Goal: Task Accomplishment & Management: Manage account settings

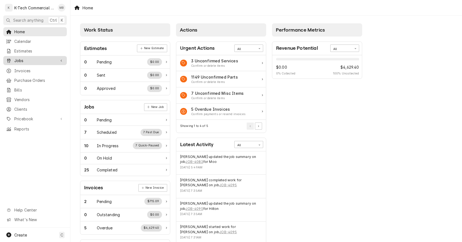
click at [24, 60] on span "Jobs" at bounding box center [35, 61] width 42 height 6
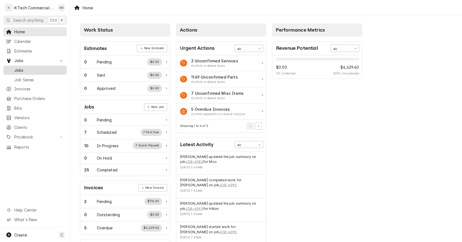
click at [29, 67] on span "Jobs" at bounding box center [39, 70] width 50 height 6
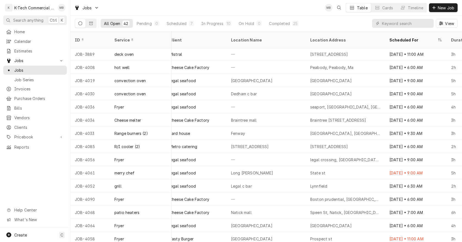
scroll to position [120, 400]
click at [90, 23] on icon "Dynamic Content Wrapper" at bounding box center [91, 23] width 4 height 4
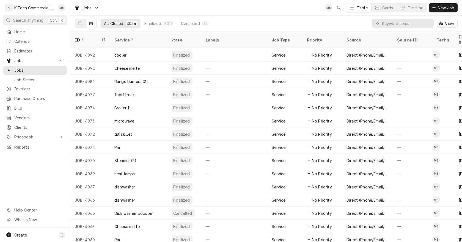
scroll to position [0, 0]
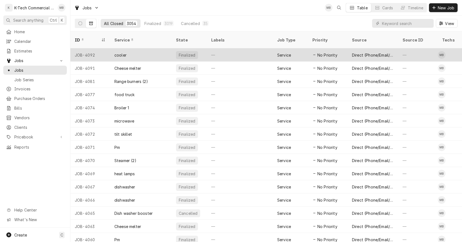
click at [233, 51] on div "—" at bounding box center [240, 54] width 66 height 13
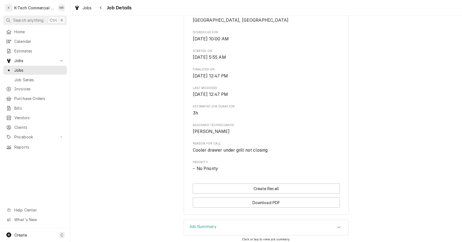
scroll to position [205, 0]
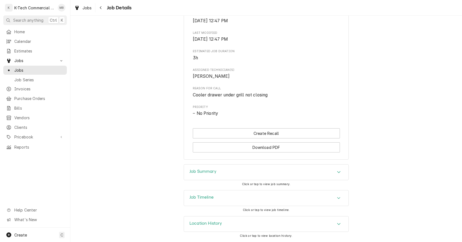
click at [338, 174] on icon "Accordion Header" at bounding box center [339, 172] width 4 height 4
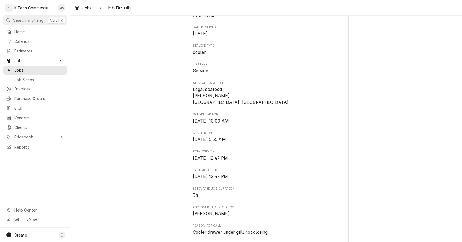
scroll to position [0, 0]
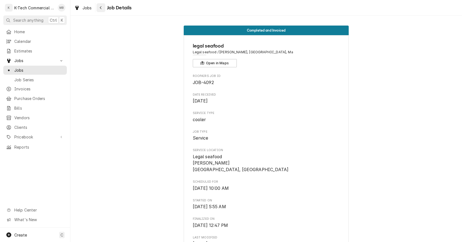
click at [101, 9] on icon "Navigate back" at bounding box center [101, 8] width 2 height 4
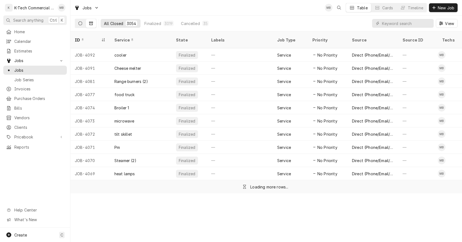
click at [80, 23] on icon "Dynamic Content Wrapper" at bounding box center [80, 23] width 4 height 4
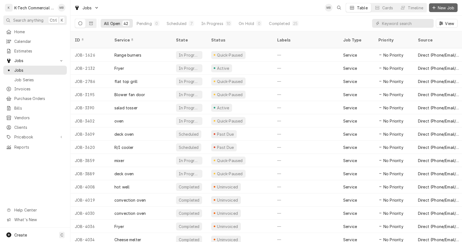
click at [444, 7] on span "New Job" at bounding box center [446, 8] width 19 height 6
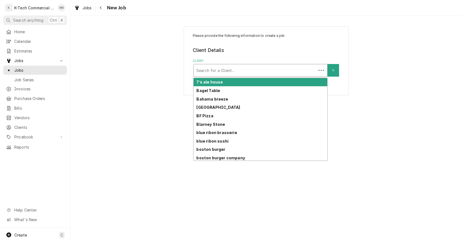
click at [269, 71] on div "Client" at bounding box center [254, 70] width 117 height 10
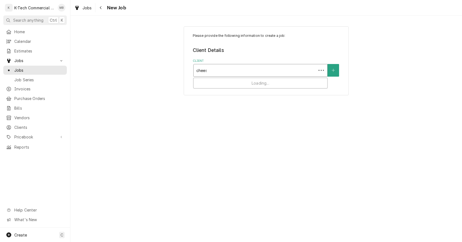
type input "cheese"
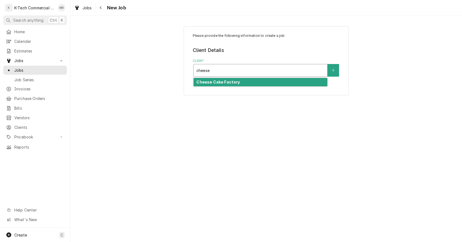
click at [240, 82] on div "Cheese Cake Factory" at bounding box center [261, 82] width 134 height 9
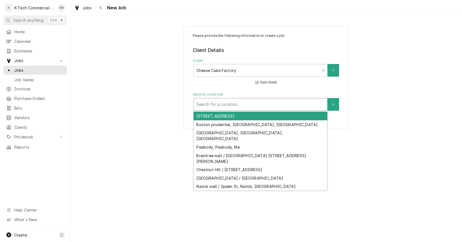
click at [242, 104] on div "Service Location" at bounding box center [260, 105] width 128 height 10
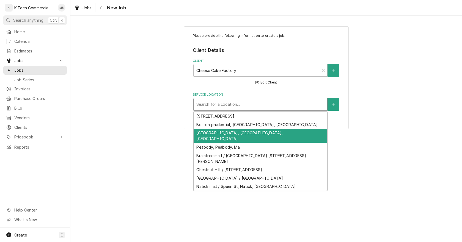
click at [230, 133] on div "Burlington mall, Burlington, Ma" at bounding box center [261, 136] width 134 height 14
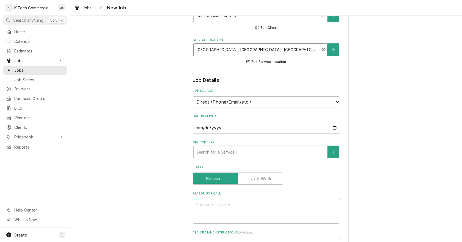
scroll to position [55, 0]
click at [334, 128] on input "2025-10-04" at bounding box center [266, 128] width 147 height 12
type textarea "x"
type input "2025-09-29"
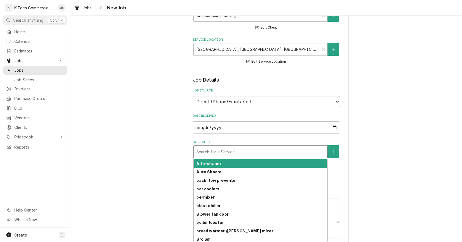
click at [212, 152] on div "Service Type" at bounding box center [260, 152] width 128 height 10
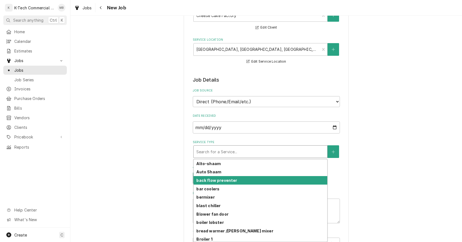
type textarea "x"
type input "p"
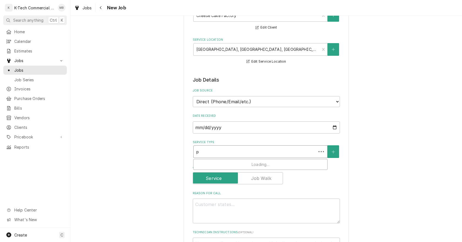
type textarea "x"
type input "pa"
type textarea "x"
type input "pas"
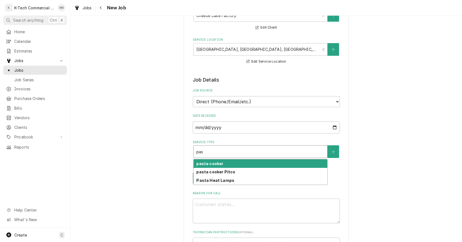
click at [213, 165] on strong "pasta cooker" at bounding box center [209, 163] width 27 height 5
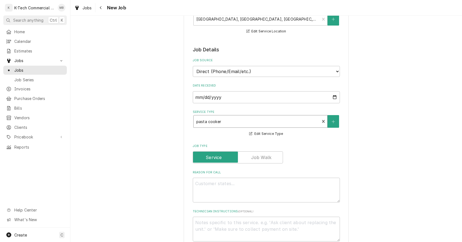
scroll to position [137, 0]
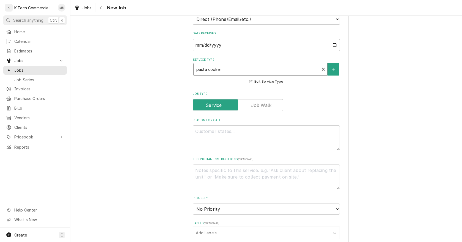
click at [251, 137] on textarea "Reason For Call" at bounding box center [266, 138] width 147 height 25
click at [215, 141] on textarea "Reason For Call" at bounding box center [266, 138] width 147 height 25
type textarea "x"
type textarea "P"
type textarea "x"
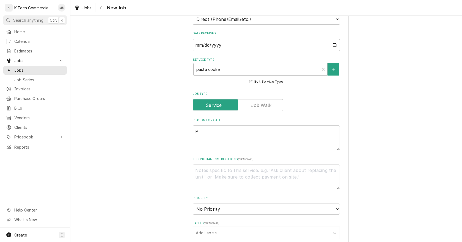
type textarea "Pa"
type textarea "x"
type textarea "Pas"
type textarea "x"
type textarea "Past"
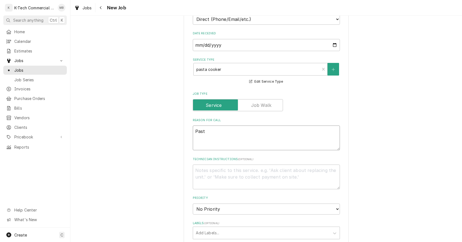
type textarea "x"
type textarea "Pasta"
type textarea "x"
type textarea "Pasta"
type textarea "x"
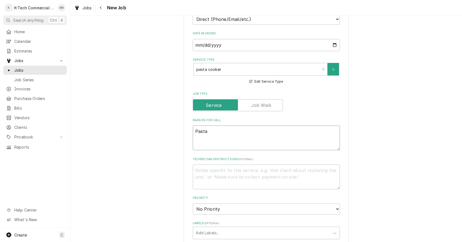
type textarea "Pasta c"
type textarea "x"
type textarea "Pasta co"
type textarea "x"
type textarea "Pasta coo"
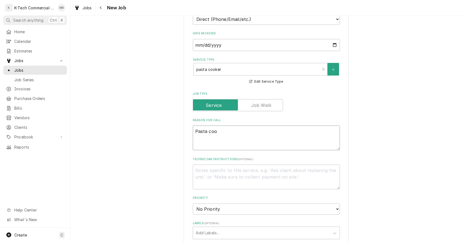
type textarea "x"
type textarea "Pasta cook"
type textarea "x"
type textarea "Pasta cooke"
type textarea "x"
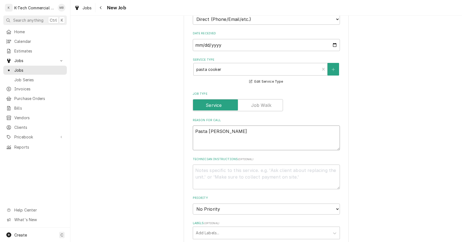
type textarea "Pasta cooker"
type textarea "x"
type textarea "Pasta cooker"
type textarea "x"
type textarea "Pasta cooker n"
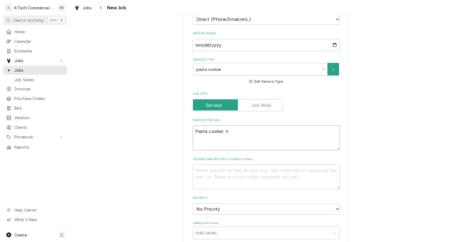
type textarea "x"
type textarea "Pasta cooker no"
type textarea "x"
type textarea "Pasta cooker not"
type textarea "x"
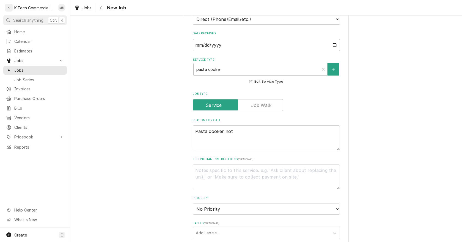
type textarea "Pasta cooker not"
type textarea "x"
type textarea "Pasta cooker not w"
type textarea "x"
type textarea "Pasta cooker not wo"
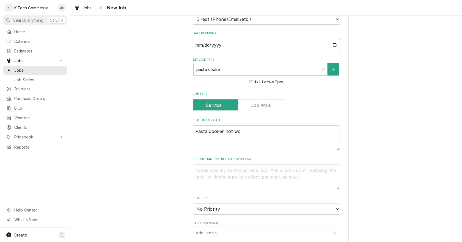
type textarea "x"
type textarea "Pasta cooker not wor"
type textarea "x"
type textarea "Pasta cooker not work"
type textarea "x"
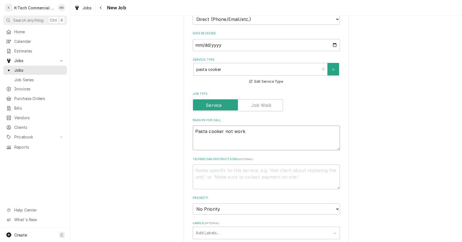
type textarea "Pasta cooker not worki"
type textarea "x"
type textarea "Pasta cooker not workin"
type textarea "x"
type textarea "Pasta cooker not working"
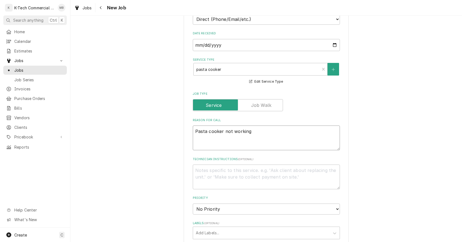
type textarea "x"
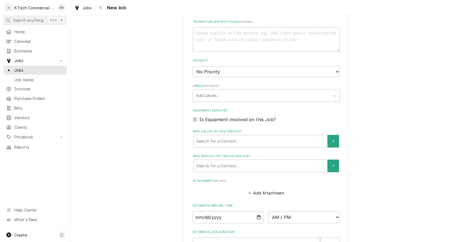
scroll to position [355, 0]
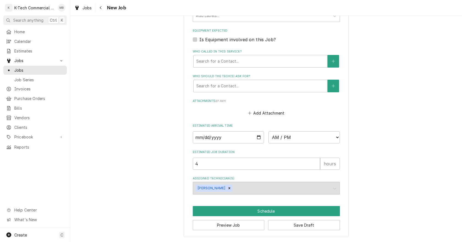
type textarea "Pasta cooker not working"
click at [257, 137] on input "Date" at bounding box center [228, 137] width 71 height 12
type textarea "x"
type input "2025-09-29"
type textarea "x"
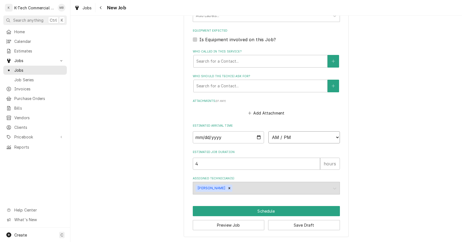
click at [293, 139] on select "AM / PM 6:00 AM 6:15 AM 6:30 AM 6:45 AM 7:00 AM 7:15 AM 7:30 AM 7:45 AM 8:00 AM…" at bounding box center [303, 137] width 71 height 12
select select "06:00:00"
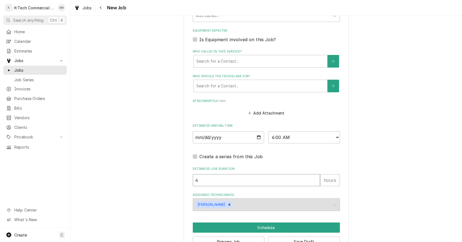
drag, startPoint x: 173, startPoint y: 179, endPoint x: 123, endPoint y: 183, distance: 50.7
type textarea "x"
type input "5"
drag, startPoint x: 113, startPoint y: 182, endPoint x: 195, endPoint y: 213, distance: 88.5
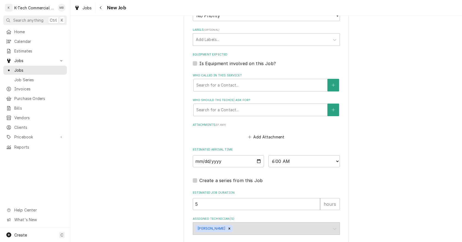
scroll to position [371, 0]
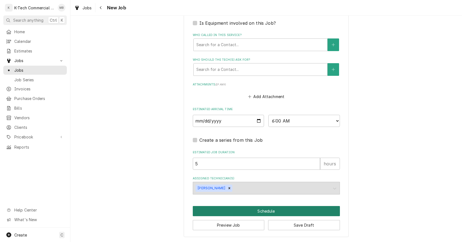
click at [275, 209] on button "Schedule" at bounding box center [266, 211] width 147 height 10
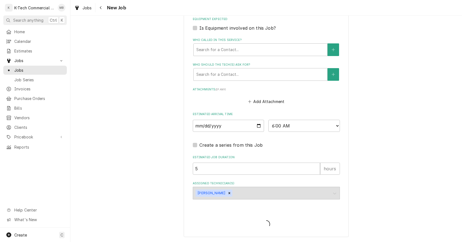
type textarea "x"
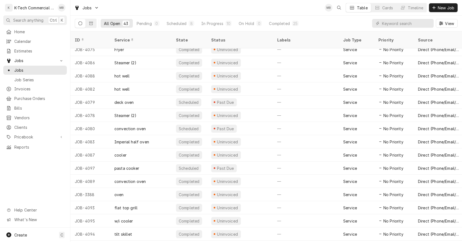
scroll to position [371, 0]
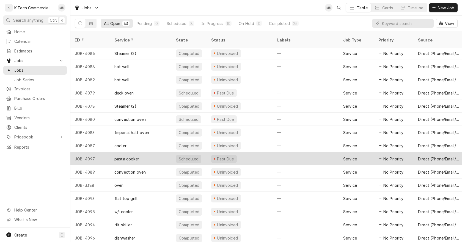
click at [254, 152] on div "Past Due" at bounding box center [240, 158] width 66 height 13
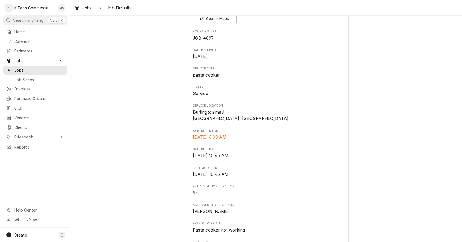
scroll to position [137, 0]
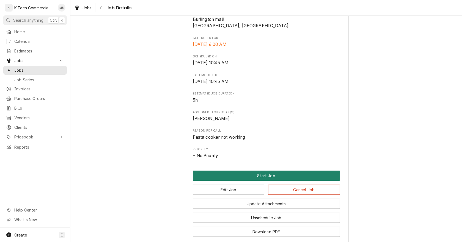
click at [272, 174] on button "Start Job" at bounding box center [266, 176] width 147 height 10
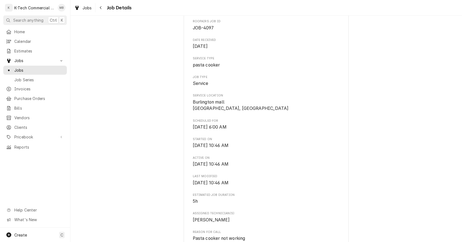
scroll to position [137, 0]
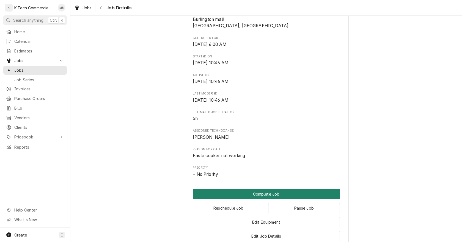
click at [244, 195] on button "Complete Job" at bounding box center [266, 194] width 147 height 10
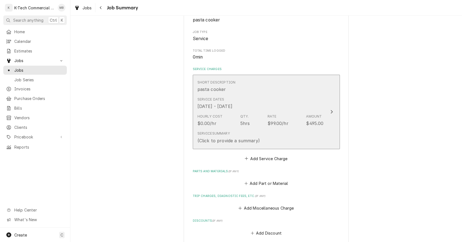
click at [243, 139] on div "(Click to provide a summary)" at bounding box center [228, 140] width 62 height 7
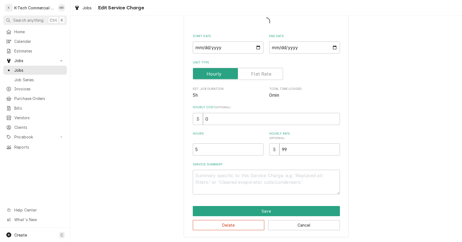
scroll to position [36, 0]
type textarea "x"
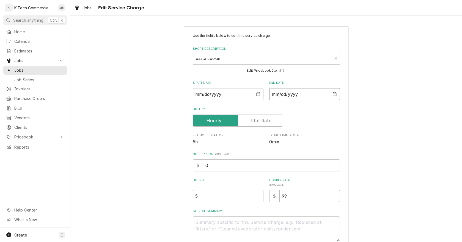
click at [332, 92] on input "2025-10-04" at bounding box center [304, 94] width 71 height 12
type input "2025-10-02"
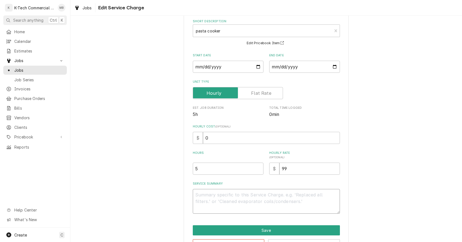
click at [239, 205] on textarea "Service Summary" at bounding box center [266, 201] width 147 height 25
type textarea "x"
type textarea "O"
type textarea "x"
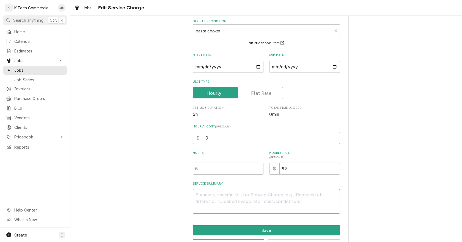
type textarea "P"
type textarea "x"
type textarea "Pa"
type textarea "x"
type textarea "Pas"
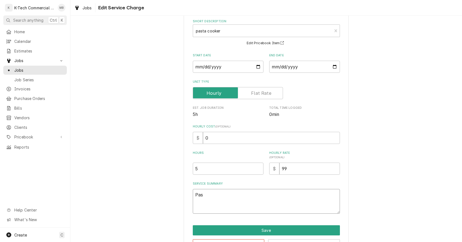
type textarea "x"
type textarea "Pas"
type textarea "x"
type textarea "Pas"
type textarea "x"
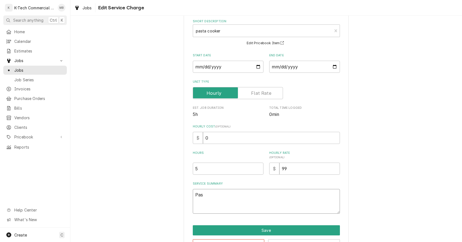
type textarea "Past"
type textarea "x"
type textarea "Pasta"
type textarea "x"
type textarea "Pasta"
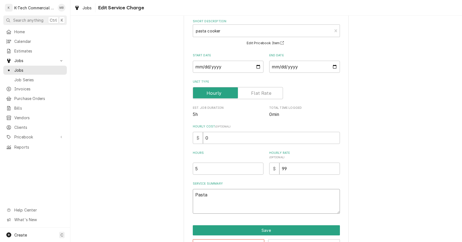
type textarea "x"
type textarea "Pasta c"
type textarea "x"
type textarea "Pasta co"
type textarea "x"
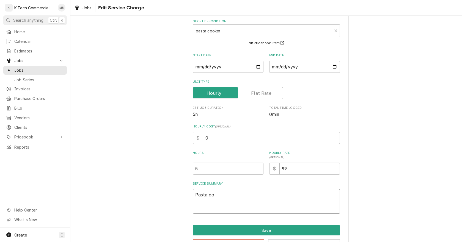
type textarea "Pasta coo"
type textarea "x"
type textarea "Pasta cook"
type textarea "x"
type textarea "Pasta cooke"
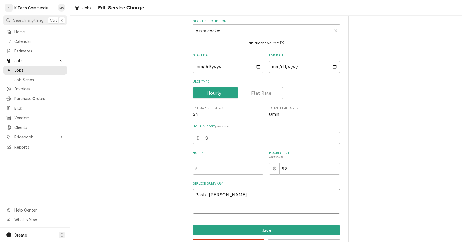
type textarea "x"
type textarea "Pasta cooker"
type textarea "x"
type textarea "Pasta cooker"
type textarea "x"
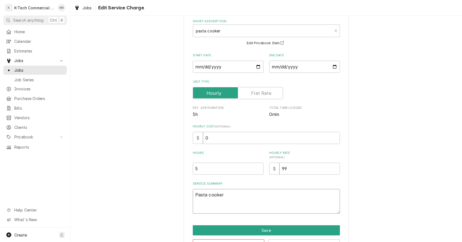
type textarea "Pasta cooker w"
type textarea "x"
type textarea "Pasta cooker wa"
type textarea "x"
type textarea "Pasta cooker was"
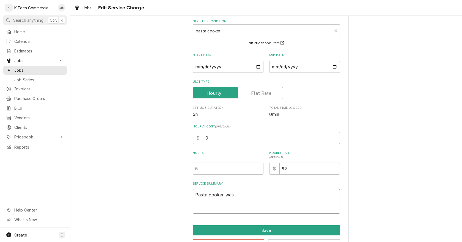
type textarea "x"
type textarea "Pasta cooker was"
type textarea "x"
type textarea "Pasta cooker was b"
type textarea "x"
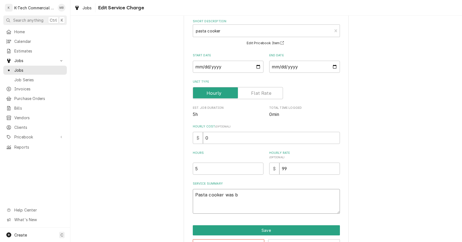
type textarea "Pasta cooker was bn"
type textarea "x"
type textarea "Pasta cooker was b"
type textarea "x"
type textarea "Pasta cooker was"
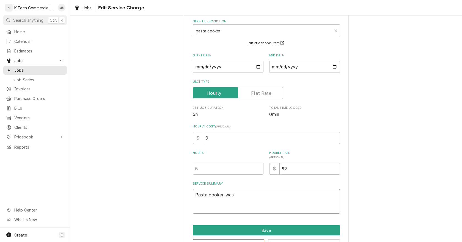
type textarea "x"
type textarea "Pasta cooker was n"
type textarea "x"
type textarea "Pasta cooker was no"
type textarea "x"
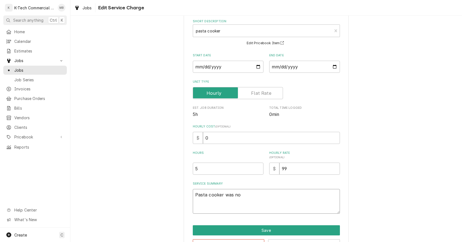
type textarea "Pasta cooker was not"
type textarea "x"
type textarea "Pasta cooker was not"
type textarea "x"
type textarea "Pasta cooker was not w"
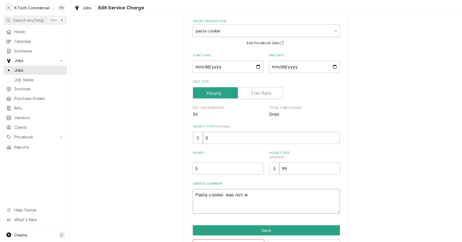
type textarea "x"
type textarea "Pasta cooker was not wo"
type textarea "x"
type textarea "Pasta cooker was not wor"
type textarea "x"
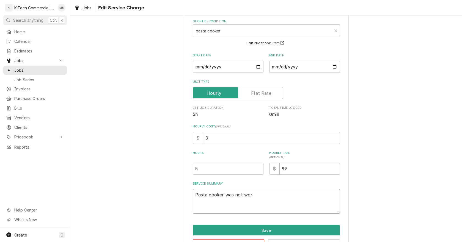
type textarea "Pasta cooker was not work"
type textarea "x"
type textarea "Pasta cooker was not worki"
type textarea "x"
type textarea "Pasta cooker was not workin"
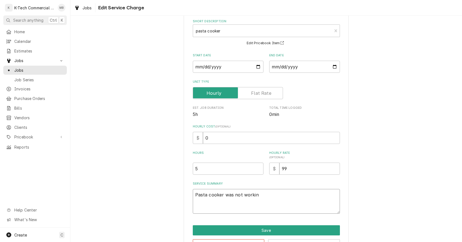
type textarea "x"
type textarea "Pasta cooker was not working"
type textarea "x"
type textarea "Pasta cooker was not workingm"
type textarea "x"
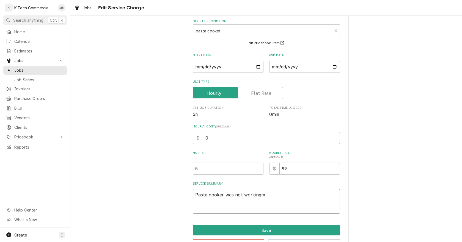
type textarea "Pasta cooker was not workingm"
type textarea "x"
type textarea "Pasta cooker was not workingm i"
type textarea "x"
type textarea "Pasta cooker was not workingm in"
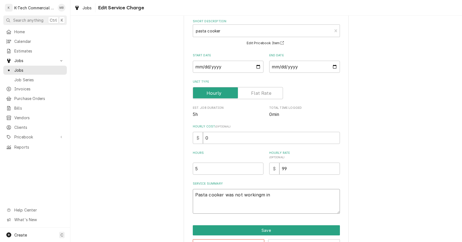
type textarea "x"
type textarea "Pasta cooker was not workingm ins"
type textarea "x"
type textarea "Pasta cooker was not workingm insp"
type textarea "x"
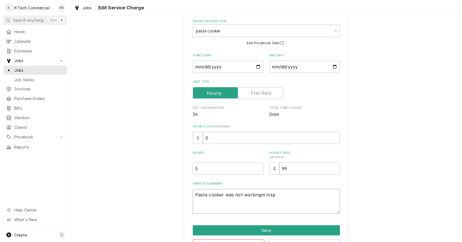
type textarea "Pasta cooker was not workingm inspe"
type textarea "x"
type textarea "Pasta cooker was not workingm inspec"
type textarea "x"
type textarea "Pasta cooker was not workingm inspect"
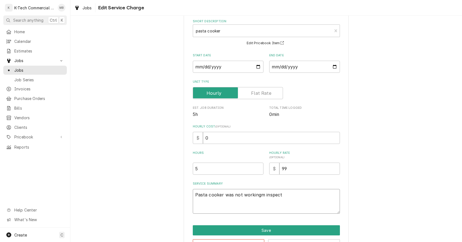
type textarea "x"
type textarea "Pasta cooker was not workingm inspect"
type textarea "x"
type textarea "Pasta cooker was not workingm inspect t"
type textarea "x"
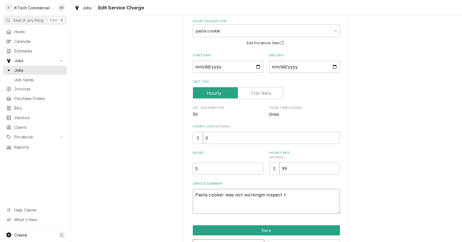
type textarea "Pasta cooker was not workingm inspect th"
type textarea "x"
type textarea "Pasta cooker was not workingm inspect the"
type textarea "x"
type textarea "Pasta cooker was not workingm inspect the"
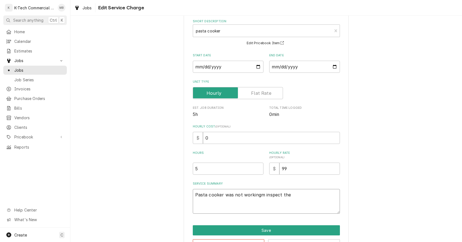
type textarea "x"
type textarea "Pasta cooker was not workingm inspect the u"
type textarea "x"
type textarea "Pasta cooker was not workingm inspect the un"
type textarea "x"
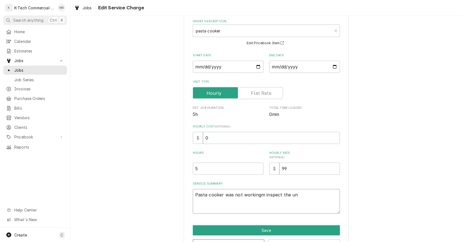
type textarea "Pasta cooker was not workingm inspect the uni"
type textarea "x"
type textarea "Pasta cooker was not workingm inspect the unit"
type textarea "x"
type textarea "Pasta cooker was not workingm inspect the unit"
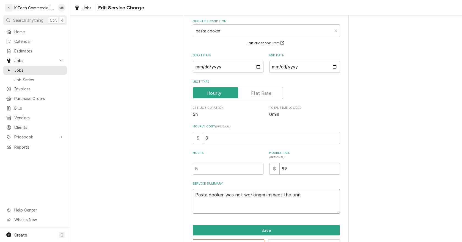
type textarea "x"
type textarea "Pasta cooker was not workingm inspect the unit a"
type textarea "x"
type textarea "Pasta cooker was not workingm inspect the unit an"
type textarea "x"
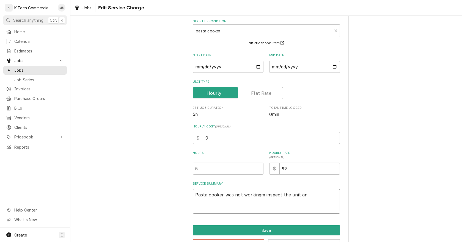
type textarea "Pasta cooker was not workingm inspect the unit and"
type textarea "x"
type textarea "Pasta cooker was not workingm inspect the unit and"
type textarea "x"
type textarea "Pasta cooker was not workingm inspect the unit and f"
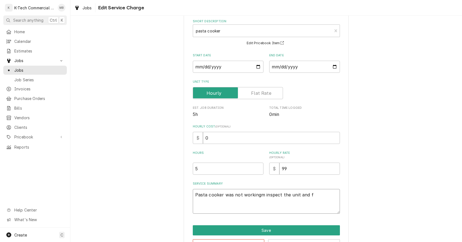
type textarea "x"
type textarea "Pasta cooker was not workingm inspect the unit and fo"
type textarea "x"
type textarea "Pasta cooker was not workingm inspect the unit and fou"
type textarea "x"
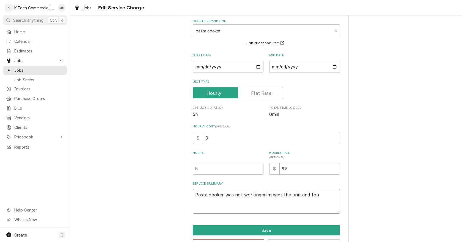
type textarea "Pasta cooker was not workingm inspect the unit and foun"
type textarea "x"
type textarea "Pasta cooker was not workingm inspect the unit and found"
type textarea "x"
type textarea "Pasta cooker was not workingm inspect the unit and found"
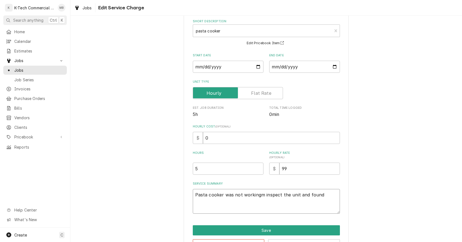
type textarea "x"
type textarea "Pasta cooker was not workingm inspect the unit and found t"
type textarea "x"
type textarea "Pasta cooker was not workingm inspect the unit and found th"
type textarea "x"
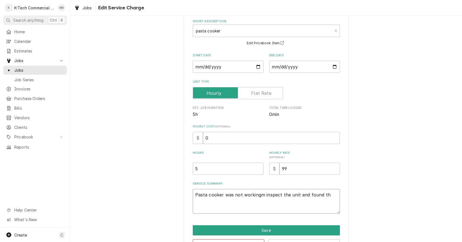
type textarea "Pasta cooker was not workingm inspect the unit and found thr"
type textarea "x"
type textarea "Pasta cooker was not workingm inspect the unit and found thra"
type textarea "x"
type textarea "Pasta cooker was not workingm inspect the unit and found thran"
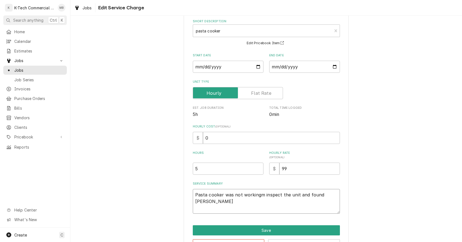
type textarea "x"
type textarea "Pasta cooker was not workingm inspect the unit and found thrans"
type textarea "x"
type textarea "Pasta cooker was not workingm inspect the unit and found thransf"
type textarea "x"
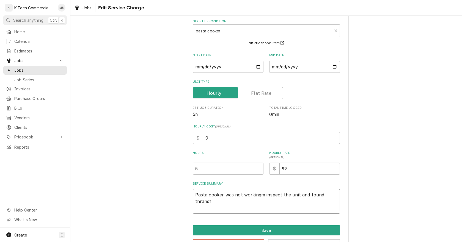
type textarea "Pasta cooker was not workingm inspect the unit and found thransfo"
type textarea "x"
type textarea "Pasta cooker was not workingm inspect the unit and found thransfor"
type textarea "x"
type textarea "Pasta cooker was not workingm inspect the unit and found thransform"
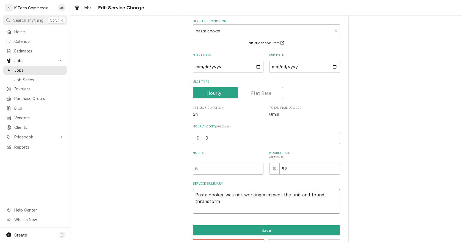
type textarea "x"
type textarea "Pasta cooker was not workingm inspect the unit and found thransforme"
type textarea "x"
type textarea "Pasta cooker was not workingm inspect the unit and found thransformer"
type textarea "x"
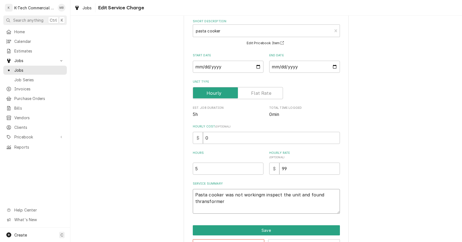
type textarea "Pasta cooker was not workingm inspect the unit and found thransformer"
type textarea "x"
type textarea "Pasta cooker was not workingm inspect the unit and found thransformer w"
type textarea "x"
type textarea "Pasta cooker was not workingm inspect the unit and found thransformer wa"
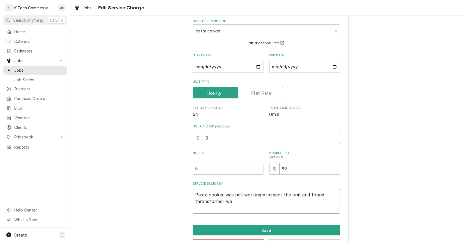
type textarea "x"
type textarea "Pasta cooker was not workingm inspect the unit and found thransformer was"
type textarea "x"
type textarea "Pasta cooker was not workingm inspect the unit and found thransformer was"
type textarea "x"
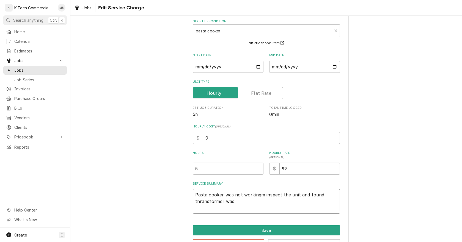
type textarea "Pasta cooker was not workingm inspect the unit and found thransformer was b"
type textarea "x"
type textarea "Pasta cooker was not workingm inspect the unit and found thransformer was ba"
type textarea "x"
type textarea "Pasta cooker was not workingm inspect the unit and found thransformer was bad"
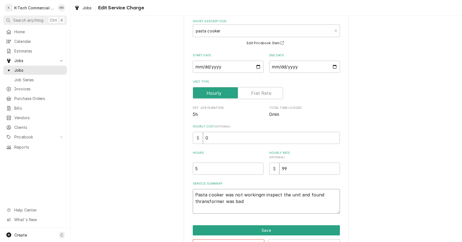
type textarea "x"
type textarea "Pasta cooker was not workingm inspect the unit and found transformer was bad"
type textarea "x"
type textarea "Pasta cooker was not workingm inspect the unit and found transformer was bad,"
type textarea "x"
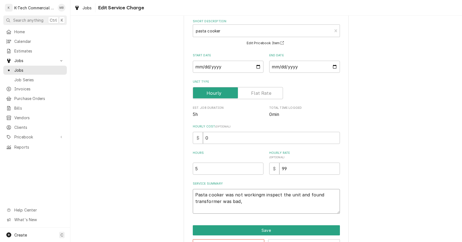
type textarea "Pasta cooker was not workingm inspect the unit and found transformer was bad,"
type textarea "x"
type textarea "Pasta cooker was not workingm inspect the unit and found transformer was bad, r"
type textarea "x"
type textarea "Pasta cooker was not workingm inspect the unit and found transformer was bad, re"
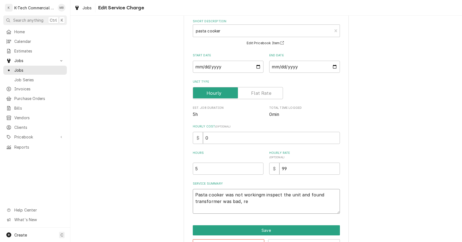
type textarea "x"
type textarea "Pasta cooker was not workingm inspect the unit and found transformer was bad, r…"
type textarea "x"
type textarea "Pasta cooker was not workingm inspect the unit and found transformer was bad, r…"
type textarea "x"
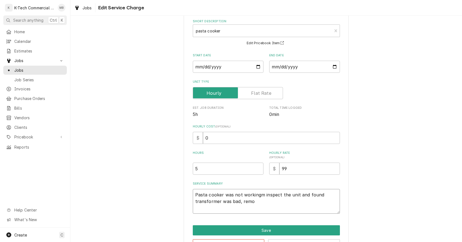
type textarea "Pasta cooker was not workingm inspect the unit and found transformer was bad, r…"
type textarea "x"
type textarea "Pasta cooker was not workingm inspect the unit and found transformer was bad, r…"
type textarea "x"
type textarea "Pasta cooker was not workingm inspect the unit and found transformer was bad, r…"
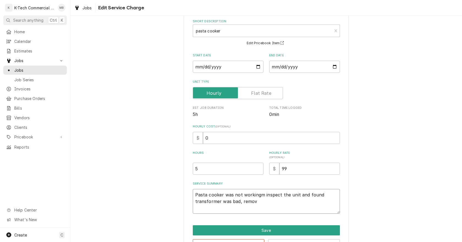
type textarea "x"
type textarea "Pasta cooker was not workingm inspect the unit and found transformer was bad, r…"
type textarea "x"
type textarea "Pasta cooker was not workingm inspect the unit and found transformer was bad, r…"
type textarea "x"
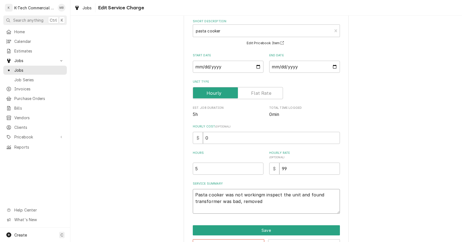
type textarea "Pasta cooker was not workingm inspect the unit and found transformer was bad, r…"
type textarea "x"
type textarea "Pasta cooker was not workingm inspect the unit and found transformer was bad, r…"
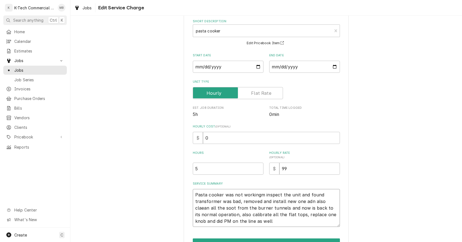
click at [259, 195] on textarea "Pasta cooker was not workingm inspect the unit and found transformer was bad, r…" at bounding box center [266, 208] width 147 height 38
click at [307, 202] on textarea "Pasta cooker was not working, inspect the unit and found transformer was bad, r…" at bounding box center [266, 208] width 147 height 38
click at [199, 211] on textarea "Pasta cooker was not working, inspect the unit and found transformer was bad, r…" at bounding box center [266, 208] width 147 height 38
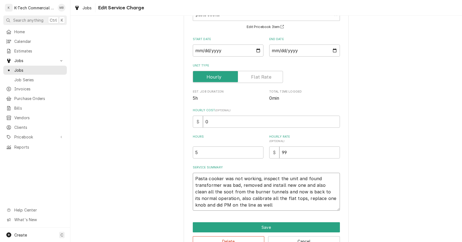
scroll to position [60, 0]
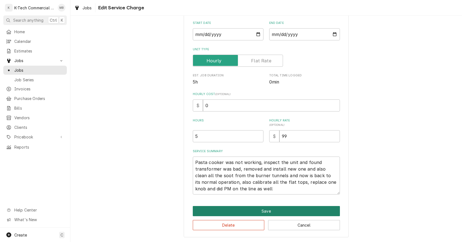
click at [274, 209] on button "Save" at bounding box center [266, 211] width 147 height 10
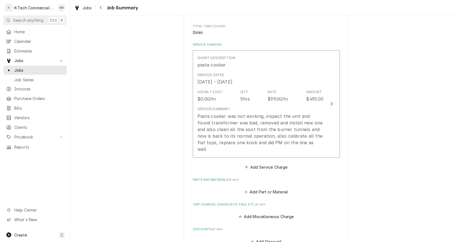
scroll to position [165, 0]
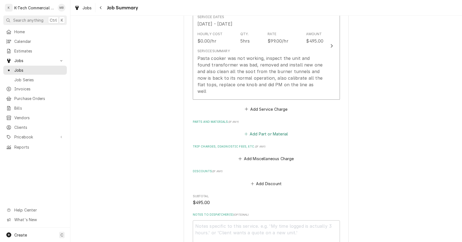
click at [267, 130] on button "Add Part or Material" at bounding box center [265, 134] width 45 height 8
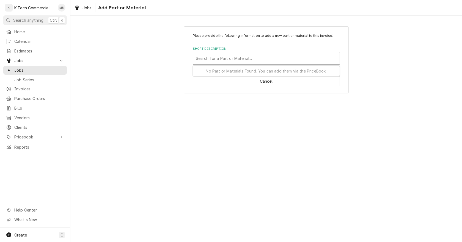
click at [217, 59] on div "Short Description" at bounding box center [266, 58] width 141 height 10
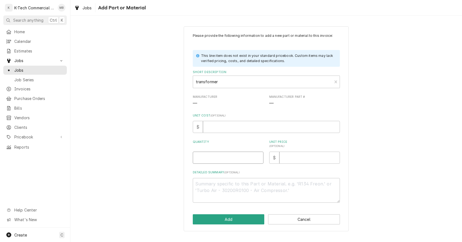
click at [235, 157] on input "Quantity" at bounding box center [228, 158] width 71 height 12
click at [307, 159] on input "Unit Price ( optional )" at bounding box center [309, 158] width 60 height 12
click at [238, 220] on button "Add" at bounding box center [229, 219] width 72 height 10
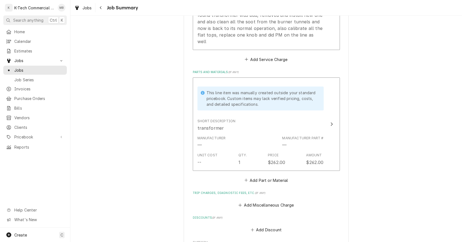
scroll to position [220, 0]
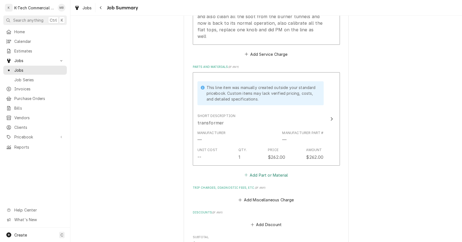
click at [271, 171] on button "Add Part or Material" at bounding box center [265, 175] width 45 height 8
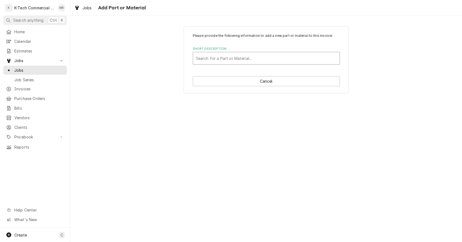
click at [238, 58] on div "Short Description" at bounding box center [266, 58] width 141 height 10
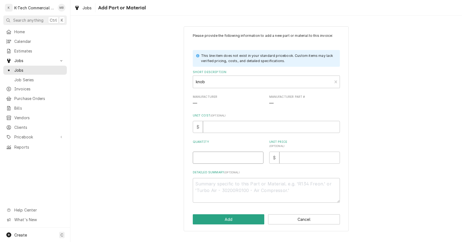
click at [214, 157] on input "Quantity" at bounding box center [228, 158] width 71 height 12
click at [301, 159] on input "Unit Price ( optional )" at bounding box center [309, 158] width 60 height 12
click at [227, 192] on textarea "Detailed Summary ( optional )" at bounding box center [266, 190] width 147 height 25
click at [243, 217] on button "Add" at bounding box center [229, 219] width 72 height 10
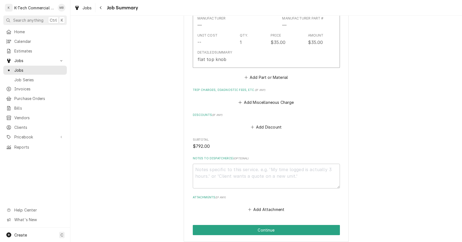
scroll to position [440, 0]
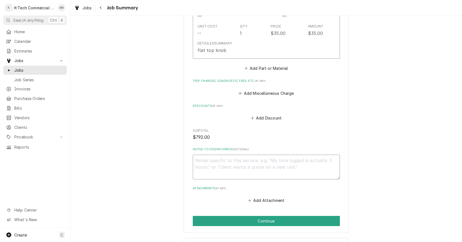
click at [253, 159] on textarea "Notes to Dispatcher(s) ( optional )" at bounding box center [266, 167] width 147 height 25
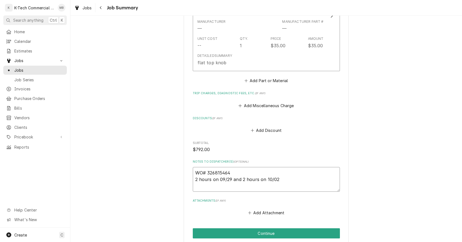
scroll to position [455, 0]
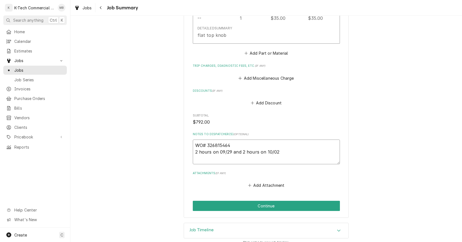
click at [242, 147] on textarea "WO# 326815464 2 hours on 09/29 and 2 hours on 10/02" at bounding box center [266, 152] width 147 height 25
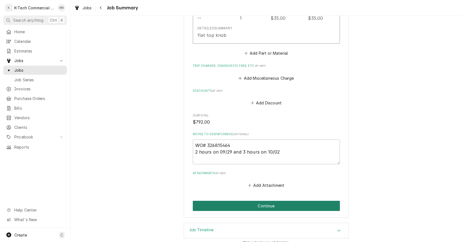
click at [284, 201] on button "Continue" at bounding box center [266, 206] width 147 height 10
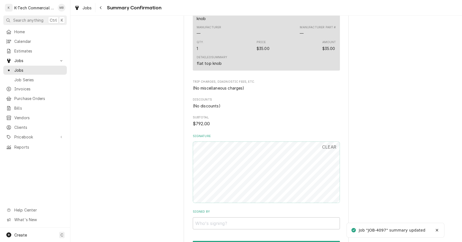
scroll to position [412, 0]
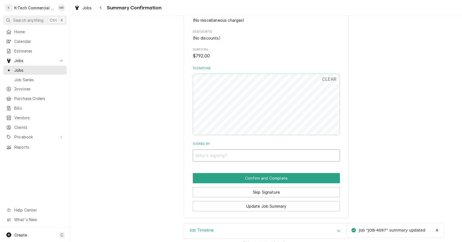
click at [253, 154] on input "Signed By" at bounding box center [266, 156] width 147 height 12
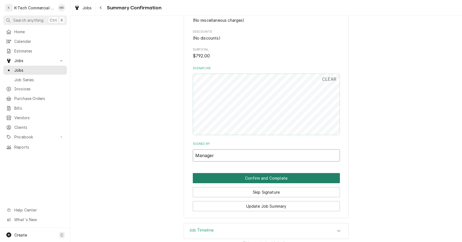
type input "Manager"
click at [246, 179] on button "Confirm and Complete" at bounding box center [266, 178] width 147 height 10
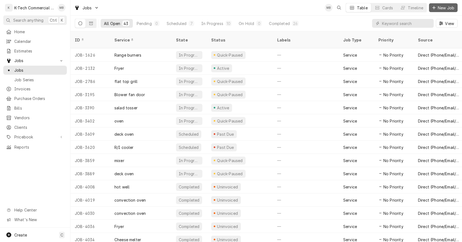
click at [439, 9] on span "New Job" at bounding box center [446, 8] width 19 height 6
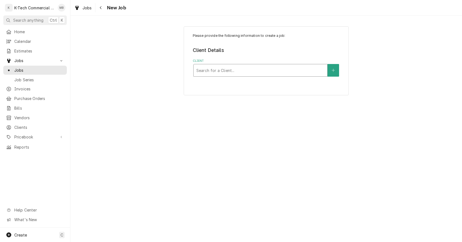
click at [249, 70] on div "Client" at bounding box center [260, 70] width 128 height 10
type input "legal"
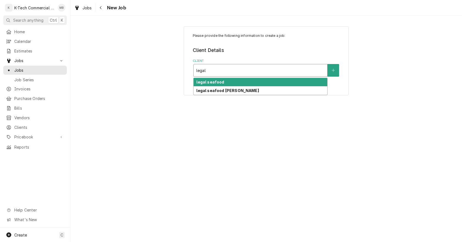
click at [243, 79] on div "legal seafood" at bounding box center [261, 82] width 134 height 9
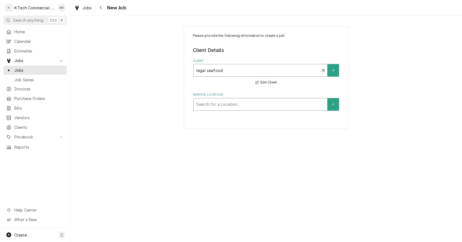
click at [229, 102] on div "Service Location" at bounding box center [260, 105] width 128 height 10
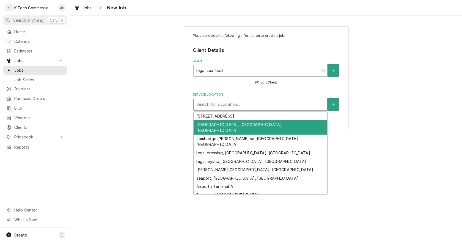
click at [233, 123] on div "[GEOGRAPHIC_DATA], [GEOGRAPHIC_DATA], [GEOGRAPHIC_DATA]" at bounding box center [261, 127] width 134 height 14
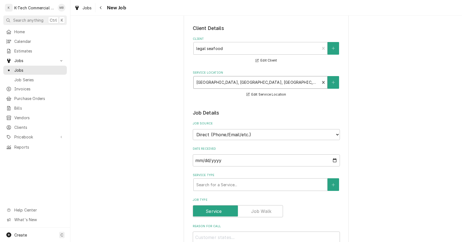
scroll to position [82, 0]
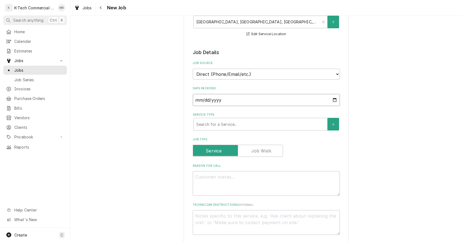
click at [330, 99] on input "2025-10-04" at bounding box center [266, 100] width 147 height 12
type textarea "x"
type input "2025-10-02"
click at [226, 128] on div "Service Type" at bounding box center [260, 124] width 128 height 10
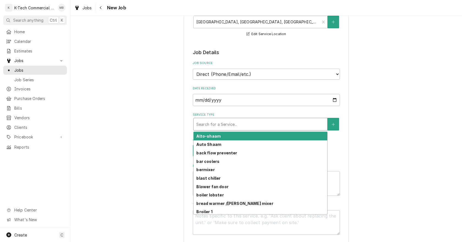
type textarea "x"
type input "f"
type textarea "x"
type input "fr"
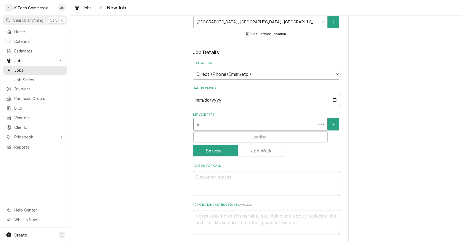
type textarea "x"
type input "fry"
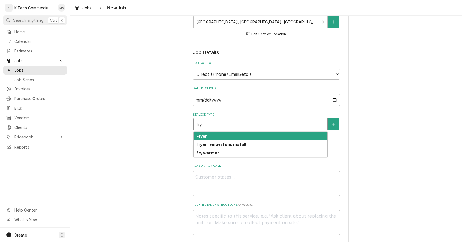
click at [206, 137] on div "Fryer" at bounding box center [261, 136] width 134 height 9
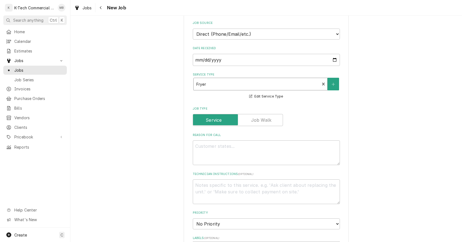
scroll to position [192, 0]
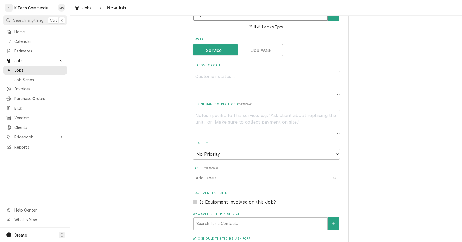
click at [238, 84] on textarea "Reason For Call" at bounding box center [266, 83] width 147 height 25
type textarea "x"
type textarea "F"
type textarea "x"
type textarea "Fr"
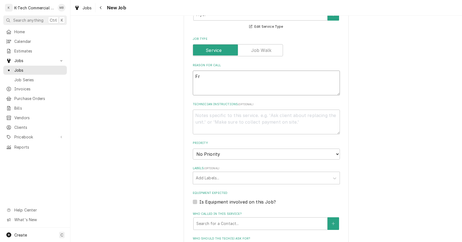
type textarea "x"
type textarea "Fry"
type textarea "x"
type textarea "Frye"
type textarea "x"
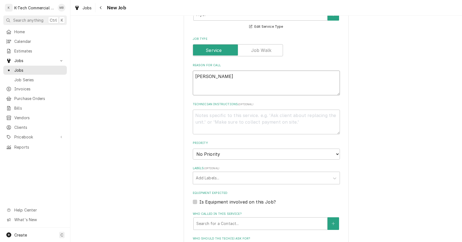
type textarea "Fryer"
type textarea "x"
type textarea "Fryer"
type textarea "x"
type textarea "Fryer n"
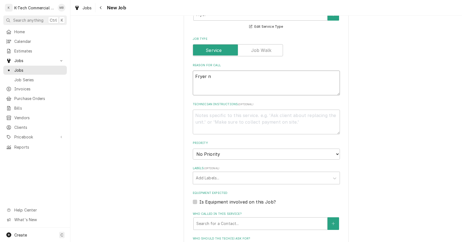
type textarea "x"
type textarea "Fryer no"
type textarea "x"
type textarea "Fryer not"
type textarea "x"
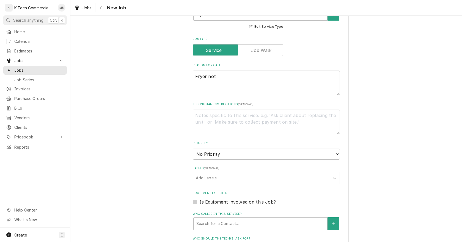
type textarea "Fryer not"
type textarea "x"
type textarea "Fryer not d"
type textarea "x"
type textarea "Fryer not dr"
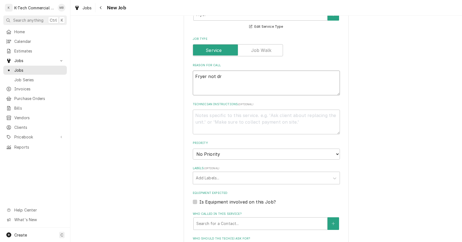
type textarea "x"
type textarea "Fryer not dra"
type textarea "x"
type textarea "Fryer not drai"
type textarea "x"
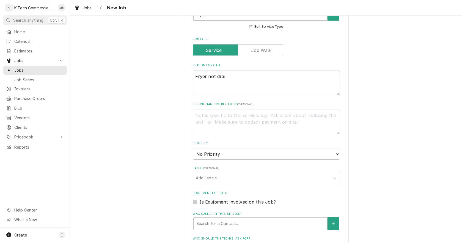
type textarea "Fryer not drain"
type textarea "x"
type textarea "Fryer not draini"
type textarea "x"
type textarea "Fryer not drainin"
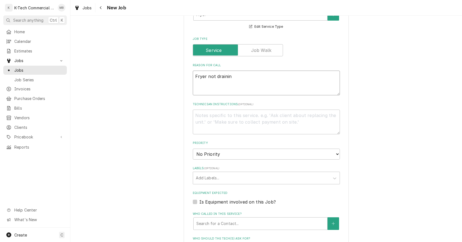
type textarea "x"
type textarea "Fryer not draining"
type textarea "x"
type textarea "Fryer not draining"
type textarea "x"
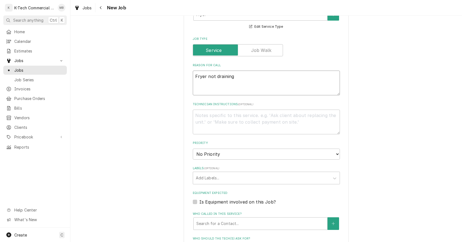
type textarea "Fryer not draining t"
type textarea "x"
type textarea "Fryer not draining th"
type textarea "x"
type textarea "Fryer not draining the"
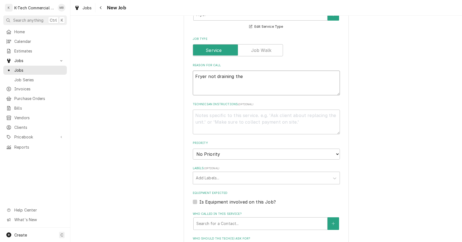
type textarea "x"
type textarea "Fryer not draining the"
type textarea "x"
type textarea "Fryer not draining the o"
type textarea "x"
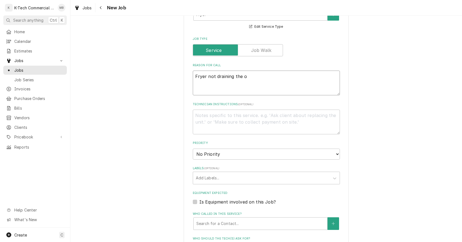
type textarea "Fryer not draining the oi"
type textarea "x"
type textarea "Fryer not draining the oil"
type textarea "x"
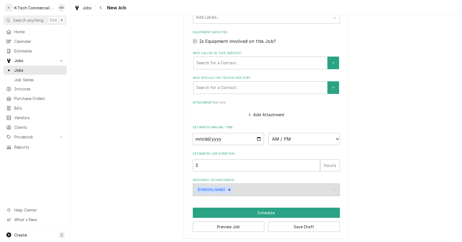
scroll to position [355, 0]
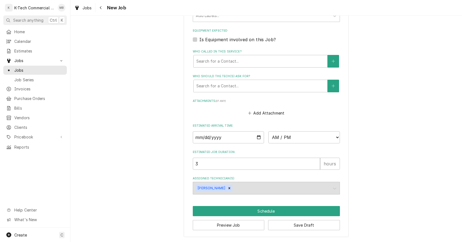
type textarea "Fryer not draining the oil"
click at [257, 136] on input "Date" at bounding box center [228, 137] width 71 height 12
type textarea "x"
type input "[DATE]"
click at [282, 141] on select "AM / PM 6:00 AM 6:15 AM 6:30 AM 6:45 AM 7:00 AM 7:15 AM 7:30 AM 7:45 AM 8:00 AM…" at bounding box center [303, 137] width 71 height 12
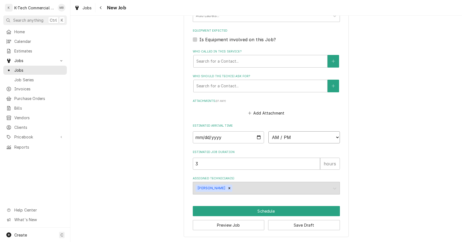
type textarea "x"
select select "09:00:00"
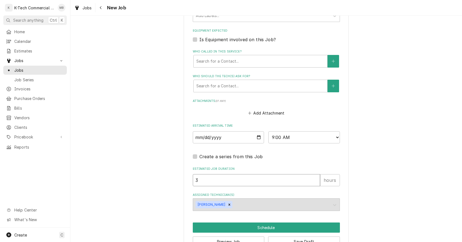
drag, startPoint x: 179, startPoint y: 184, endPoint x: 132, endPoint y: 188, distance: 47.1
type textarea "x"
type input "2"
type textarea "x"
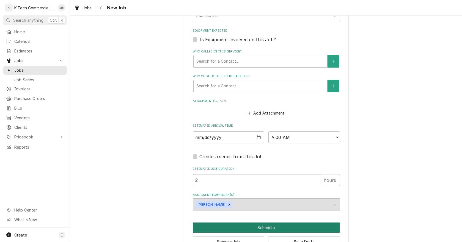
type input "2"
click at [274, 229] on button "Schedule" at bounding box center [266, 228] width 147 height 10
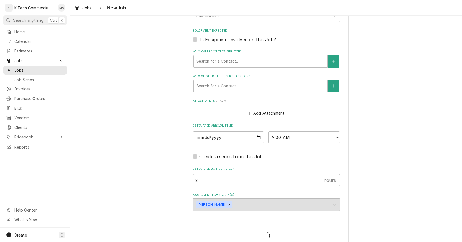
type textarea "x"
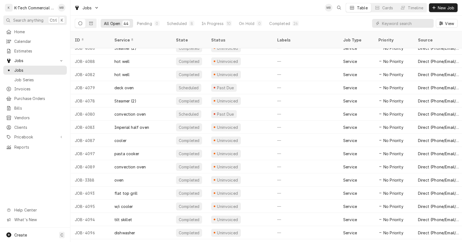
scroll to position [384, 0]
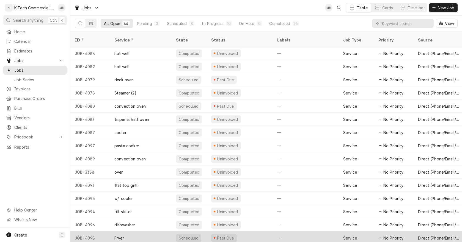
click at [263, 232] on div "Past Due" at bounding box center [240, 238] width 66 height 13
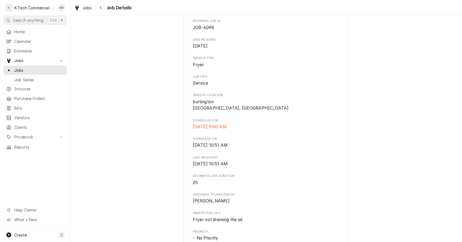
scroll to position [137, 0]
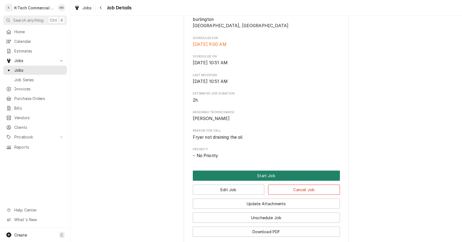
click at [251, 176] on button "Start Job" at bounding box center [266, 176] width 147 height 10
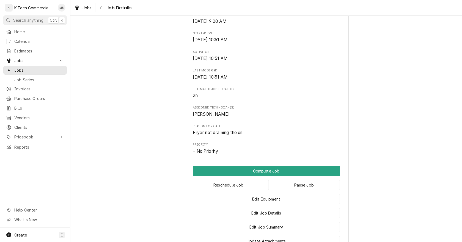
scroll to position [220, 0]
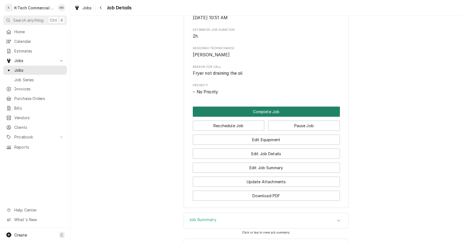
click at [254, 111] on button "Complete Job" at bounding box center [266, 112] width 147 height 10
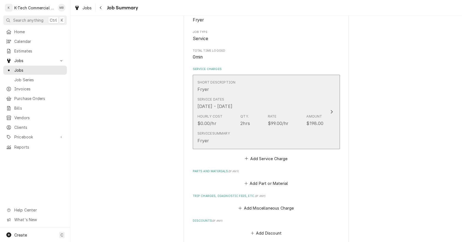
click at [258, 85] on div "Short Description Fryer" at bounding box center [260, 86] width 126 height 17
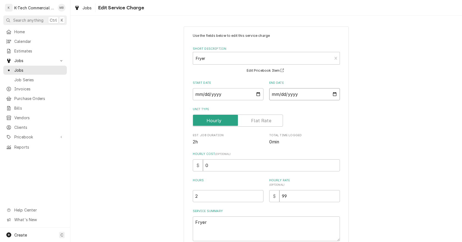
click at [334, 95] on input "[DATE]" at bounding box center [304, 94] width 71 height 12
type textarea "x"
type input "[DATE]"
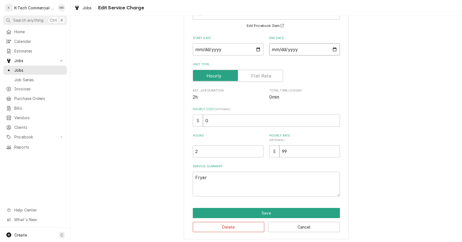
scroll to position [47, 0]
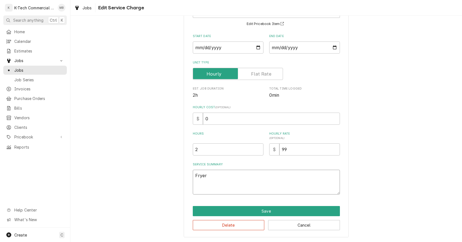
click at [221, 178] on textarea "Fryer" at bounding box center [266, 182] width 147 height 25
type textarea "x"
type textarea "Fryer"
type textarea "x"
type textarea "Fryer w"
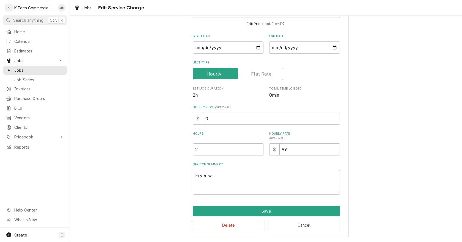
type textarea "x"
type textarea "Fryer wa"
type textarea "x"
type textarea "Fryer was"
type textarea "x"
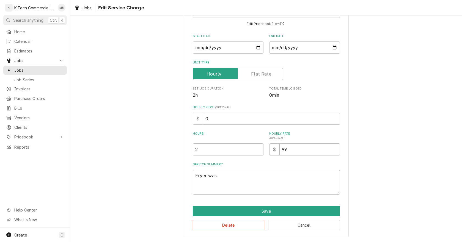
type textarea "Fryer was"
type textarea "x"
type textarea "Fryer was n"
type textarea "x"
type textarea "Fryer was no"
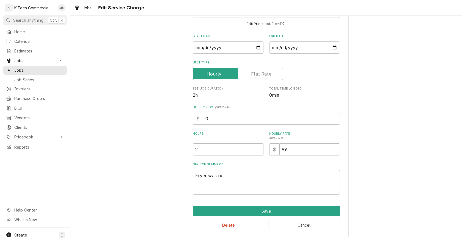
type textarea "x"
type textarea "Fryer was not"
type textarea "x"
type textarea "Fryer was not"
type textarea "x"
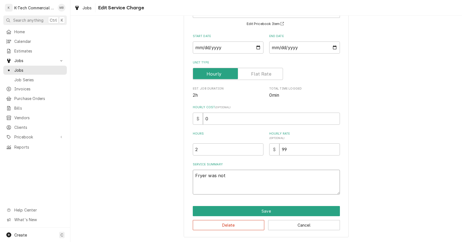
type textarea "Fryer was not d"
type textarea "x"
type textarea "Fryer was not dr"
type textarea "x"
type textarea "Fryer was not dra"
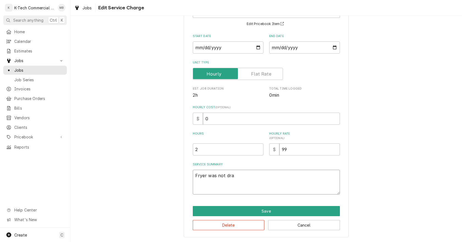
type textarea "x"
type textarea "Fryer was not drai"
type textarea "x"
type textarea "Fryer was not drain"
type textarea "x"
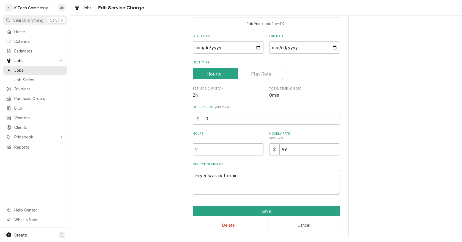
type textarea "Fryer was not draini"
type textarea "x"
type textarea "Fryer was not drainin"
type textarea "x"
type textarea "Fryer was not draining"
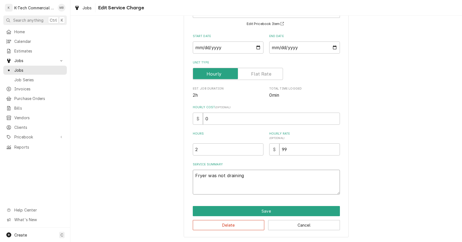
type textarea "x"
type textarea "Fryer was not draining"
type textarea "x"
type textarea "Fryer was not draining t"
type textarea "x"
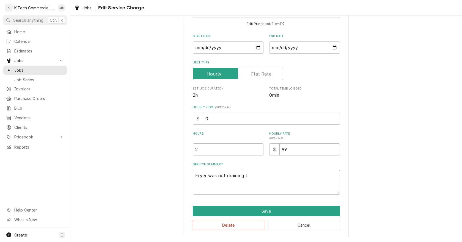
type textarea "Fryer was not draining th"
type textarea "x"
type textarea "Fryer was not draining the"
type textarea "x"
type textarea "Fryer was not draining the"
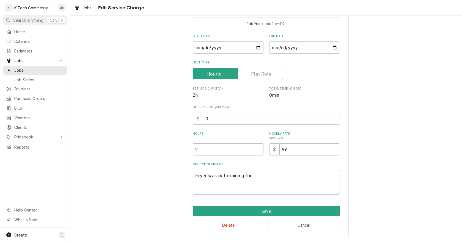
type textarea "x"
type textarea "Fryer was not draining the o"
type textarea "x"
type textarea "Fryer was not draining the oi"
type textarea "x"
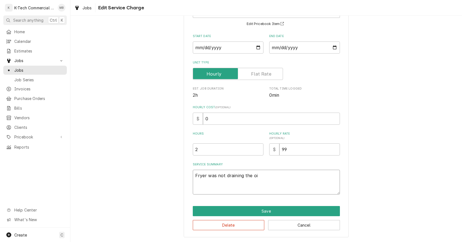
type textarea "Fryer was not draining the oil"
type textarea "x"
type textarea "Fryer was not draining the oil,"
type textarea "x"
type textarea "Fryer was not draining the oil,"
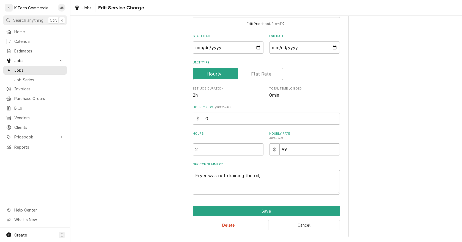
type textarea "x"
type textarea "Fryer was not draining the oil, i"
type textarea "x"
type textarea "Fryer was not draining the oil, in"
type textarea "x"
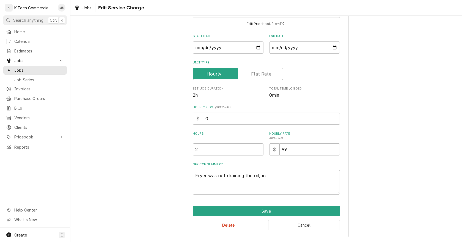
type textarea "Fryer was not draining the oil, inp"
type textarea "x"
type textarea "Fryer was not draining the oil, in"
type textarea "x"
type textarea "Fryer was not draining the oil, ins"
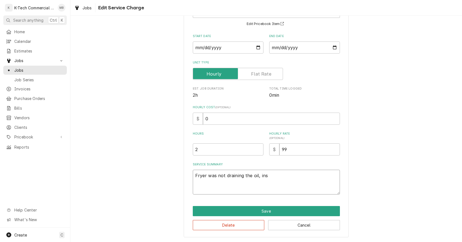
type textarea "x"
type textarea "Fryer was not draining the oil, insp"
type textarea "x"
type textarea "Fryer was not draining the oil, inspe"
type textarea "x"
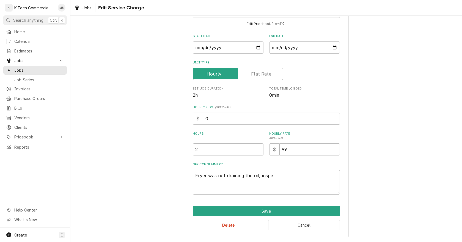
type textarea "Fryer was not draining the oil, inspec"
type textarea "x"
type textarea "Fryer was not draining the oil, inspect"
type textarea "x"
type textarea "Fryer was not draining the oil, inspect"
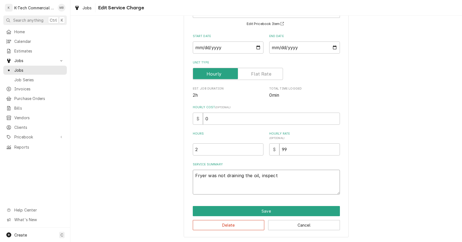
type textarea "x"
type textarea "Fryer was not draining the oil, inspect t"
type textarea "x"
type textarea "Fryer was not draining the oil, inspect th"
type textarea "x"
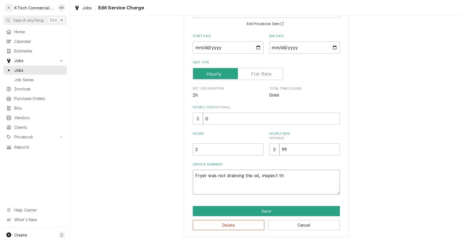
type textarea "Fryer was not draining the oil, inspect the"
type textarea "x"
type textarea "Fryer was not draining the oil, inspect the"
type textarea "x"
type textarea "Fryer was not draining the oil, inspect the u"
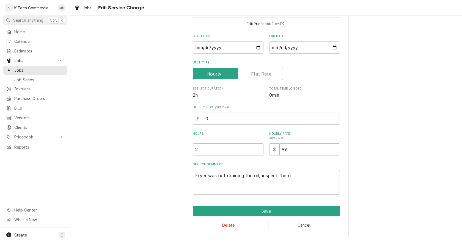
type textarea "x"
type textarea "Fryer was not draining the oil, inspect the un"
type textarea "x"
type textarea "Fryer was not draining the oil, inspect the uni"
type textarea "x"
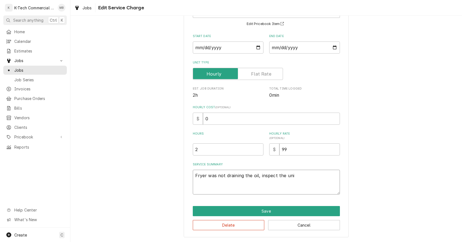
type textarea "Fryer was not draining the oil, inspect the unit"
type textarea "x"
type textarea "Fryer was not draining the oil, inspect the unit"
type textarea "x"
type textarea "Fryer was not draining the oil, inspect the unit a"
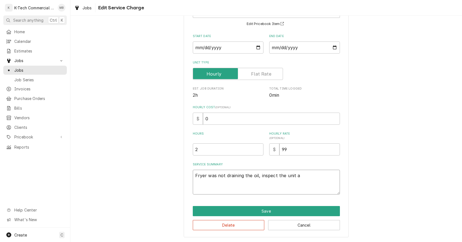
type textarea "x"
type textarea "Fryer was not draining the oil, inspect the unit an"
type textarea "x"
type textarea "Fryer was not draining the oil, inspect the unit and"
type textarea "x"
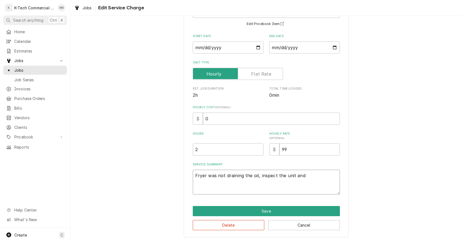
type textarea "Fryer was not draining the oil, inspect the unit and"
type textarea "x"
type textarea "Fryer was not draining the oil, inspect the unit and f"
type textarea "x"
type textarea "Fryer was not draining the oil, inspect the unit and fo"
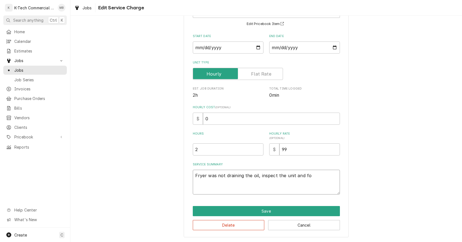
type textarea "x"
type textarea "Fryer was not draining the oil, inspect the unit and fou"
type textarea "x"
type textarea "Fryer was not draining the oil, inspect the unit and foun"
type textarea "x"
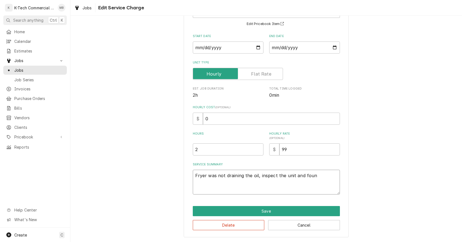
type textarea "Fryer was not draining the oil, inspect the unit and found"
type textarea "x"
type textarea "Fryer was not draining the oil, inspect the unit and found"
type textarea "x"
type textarea "Fryer was not draining the oil, inspect the unit and found d"
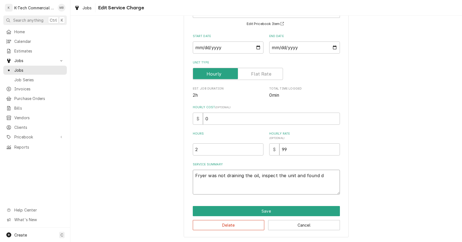
type textarea "x"
type textarea "Fryer was not draining the oil, inspect the unit and found dr"
type textarea "x"
type textarea "Fryer was not draining the oil, inspect the unit and found dra"
type textarea "x"
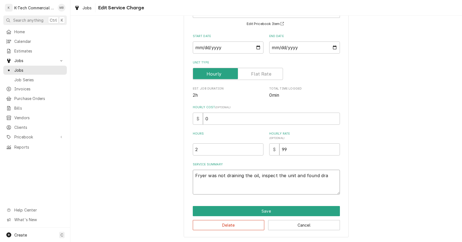
type textarea "Fryer was not draining the oil, inspect the unit and found drai"
type textarea "x"
type textarea "Fryer was not draining the oil, inspect the unit and found drain"
type textarea "x"
type textarea "Fryer was not draining the oil, inspect the unit and found drain"
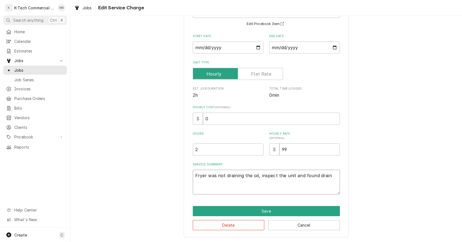
type textarea "x"
type textarea "Fryer was not draining the oil, inspect the unit and found drain p"
type textarea "x"
type textarea "Fryer was not draining the oil, inspect the unit and found drain pi"
type textarea "x"
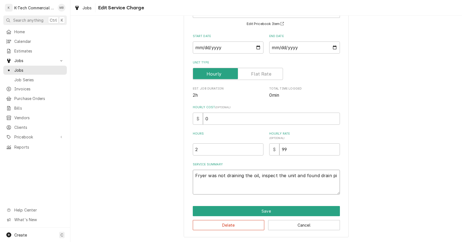
type textarea "Fryer was not draining the oil, inspect the unit and found drain pip"
type textarea "x"
type textarea "Fryer was not draining the oil, inspect the unit and found drain pipe"
type textarea "x"
type textarea "Fryer was not draining the oil, inspect the unit and found drain pipes"
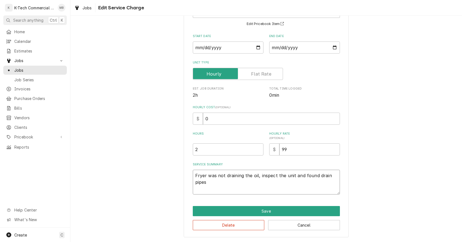
type textarea "x"
type textarea "Fryer was not draining the oil, inspect the unit and found drain pipes"
type textarea "x"
type textarea "Fryer was not draining the oil, inspect the unit and found drain pipes w"
type textarea "x"
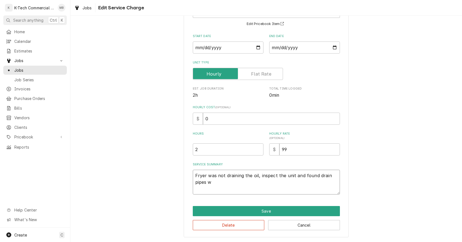
type textarea "Fryer was not draining the oil, inspect the unit and found drain pipes we"
type textarea "x"
type textarea "Fryer was not draining the oil, inspect the unit and found drain pipes wer"
type textarea "x"
type textarea "Fryer was not draining the oil, inspect the unit and found drain pipes were"
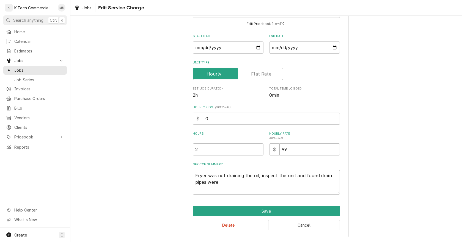
type textarea "x"
type textarea "Fryer was not draining the oil, inspect the unit and found drain pipes were"
type textarea "x"
type textarea "Fryer was not draining the oil, inspect the unit and found drain pipes were a"
type textarea "x"
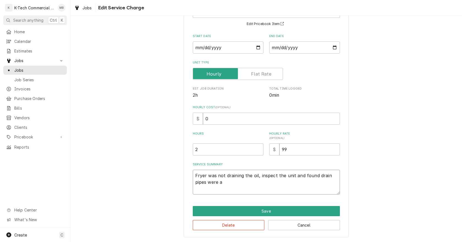
type textarea "Fryer was not draining the oil, inspect the unit and found drain pipes were al"
type textarea "x"
type textarea "Fryer was not draining the oil, inspect the unit and found drain pipes were all"
type textarea "x"
type textarea "Fryer was not draining the oil, inspect the unit and found drain pipes were all"
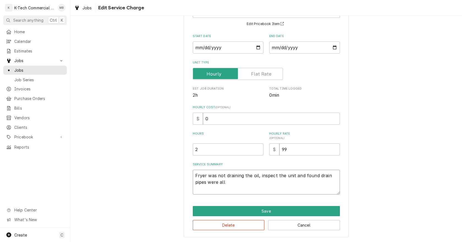
type textarea "x"
type textarea "Fryer was not draining the oil, inspect the unit and found drain pipes were all…"
type textarea "x"
type textarea "Fryer was not draining the oil, inspect the unit and found drain pipes were all…"
type textarea "x"
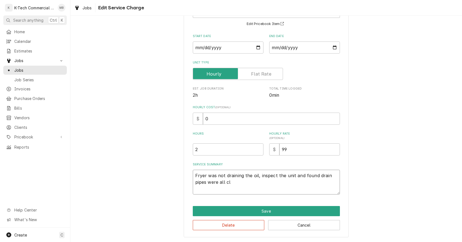
type textarea "Fryer was not draining the oil, inspect the unit and found drain pipes were all…"
type textarea "x"
type textarea "Fryer was not draining the oil, inspect the unit and found drain pipes were all…"
type textarea "x"
type textarea "Fryer was not draining the oil, inspect the unit and found drain pipes were all…"
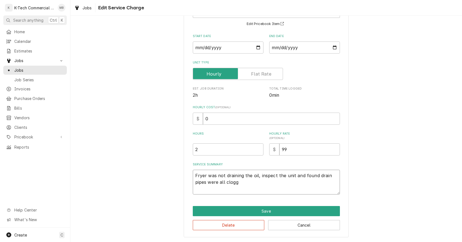
type textarea "x"
type textarea "Fryer was not draining the oil, inspect the unit and found drain pipes were all…"
type textarea "x"
type textarea "Fryer was not draining the oil, inspect the unit and found drain pipes were all…"
type textarea "x"
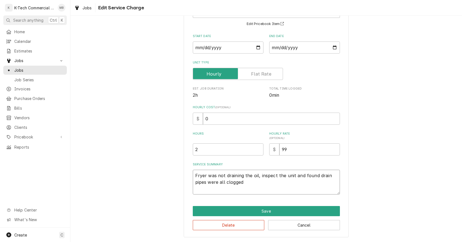
type textarea "Fryer was not draining the oil, inspect the unit and found drain pipes were all…"
type textarea "x"
type textarea "Fryer was not draining the oil, inspect the unit and found drain pipes were all…"
type textarea "x"
type textarea "Fryer was not draining the oil, inspect the unit and found drain pipes were all…"
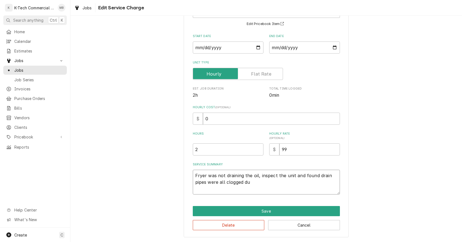
type textarea "x"
type textarea "Fryer was not draining the oil, inspect the unit and found drain pipes were all…"
type textarea "x"
type textarea "Fryer was not draining the oil, inspect the unit and found drain pipes were all…"
type textarea "x"
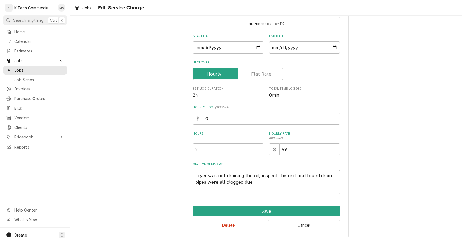
type textarea "Fryer was not draining the oil, inspect the unit and found drain pipes were all…"
type textarea "x"
type textarea "Fryer was not draining the oil, inspect the unit and found drain pipes were all…"
type textarea "x"
type textarea "Fryer was not draining the oil, inspect the unit and found drain pipes were all…"
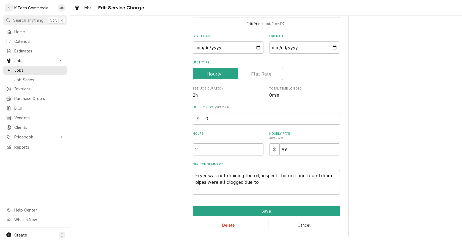
type textarea "x"
type textarea "Fryer was not draining the oil, inspect the unit and found drain pipes were all…"
type textarea "x"
type textarea "Fryer was not draining the oil, inspect the unit and found drain pipes were all…"
type textarea "x"
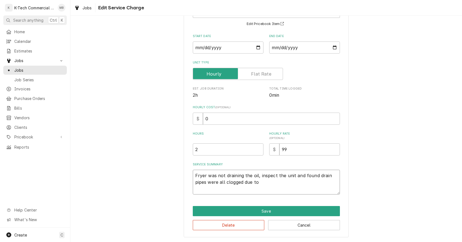
type textarea "Fryer was not draining the oil, inspect the unit and found drain pipes were all…"
type textarea "x"
type textarea "Fryer was not draining the oil, inspect the unit and found drain pipes were all…"
type textarea "x"
type textarea "Fryer was not draining the oil, inspect the unit and found drain pipes were all…"
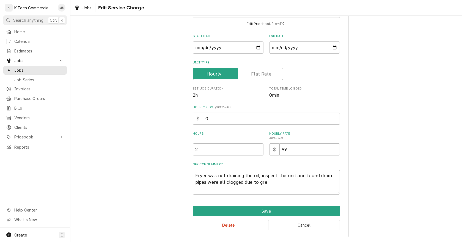
type textarea "x"
type textarea "Fryer was not draining the oil, inspect the unit and found drain pipes were all…"
type textarea "x"
type textarea "Fryer was not draining the oil, inspect the unit and found drain pipes were all…"
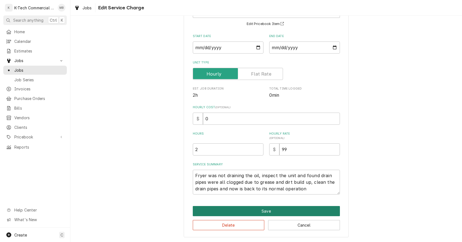
click at [276, 210] on button "Save" at bounding box center [266, 211] width 147 height 10
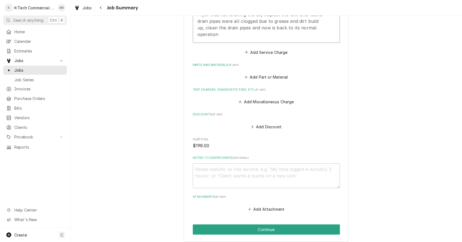
scroll to position [220, 0]
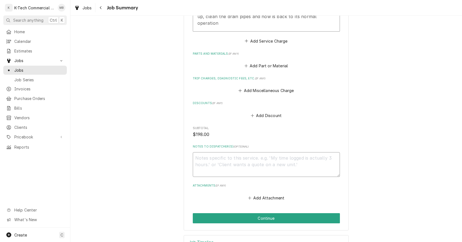
click at [245, 171] on textarea "Notes to Dispatcher(s) ( optional )" at bounding box center [266, 164] width 147 height 25
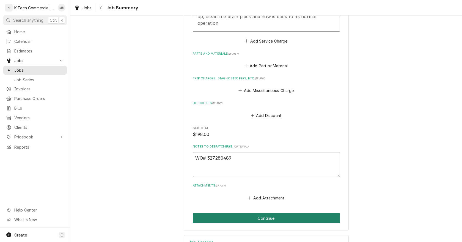
click at [294, 220] on button "Continue" at bounding box center [266, 218] width 147 height 10
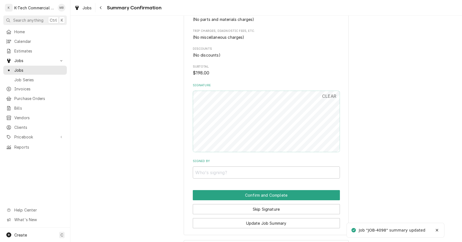
scroll to position [253, 0]
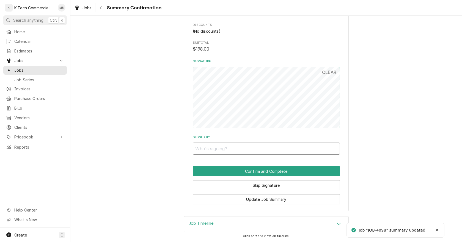
click at [254, 147] on input "Signed By" at bounding box center [266, 149] width 147 height 12
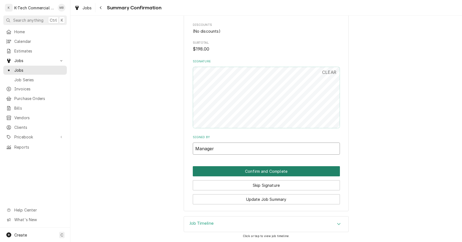
type input "Manager"
click at [258, 168] on button "Confirm and Complete" at bounding box center [266, 171] width 147 height 10
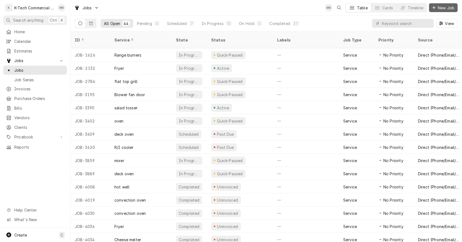
click at [435, 9] on icon "Dynamic Content Wrapper" at bounding box center [433, 8] width 3 height 4
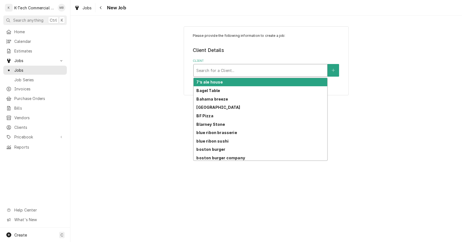
click at [247, 71] on div "Client" at bounding box center [260, 70] width 128 height 10
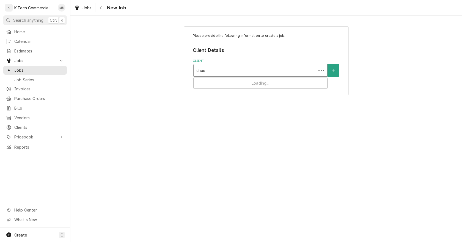
type input "chees"
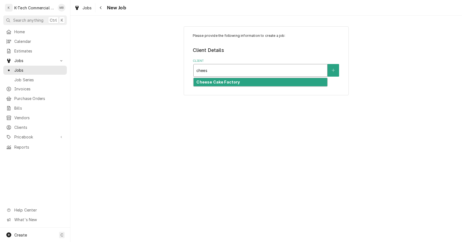
click at [235, 81] on strong "Cheese Cake Factory" at bounding box center [217, 82] width 43 height 5
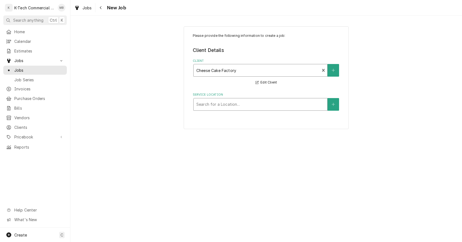
click at [206, 106] on div "Service Location" at bounding box center [260, 105] width 128 height 10
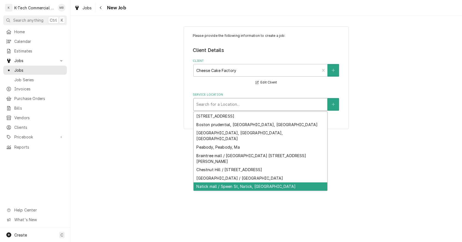
click at [232, 183] on div "Natick mall / Speen St, Natick, [GEOGRAPHIC_DATA]" at bounding box center [261, 187] width 134 height 9
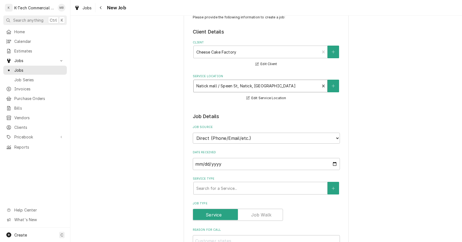
scroll to position [27, 0]
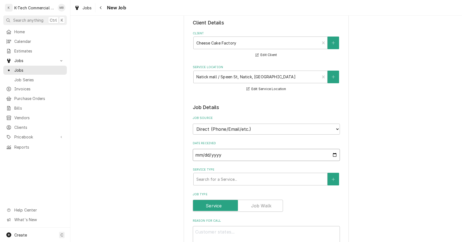
click at [334, 155] on input "[DATE]" at bounding box center [266, 155] width 147 height 12
type input "[DATE]"
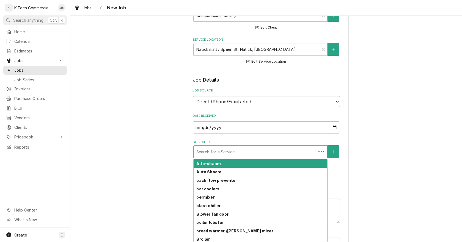
click at [226, 149] on div "Service Type" at bounding box center [254, 152] width 117 height 10
type textarea "x"
type input "f"
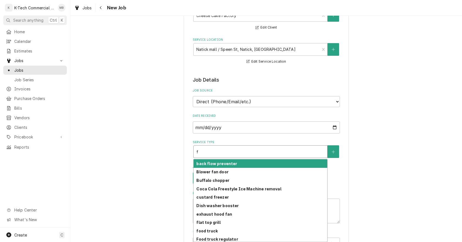
type textarea "x"
type input "fr"
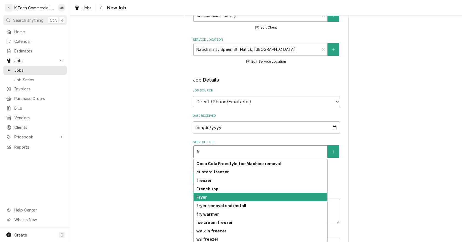
click at [209, 196] on div "Fryer" at bounding box center [261, 197] width 134 height 9
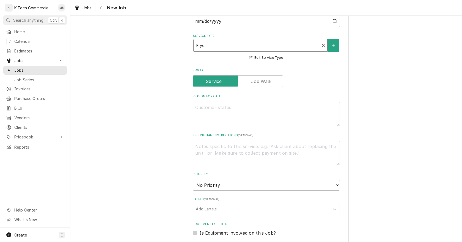
scroll to position [165, 0]
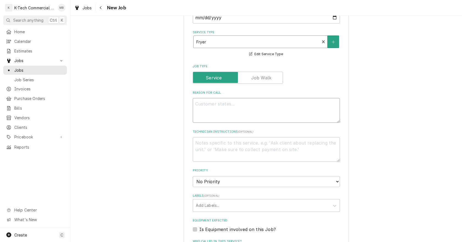
click at [247, 113] on textarea "Reason For Call" at bounding box center [266, 110] width 147 height 25
type textarea "x"
type textarea "F"
type textarea "x"
type textarea "Fr"
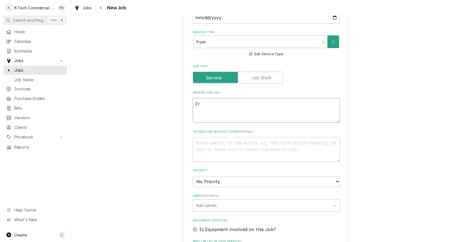
type textarea "x"
type textarea "Fry"
type textarea "x"
type textarea "[PERSON_NAME]"
type textarea "x"
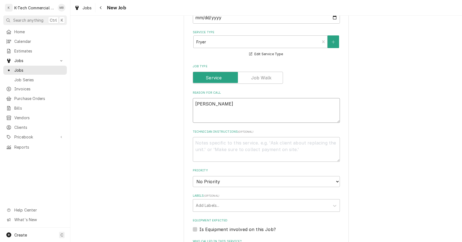
type textarea "Fryer"
type textarea "x"
type textarea "Fryer"
type textarea "x"
type textarea "Fryer a"
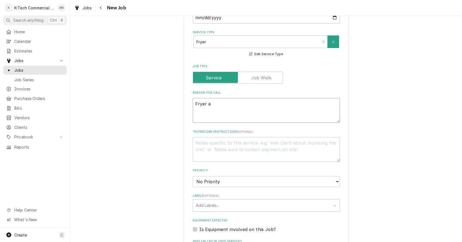
type textarea "x"
type textarea "Fryer ap"
type textarea "x"
type textarea "Fryer app"
type textarea "x"
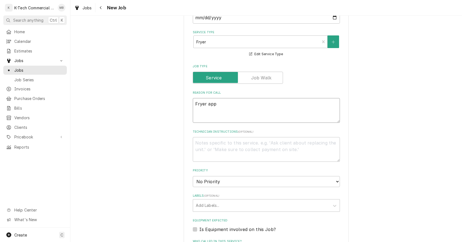
type textarea "Fryer appe"
type textarea "x"
type textarea "Fryer appet"
type textarea "x"
type textarea "Fryer appeti"
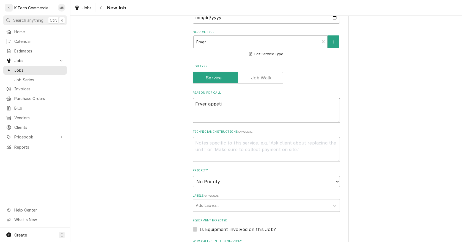
type textarea "x"
type textarea "Fryer appetiz"
type textarea "x"
type textarea "Fryer appetize"
type textarea "x"
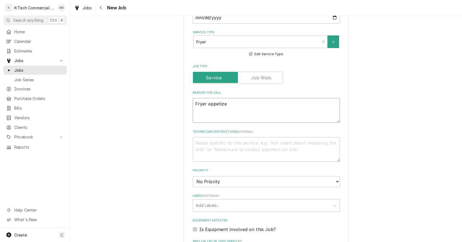
type textarea "Fryer appetizer"
type textarea "x"
type textarea "Fryer appetizer"
type textarea "x"
type textarea "Fryer appetizer"
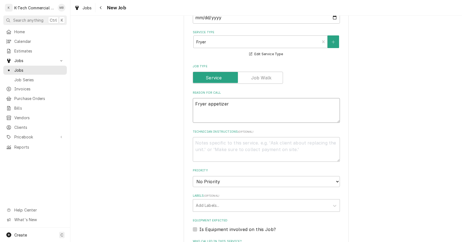
type textarea "x"
type textarea "Fryer appetize"
type textarea "x"
type textarea "Fryer appetiz"
type textarea "x"
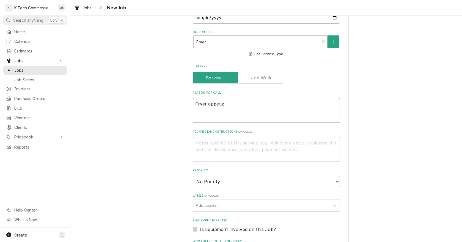
type textarea "Fryer appeti"
type textarea "x"
type textarea "Fryer appet"
type textarea "x"
type textarea "Fryer appe"
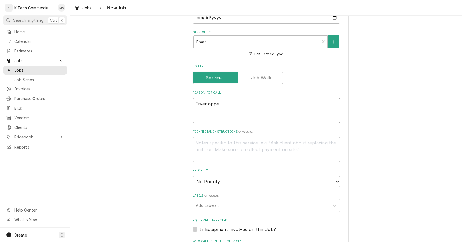
type textarea "x"
type textarea "Fryer app"
type textarea "x"
type textarea "Fryer ap"
type textarea "x"
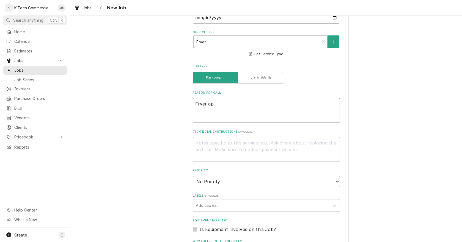
type textarea "Fryer a"
type textarea "x"
type textarea "Fryer"
type textarea "x"
type textarea "Fryer"
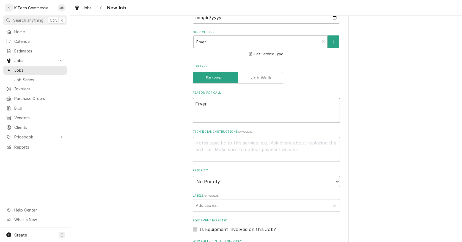
type textarea "x"
type textarea "[PERSON_NAME]"
type textarea "x"
type textarea "Fry"
type textarea "x"
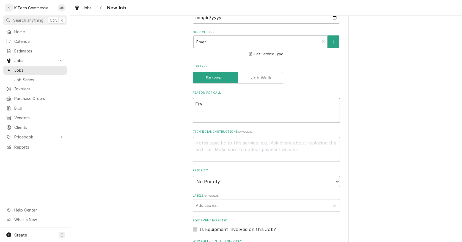
type textarea "Fr"
type textarea "x"
type textarea "F"
type textarea "x"
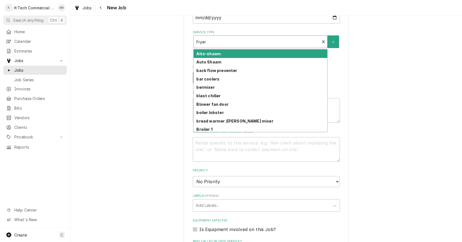
click at [232, 45] on div "Service Type" at bounding box center [256, 42] width 121 height 10
type textarea "x"
type input "f"
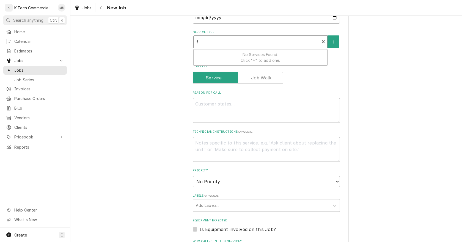
type textarea "x"
type input "fl"
type textarea "x"
type input "fla"
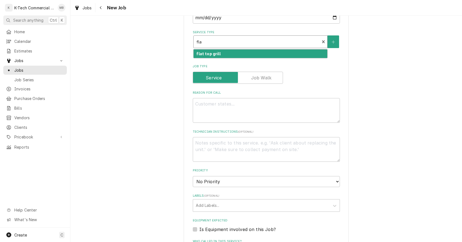
click at [219, 54] on div "flat top grill" at bounding box center [261, 53] width 134 height 9
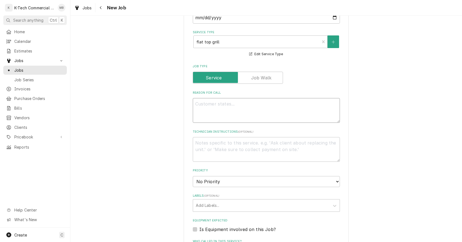
click at [224, 117] on textarea "Reason For Call" at bounding box center [266, 110] width 147 height 25
type textarea "x"
type textarea "F"
type textarea "x"
type textarea "Fl"
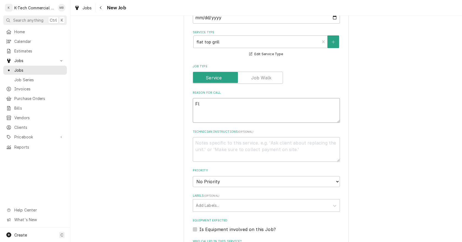
type textarea "x"
type textarea "Fla"
type textarea "x"
type textarea "Flat"
type textarea "x"
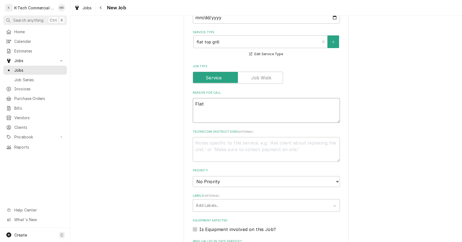
type textarea "Flat"
type textarea "x"
type textarea "Flat t"
type textarea "x"
type textarea "Flat to"
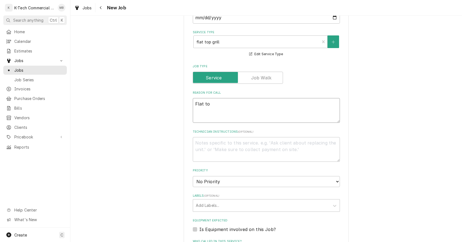
type textarea "x"
type textarea "Flat top"
type textarea "x"
type textarea "Flat top"
type textarea "x"
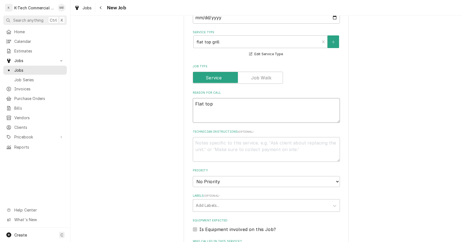
type textarea "Flat top g"
type textarea "x"
type textarea "Flat top"
type textarea "x"
type textarea "Flat top a"
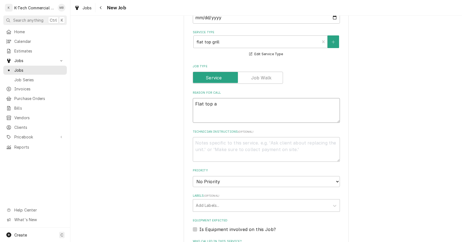
type textarea "x"
type textarea "Flat top ap"
type textarea "x"
type textarea "Flat top app"
type textarea "x"
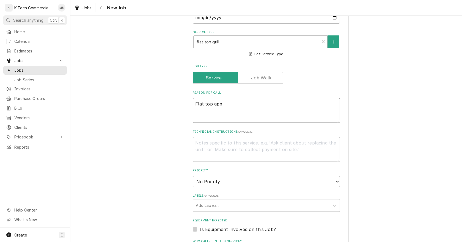
type textarea "Flat top app"
type textarea "x"
type textarea "Flat top app r"
type textarea "x"
type textarea "Flat top app ri"
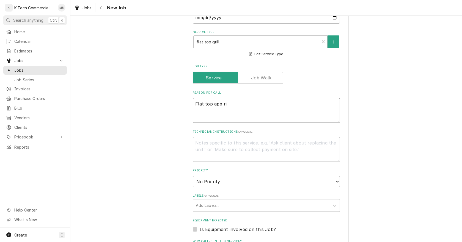
type textarea "x"
type textarea "Flat top app rig"
type textarea "x"
type textarea "Flat top app righ"
type textarea "x"
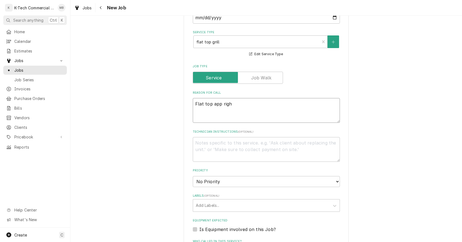
type textarea "Flat top app right"
type textarea "x"
type textarea "Flat top app right"
type textarea "x"
type textarea "Flat top app right s"
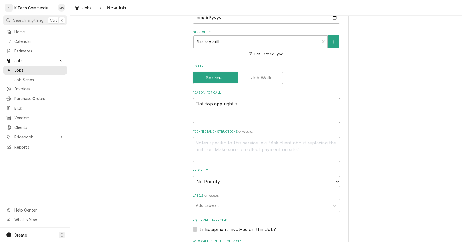
type textarea "x"
type textarea "Flat top app right si"
type textarea "x"
type textarea "Flat top app right sid"
type textarea "x"
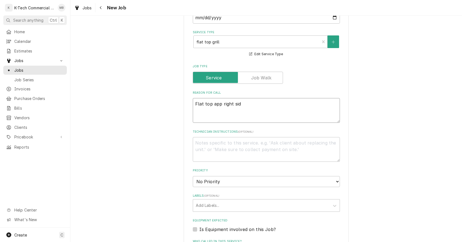
type textarea "Flat top app right side"
type textarea "x"
type textarea "Flat top app right side"
type textarea "x"
type textarea "Flat top app right side t"
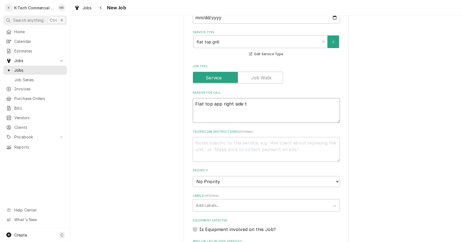
type textarea "x"
type textarea "Flat top app right side th"
type textarea "x"
type textarea "Flat top app right side the"
type textarea "x"
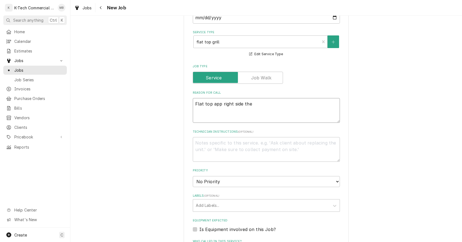
type textarea "Flat top app right side ther"
type textarea "x"
type textarea "Flat top app right side therm"
type textarea "x"
type textarea "Flat top app right side thermo"
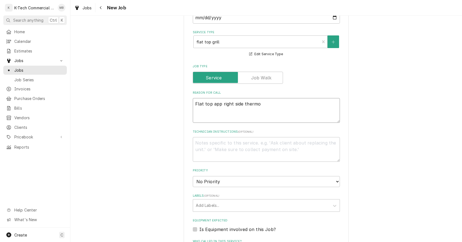
type textarea "x"
type textarea "Flat top app right side thermos"
type textarea "x"
type textarea "Flat top app right side thermost"
type textarea "x"
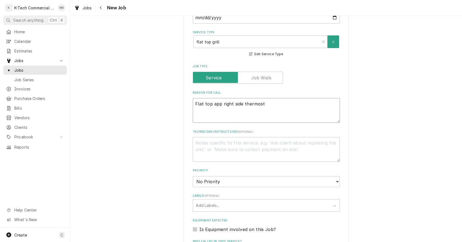
type textarea "Flat top app right side thermosta"
type textarea "x"
type textarea "Flat top app right side thermostat"
type textarea "x"
type textarea "Flat top app right side thermostat"
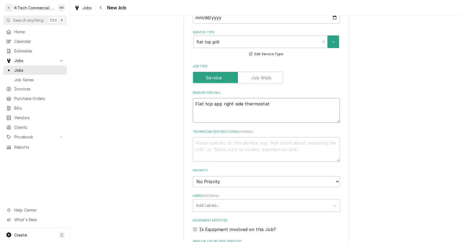
type textarea "x"
type textarea "Flat top app right side thermostat i"
type textarea "x"
type textarea "Flat top app right side thermostat is"
type textarea "x"
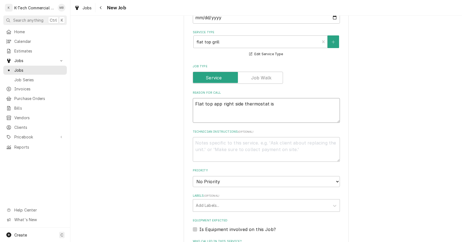
type textarea "Flat top app right side thermostat is"
type textarea "x"
type textarea "Flat top app right side thermostat is o"
type textarea "x"
type textarea "Flat top app right side thermostat is ov"
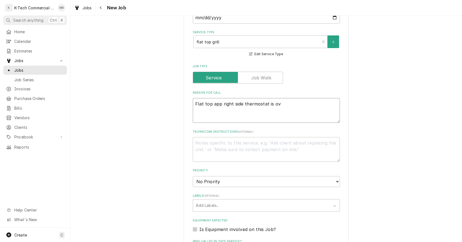
type textarea "x"
type textarea "Flat top app right side thermostat is ove"
type textarea "x"
type textarea "Flat top app right side thermostat is over"
type textarea "x"
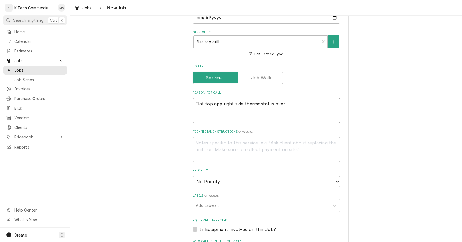
type textarea "Flat top app right side thermostat is over"
type textarea "x"
type textarea "Flat top app right side thermostat is over h"
type textarea "x"
type textarea "Flat top app right side thermostat is over he"
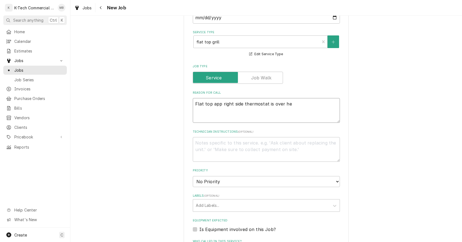
type textarea "x"
type textarea "Flat top app right side thermostat is over hea"
type textarea "x"
type textarea "Flat top app right side thermostat is over heat"
type textarea "x"
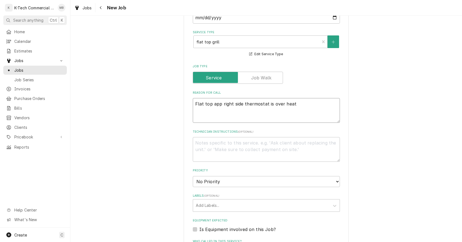
type textarea "Flat top app right side thermostat is over heati"
type textarea "x"
type textarea "Flat top app right side thermostat is over heatin"
type textarea "x"
type textarea "Flat top app right side thermostat is over heating"
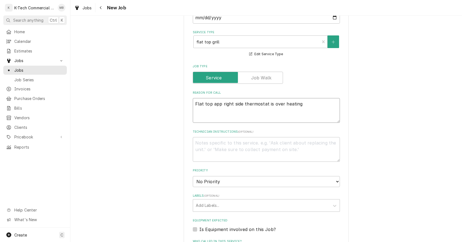
type textarea "x"
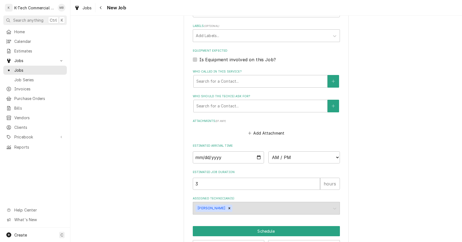
scroll to position [355, 0]
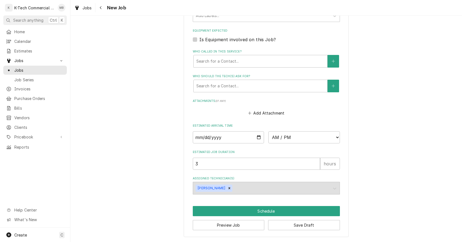
type textarea "Flat top app right side thermostat is over heating"
click at [261, 135] on input "Date" at bounding box center [228, 137] width 71 height 12
click at [259, 136] on input "Date" at bounding box center [228, 137] width 71 height 12
type input "[DATE]"
click at [276, 137] on select "AM / PM 6:00 AM 6:15 AM 6:30 AM 6:45 AM 7:00 AM 7:15 AM 7:30 AM 7:45 AM 8:00 AM…" at bounding box center [303, 137] width 71 height 12
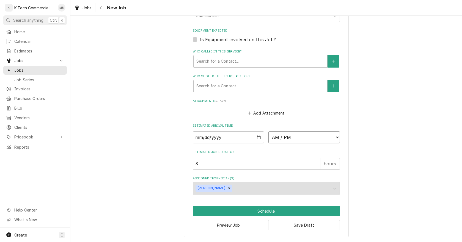
type textarea "x"
select select "09:00:00"
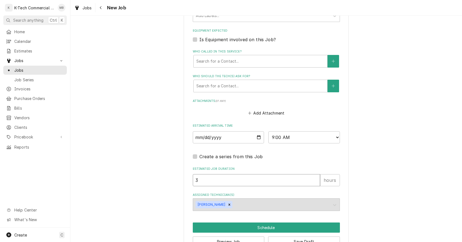
drag, startPoint x: 202, startPoint y: 183, endPoint x: 158, endPoint y: 192, distance: 44.5
type textarea "x"
type input "2"
type textarea "x"
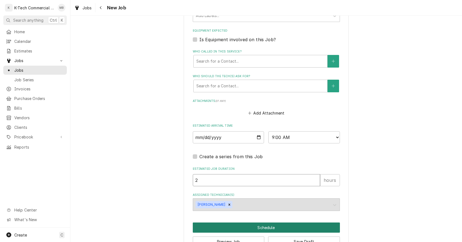
type input "2"
click at [261, 225] on button "Schedule" at bounding box center [266, 228] width 147 height 10
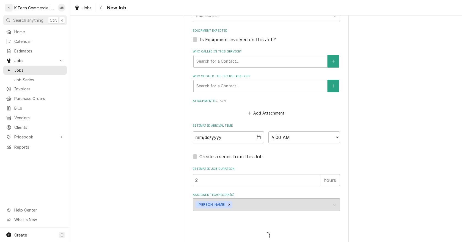
type textarea "x"
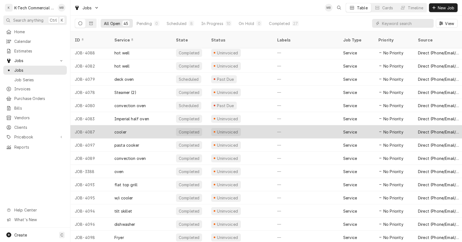
scroll to position [398, 0]
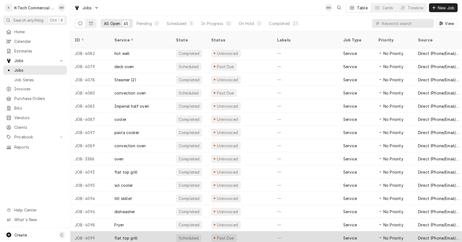
click at [261, 232] on div "Past Due" at bounding box center [240, 238] width 66 height 13
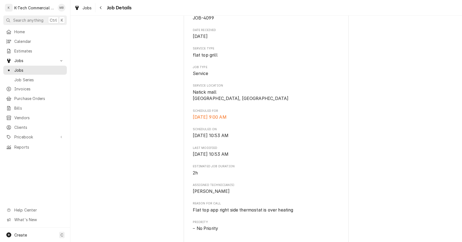
scroll to position [165, 0]
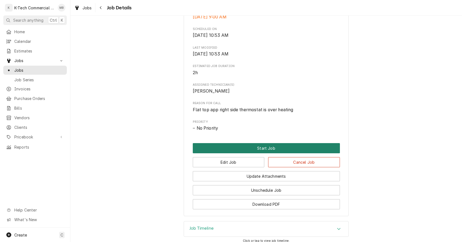
click at [270, 153] on button "Start Job" at bounding box center [266, 148] width 147 height 10
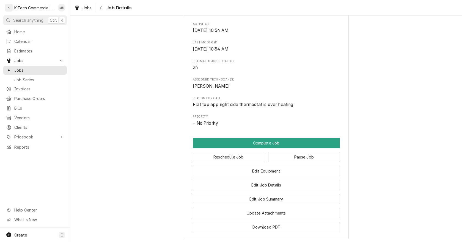
scroll to position [220, 0]
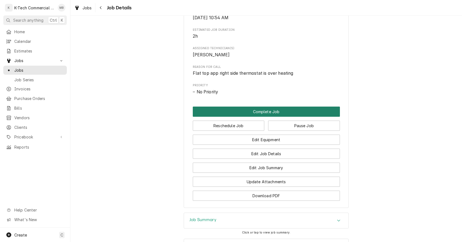
click at [253, 117] on button "Complete Job" at bounding box center [266, 112] width 147 height 10
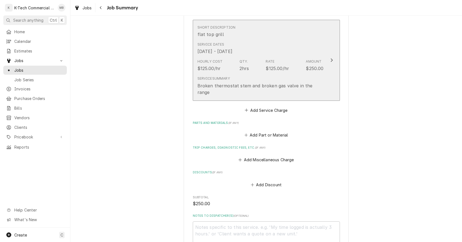
click at [257, 60] on div "Hourly Cost $125.00/hr Qty. 2hrs Rate $125.00/hr Amount $250.00" at bounding box center [260, 65] width 126 height 17
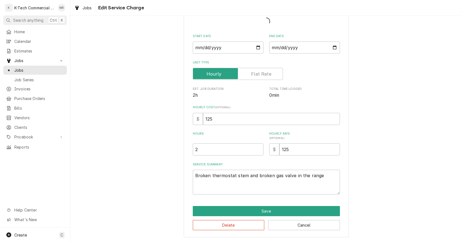
type textarea "x"
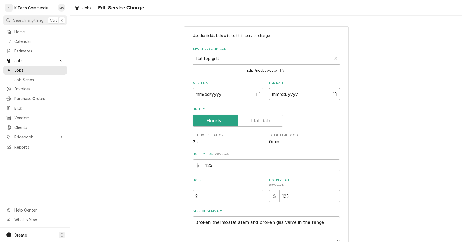
click at [331, 94] on input "[DATE]" at bounding box center [304, 94] width 71 height 12
type input "[DATE]"
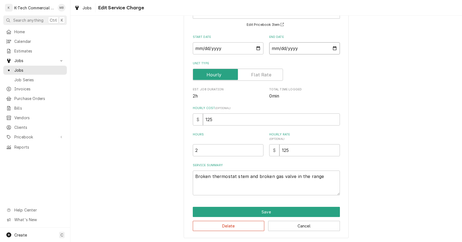
scroll to position [47, 0]
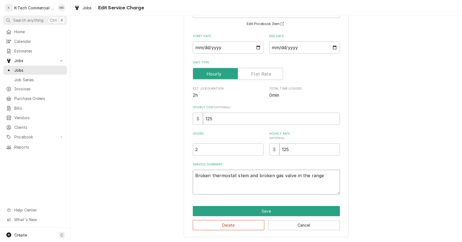
drag, startPoint x: 322, startPoint y: 179, endPoint x: 144, endPoint y: 189, distance: 177.6
click at [144, 189] on div "Use the fields below to edit this service charge Short Description flat top gri…" at bounding box center [266, 109] width 392 height 268
type textarea "x"
type textarea "F"
type textarea "x"
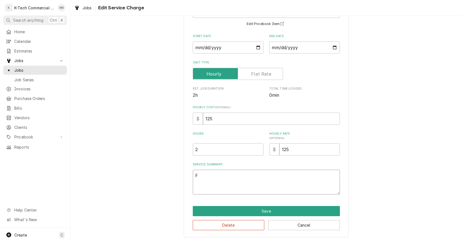
type textarea "Fl"
type textarea "x"
type textarea "Fla"
type textarea "x"
type textarea "Flat"
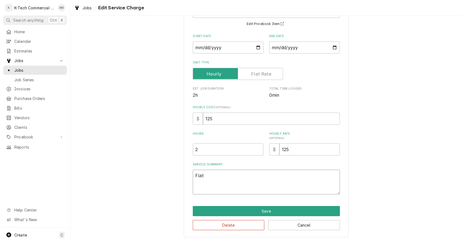
type textarea "x"
type textarea "Flat"
type textarea "x"
type textarea "Flat t"
type textarea "x"
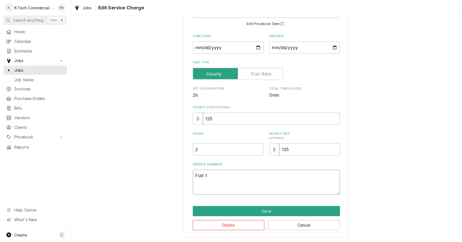
type textarea "Flat to"
type textarea "x"
type textarea "Flat top"
type textarea "x"
type textarea "Flat top"
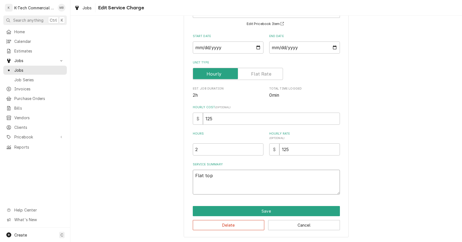
type textarea "x"
type textarea "Flat top a"
type textarea "x"
type textarea "Flat top ap"
type textarea "x"
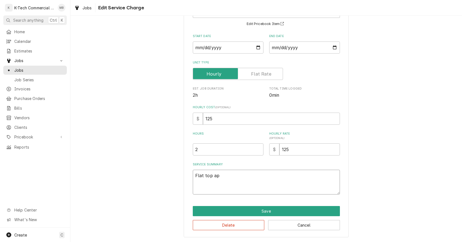
type textarea "Flat top app"
type textarea "x"
type textarea "Flat top app"
type textarea "x"
type textarea "Flat top app r"
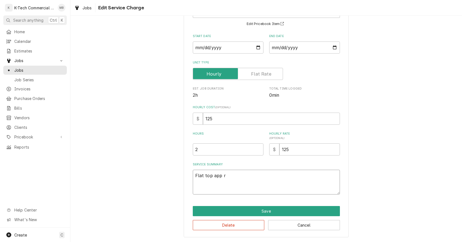
type textarea "x"
type textarea "Flat top app ri"
type textarea "x"
type textarea "Flat top app rig"
type textarea "x"
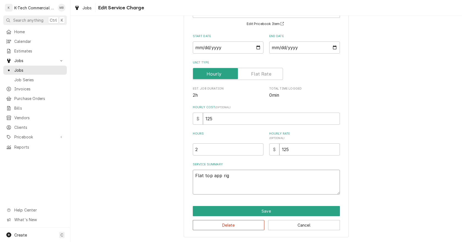
type textarea "Flat top app righ"
type textarea "x"
type textarea "Flat top app right"
type textarea "x"
type textarea "Flat top app right"
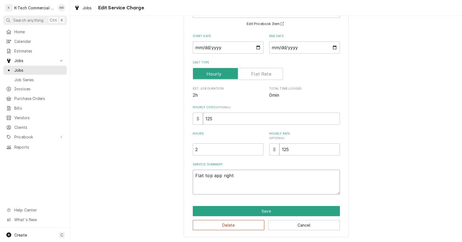
type textarea "x"
type textarea "Flat top app right s"
type textarea "x"
type textarea "Flat top app right si"
type textarea "x"
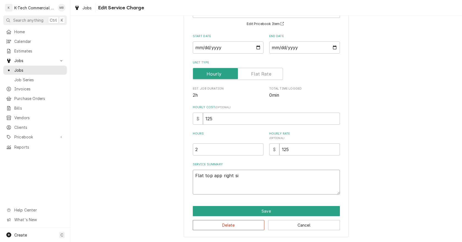
type textarea "Flat top app right sid"
type textarea "x"
type textarea "Flat top app right side"
type textarea "x"
type textarea "Flat top app right side"
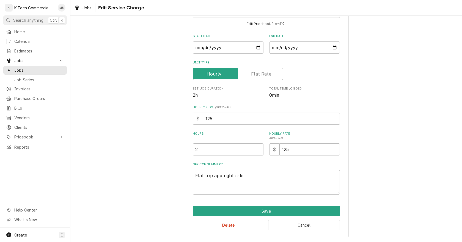
type textarea "x"
type textarea "Flat top app right side t"
type textarea "x"
type textarea "Flat top app right side th"
type textarea "x"
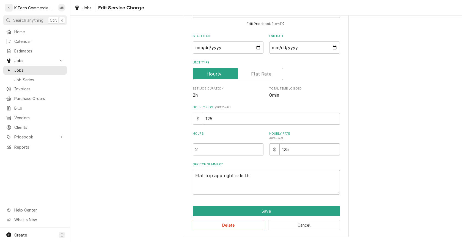
type textarea "Flat top app right side the"
type textarea "x"
type textarea "Flat top app right side ther"
type textarea "x"
type textarea "Flat top app right side therm"
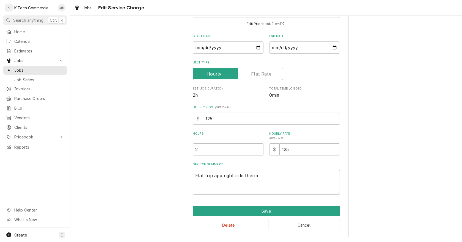
type textarea "x"
type textarea "Flat top app right side thermo"
type textarea "x"
type textarea "Flat top app right side thermos"
type textarea "x"
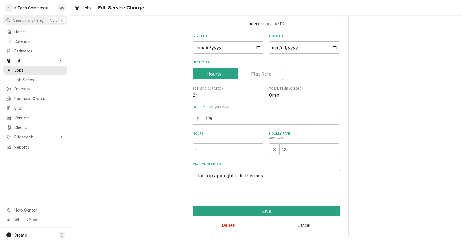
type textarea "Flat top app right side thermost"
type textarea "x"
type textarea "Flat top app right side thermosta"
type textarea "x"
type textarea "Flat top app right side thermostat"
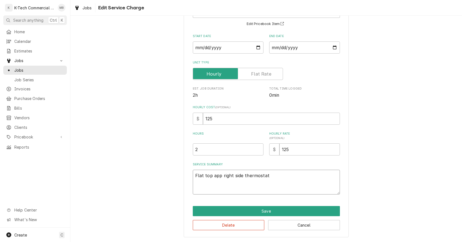
type textarea "x"
type textarea "Flat top app right side thermostat"
type textarea "x"
type textarea "Flat top app right side thermostat w"
type textarea "x"
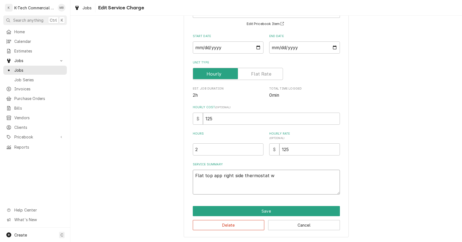
type textarea "Flat top app right side thermostat wa"
type textarea "x"
type textarea "Flat top app right side thermostat was"
type textarea "x"
type textarea "Flat top app right side thermostat was"
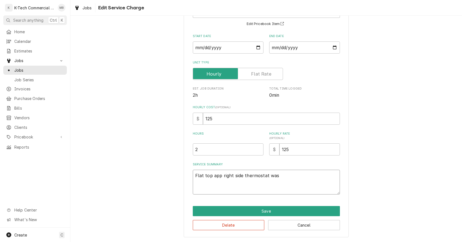
type textarea "x"
type textarea "Flat top app right side thermostat was o"
type textarea "x"
type textarea "Flat top app right side thermostat was ov"
type textarea "x"
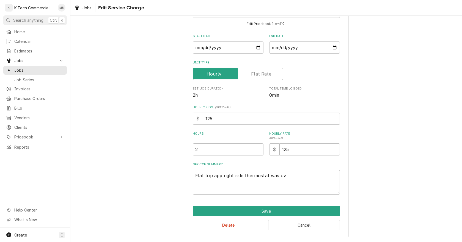
type textarea "Flat top app right side thermostat was ove"
type textarea "x"
type textarea "Flat top app right side thermostat was over"
type textarea "x"
type textarea "Flat top app right side thermostat was over"
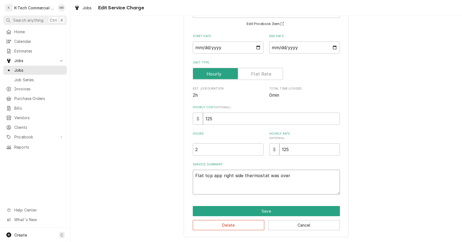
type textarea "x"
type textarea "Flat top app right side thermostat was over h"
type textarea "x"
type textarea "Flat top app right side thermostat was over he"
type textarea "x"
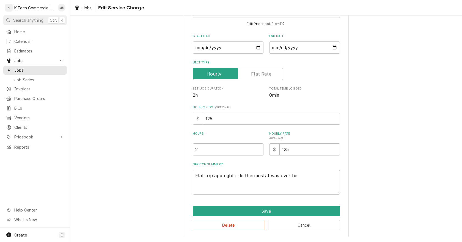
type textarea "Flat top app right side thermostat was over hea"
type textarea "x"
type textarea "Flat top app right side thermostat was over heat"
type textarea "x"
type textarea "Flat top app right side thermostat was over heati"
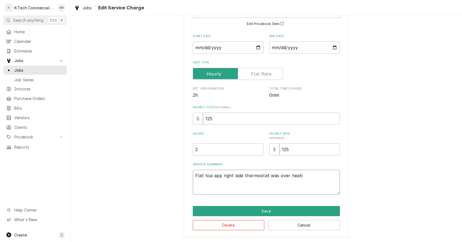
type textarea "x"
type textarea "Flat top app right side thermostat was over heatin"
type textarea "x"
type textarea "Flat top app right side thermostat was over heating"
type textarea "x"
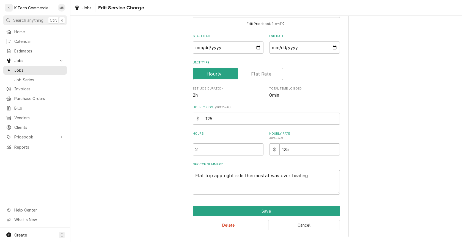
type textarea "Flat top app right side thermostat was over heatingm"
type textarea "x"
type textarea "Flat top app right side thermostat was over heating"
type textarea "x"
type textarea "Flat top app right side thermostat was over heating,"
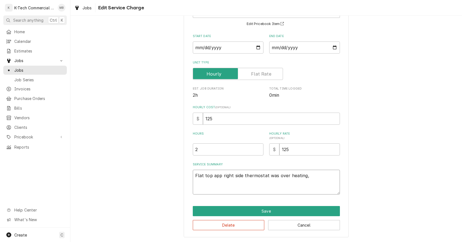
type textarea "x"
type textarea "Flat top app right side thermostat was over heating,"
type textarea "x"
type textarea "Flat top app right side thermostat was over heating, r"
type textarea "x"
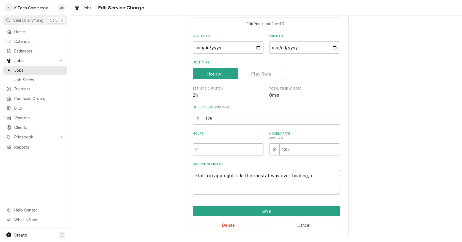
type textarea "Flat top app right side thermostat was over heating, rr"
type textarea "x"
type textarea "Flat top app right side thermostat was over heating, r"
type textarea "x"
type textarea "Flat top app right side thermostat was over heating, re"
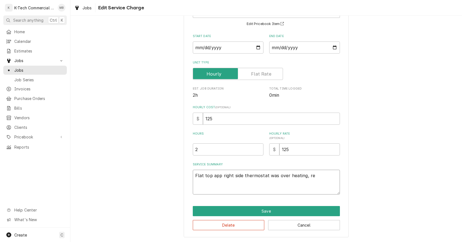
type textarea "x"
type textarea "Flat top app right side thermostat was over heating, rem"
type textarea "x"
type textarea "Flat top app right side thermostat was over heating, remo"
type textarea "x"
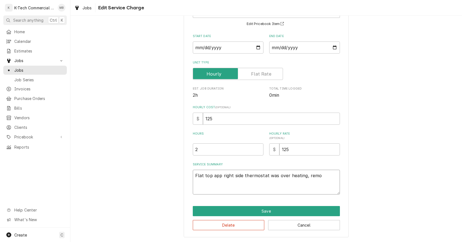
type textarea "Flat top app right side thermostat was over heating, remov"
type textarea "x"
type textarea "Flat top app right side thermostat was over heating, remove"
type textarea "x"
type textarea "Flat top app right side thermostat was over heating, removed"
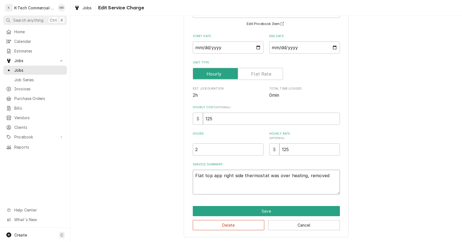
type textarea "x"
type textarea "Flat top app right side thermostat was over heating, removed"
type textarea "x"
type textarea "Flat top app right side thermostat was over heating, removed a"
type textarea "x"
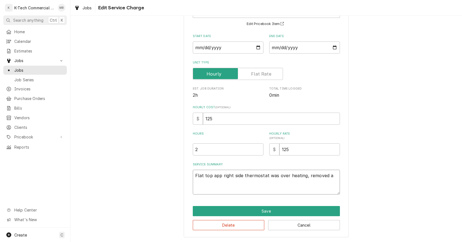
type textarea "Flat top app right side thermostat was over heating, removed an"
type textarea "x"
type textarea "Flat top app right side thermostat was over heating, removed and"
type textarea "x"
type textarea "Flat top app right side thermostat was over heating, removed and"
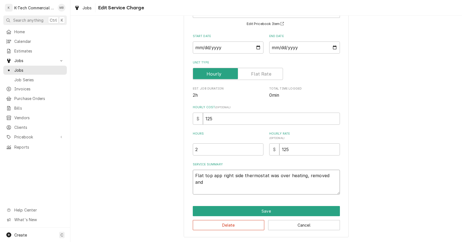
type textarea "x"
type textarea "Flat top app right side thermostat was over heating, removed and i"
type textarea "x"
type textarea "Flat top app right side thermostat was over heating, removed and in"
type textarea "x"
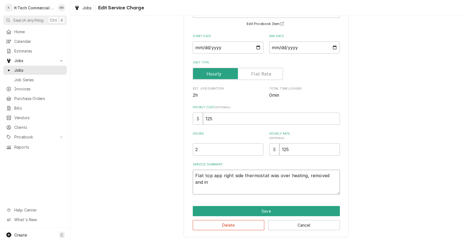
type textarea "Flat top app right side thermostat was over heating, removed and ins"
type textarea "x"
type textarea "Flat top app right side thermostat was over heating, removed and inst"
type textarea "x"
type textarea "Flat top app right side thermostat was over heating, removed and insta"
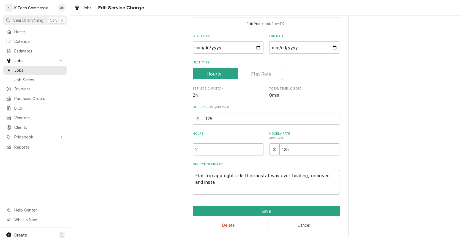
type textarea "x"
type textarea "Flat top app right side thermostat was over heating, removed and instal"
type textarea "x"
type textarea "Flat top app right side thermostat was over heating, removed and install"
type textarea "x"
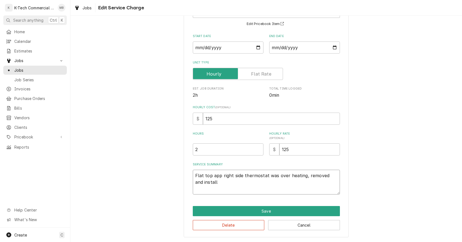
type textarea "Flat top app right side thermostat was over heating, removed and install"
type textarea "x"
type textarea "Flat top app right side thermostat was over heating, removed and install n"
type textarea "x"
type textarea "Flat top app right side thermostat was over heating, removed and install ne"
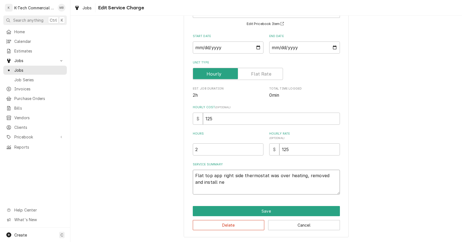
type textarea "x"
type textarea "Flat top app right side thermostat was over heating, removed and install new"
type textarea "x"
type textarea "Flat top app right side thermostat was over heating, removed and install new"
type textarea "x"
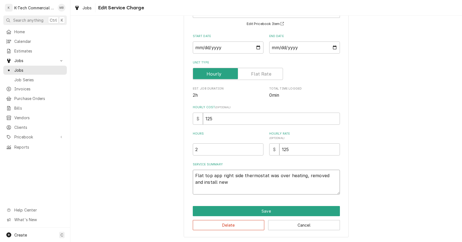
type textarea "Flat top app right side thermostat was over heating, removed and install new o"
type textarea "x"
type textarea "Flat top app right side thermostat was over heating, removed and install new on"
type textarea "x"
type textarea "Flat top app right side thermostat was over heating, removed and install new one"
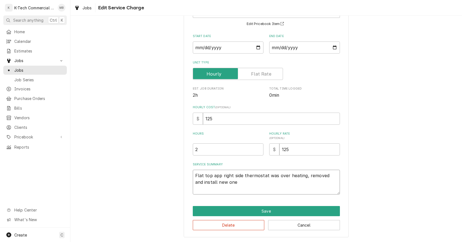
type textarea "x"
type textarea "Flat top app right side thermostat was over heating, removed and install new one"
type textarea "x"
type textarea "Flat top app right side thermostat was over heating, removed and install new on…"
type textarea "x"
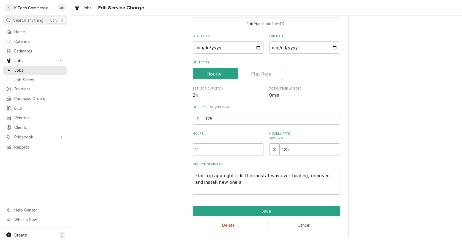
type textarea "Flat top app right side thermostat was over heating, removed and install new on…"
type textarea "x"
type textarea "Flat top app right side thermostat was over heating, removed and install new on…"
type textarea "x"
type textarea "Flat top app right side thermostat was over heating, removed and install new on…"
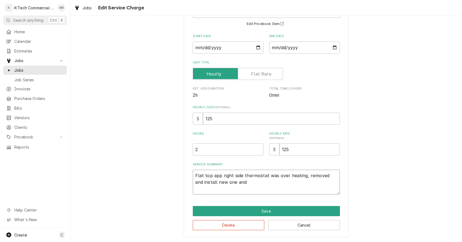
type textarea "x"
type textarea "Flat top app right side thermostat was over heating, removed and install new on…"
type textarea "x"
type textarea "Flat top app right side thermostat was over heating, removed and install new on…"
type textarea "x"
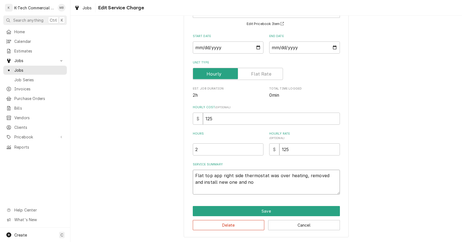
type textarea "Flat top app right side thermostat was over heating, removed and install new on…"
type textarea "x"
type textarea "Flat top app right side thermostat was over heating, removed and install new on…"
type textarea "x"
type textarea "Flat top app right side thermostat was over heating, removed and install new on…"
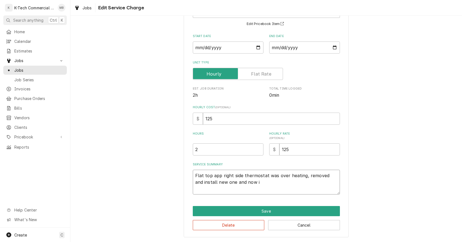
type textarea "x"
type textarea "Flat top app right side thermostat was over heating, removed and install new on…"
type textarea "x"
type textarea "Flat top app right side thermostat was over heating, removed and install new on…"
type textarea "x"
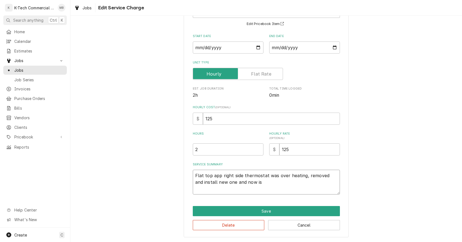
type textarea "Flat top app right side thermostat was over heating, removed and install new on…"
type textarea "x"
type textarea "Flat top app right side thermostat was over heating, removed and install new on…"
type textarea "x"
type textarea "Flat top app right side thermostat was over heating, removed and install new on…"
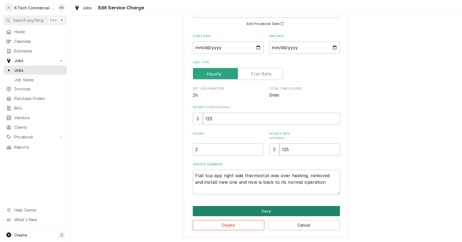
click at [260, 210] on button "Save" at bounding box center [266, 211] width 147 height 10
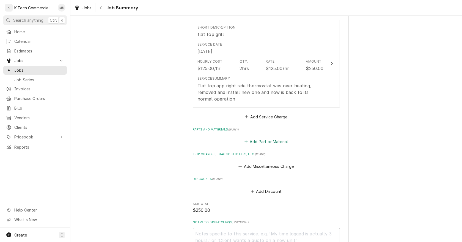
click at [270, 142] on button "Add Part or Material" at bounding box center [265, 142] width 45 height 8
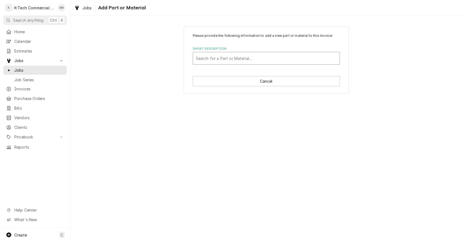
click at [244, 58] on div "Short Description" at bounding box center [266, 58] width 141 height 10
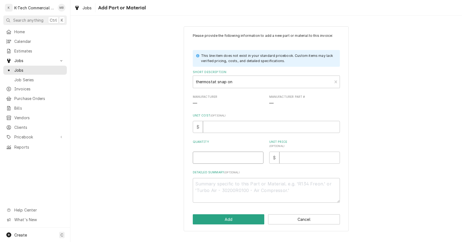
click at [228, 156] on input "Quantity" at bounding box center [228, 158] width 71 height 12
drag, startPoint x: 385, startPoint y: 128, endPoint x: 391, endPoint y: 119, distance: 11.0
click at [390, 122] on div "Please provide the following information to add a new part or material to this …" at bounding box center [266, 128] width 392 height 215
click at [290, 153] on input "Unit Price ( optional )" at bounding box center [309, 158] width 60 height 12
click at [239, 220] on button "Add" at bounding box center [229, 219] width 72 height 10
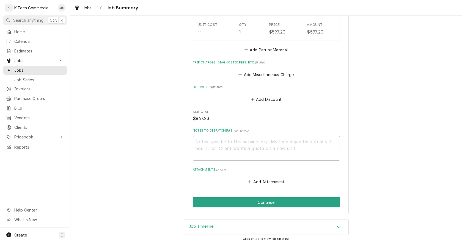
scroll to position [329, 0]
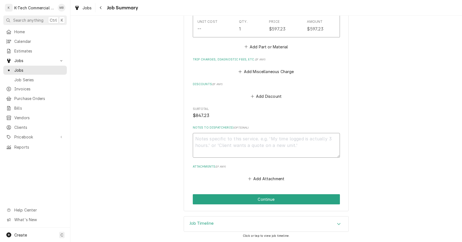
click at [239, 147] on textarea "Notes to Dispatcher(s) ( optional )" at bounding box center [266, 145] width 147 height 25
click at [269, 199] on button "Continue" at bounding box center [266, 199] width 147 height 10
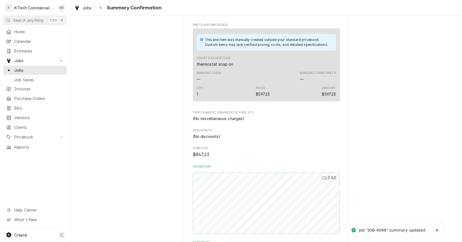
scroll to position [275, 0]
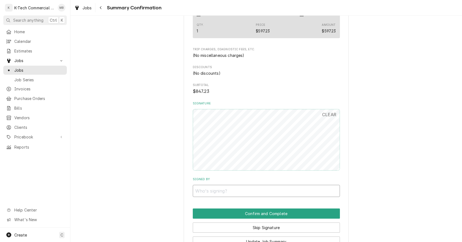
click at [249, 193] on input "Signed By" at bounding box center [266, 191] width 147 height 12
type input "Manager"
click at [261, 214] on button "Confirm and Complete" at bounding box center [266, 214] width 147 height 10
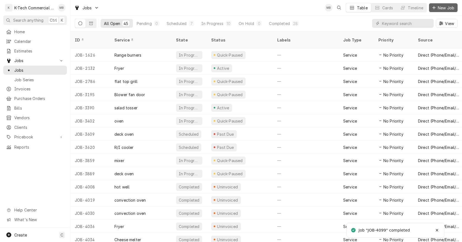
click at [442, 7] on span "New Job" at bounding box center [446, 8] width 19 height 6
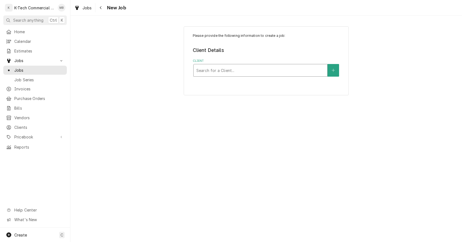
click at [225, 68] on div "Client" at bounding box center [260, 70] width 128 height 10
type input "cheese"
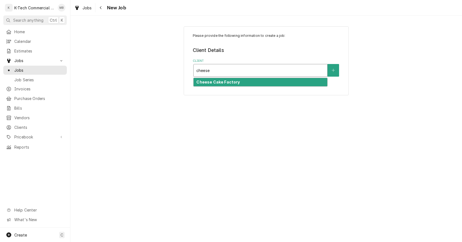
click at [227, 82] on strong "Cheese Cake Factory" at bounding box center [217, 82] width 43 height 5
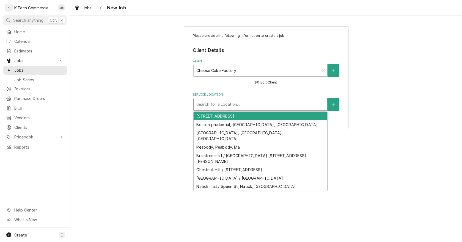
click at [228, 103] on div "Service Location" at bounding box center [260, 105] width 128 height 10
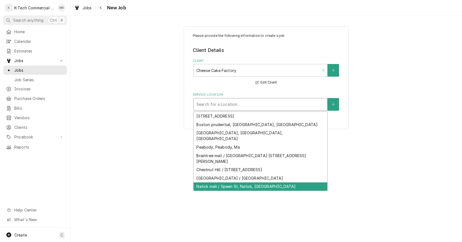
click at [227, 183] on div "Natick mall / Speen St, Natick, [GEOGRAPHIC_DATA]" at bounding box center [261, 187] width 134 height 9
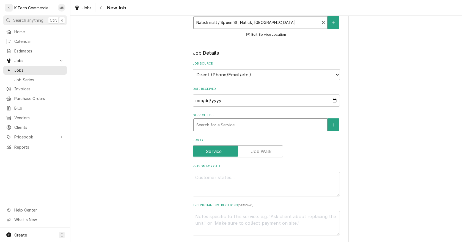
scroll to position [82, 0]
click at [334, 98] on input "[DATE]" at bounding box center [266, 100] width 147 height 12
type input "[DATE]"
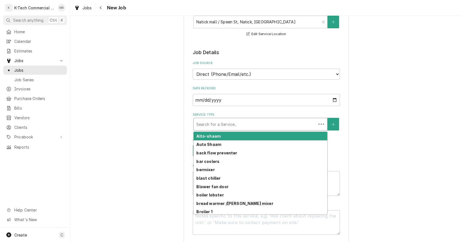
click at [235, 124] on div "Service Type" at bounding box center [254, 124] width 117 height 10
type textarea "x"
type input "f"
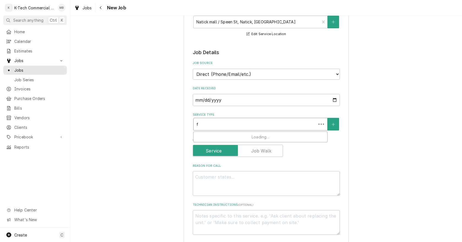
type textarea "x"
type input "fr"
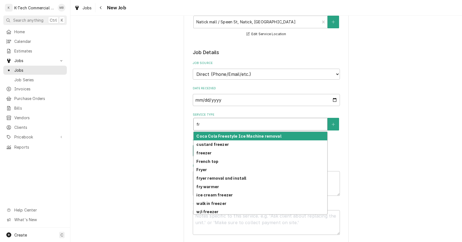
type textarea "x"
type input "fry"
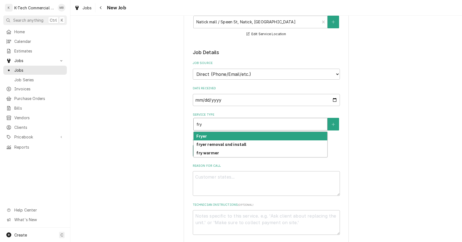
click at [220, 136] on div "Fryer" at bounding box center [261, 136] width 134 height 9
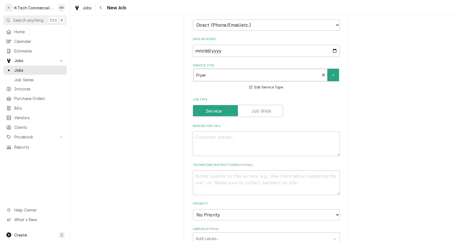
scroll to position [137, 0]
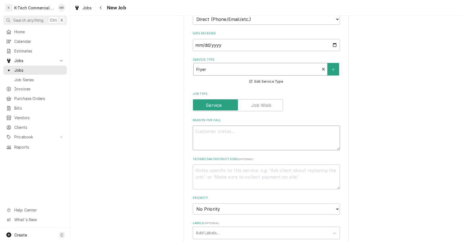
click at [225, 136] on textarea "Reason For Call" at bounding box center [266, 138] width 147 height 25
click at [214, 140] on textarea "Reason For Call" at bounding box center [266, 138] width 147 height 25
type textarea "x"
type textarea "F"
type textarea "x"
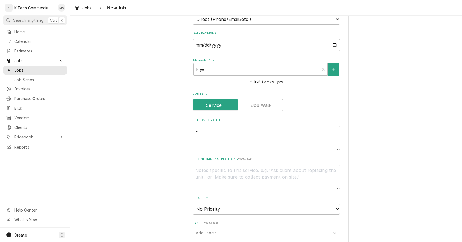
type textarea "Fr"
type textarea "x"
type textarea "Fry"
type textarea "x"
type textarea "[PERSON_NAME]"
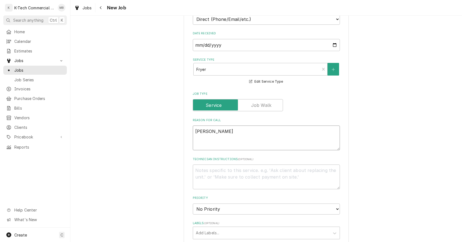
type textarea "x"
type textarea "Fryer"
type textarea "x"
type textarea "Fryer"
type textarea "x"
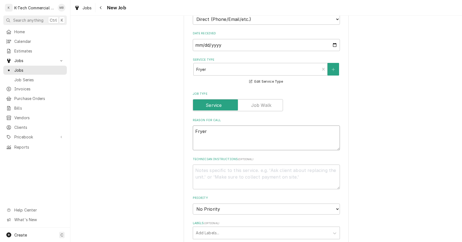
type textarea "Fryer p"
type textarea "x"
type textarea "Fryer pu"
type textarea "x"
type textarea "Fryer pum"
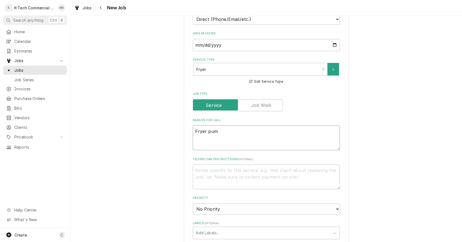
type textarea "x"
type textarea "Fryer pump"
type textarea "x"
type textarea "Fryer pump"
type textarea "x"
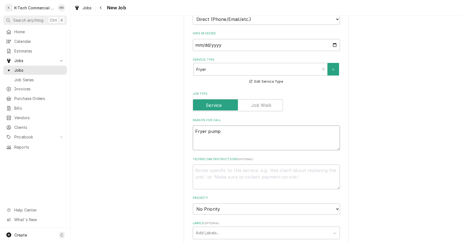
type textarea "Fryer pump a"
type textarea "x"
type textarea "Fryer pump ap"
type textarea "x"
type textarea "Fryer pump app"
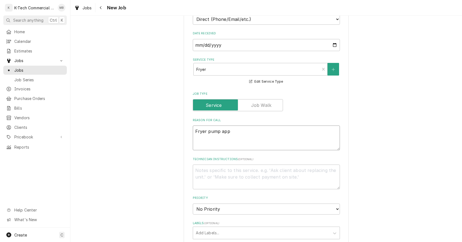
type textarea "x"
type textarea "Fryer pump app"
type textarea "x"
type textarea "Fryer pump app n"
type textarea "x"
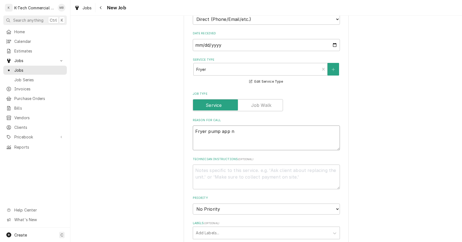
type textarea "Fryer pump app no"
type textarea "x"
type textarea "Fryer pump app not"
type textarea "x"
type textarea "Fryer pump app not"
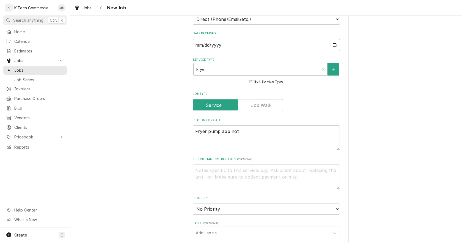
type textarea "x"
type textarea "Fryer pump app not w"
type textarea "x"
type textarea "Fryer pump app not wo"
type textarea "x"
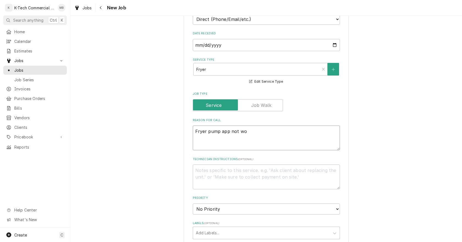
type textarea "Fryer pump app not wor"
type textarea "x"
type textarea "Fryer pump app not work"
type textarea "x"
type textarea "Fryer pump app not worki"
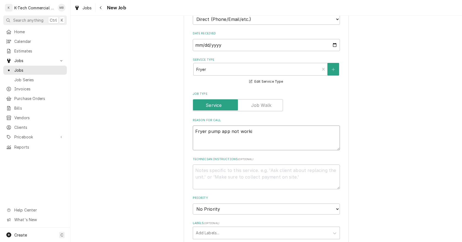
type textarea "x"
type textarea "Fryer pump app not workin"
type textarea "x"
type textarea "Fryer pump app not working"
type textarea "x"
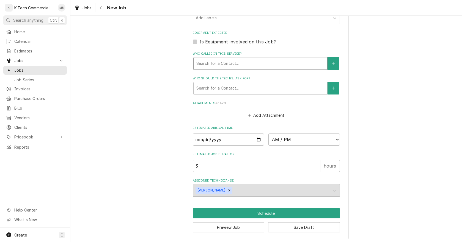
scroll to position [355, 0]
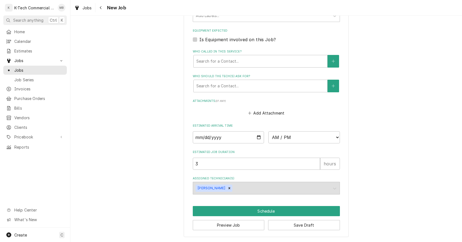
type textarea "Fryer pump app not working"
click at [258, 137] on input "Date" at bounding box center [228, 137] width 71 height 12
type textarea "x"
type input "[DATE]"
type textarea "x"
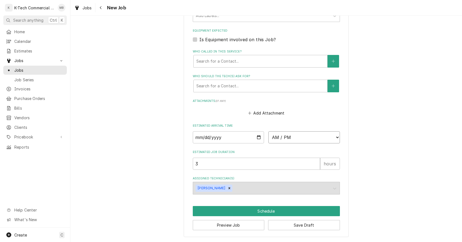
click at [298, 137] on select "AM / PM 6:00 AM 6:15 AM 6:30 AM 6:45 AM 7:00 AM 7:15 AM 7:30 AM 7:45 AM 8:00 AM…" at bounding box center [303, 137] width 71 height 12
select select "06:00:00"
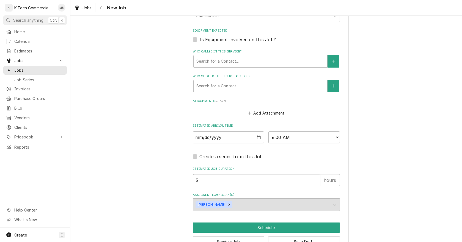
drag, startPoint x: 213, startPoint y: 181, endPoint x: 152, endPoint y: 186, distance: 61.2
type textarea "x"
type input "5"
type textarea "x"
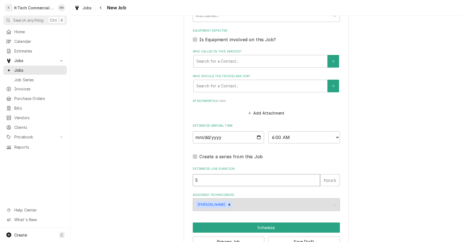
type input "5"
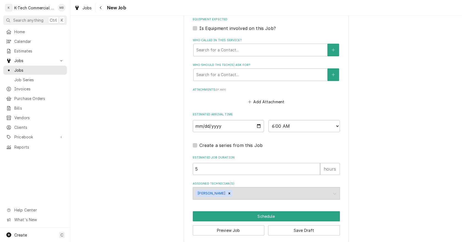
scroll to position [371, 0]
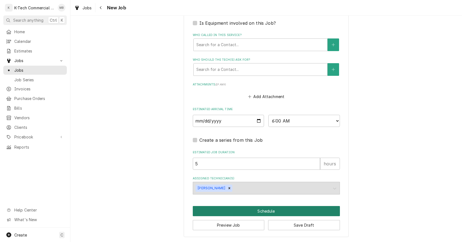
click at [267, 210] on button "Schedule" at bounding box center [266, 211] width 147 height 10
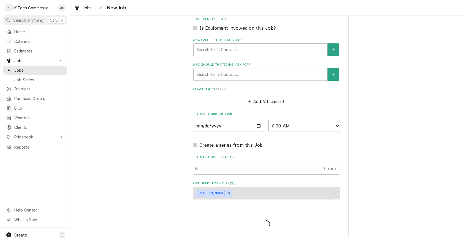
type textarea "x"
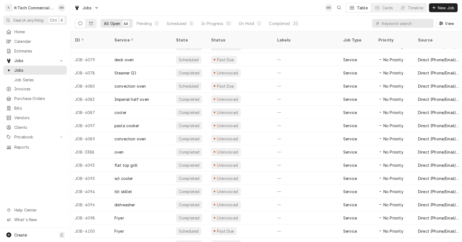
scroll to position [411, 0]
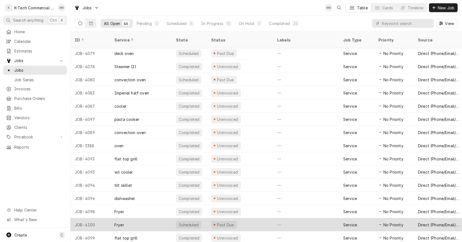
click at [247, 220] on div "Past Due" at bounding box center [240, 224] width 66 height 13
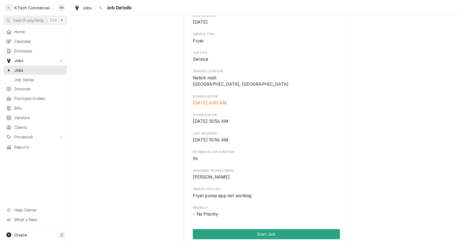
scroll to position [137, 0]
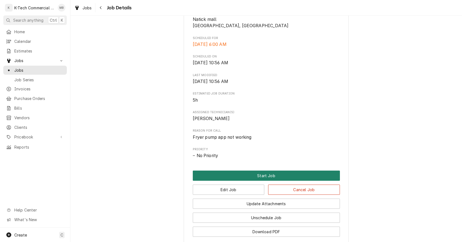
click at [247, 181] on button "Start Job" at bounding box center [266, 176] width 147 height 10
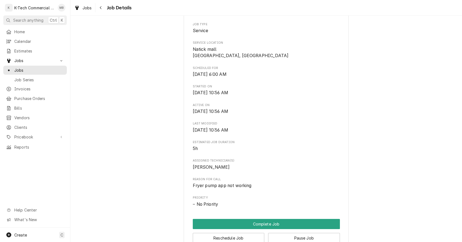
scroll to position [137, 0]
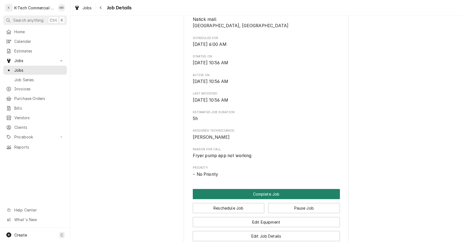
click at [262, 199] on button "Complete Job" at bounding box center [266, 194] width 147 height 10
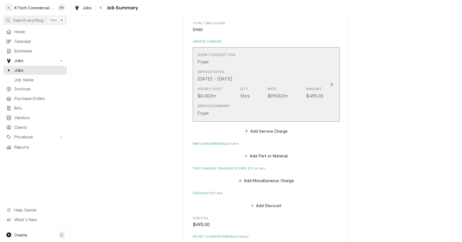
click at [242, 65] on div "Short Description Fryer" at bounding box center [260, 58] width 126 height 17
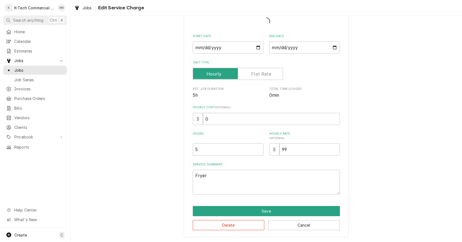
scroll to position [36, 0]
type textarea "x"
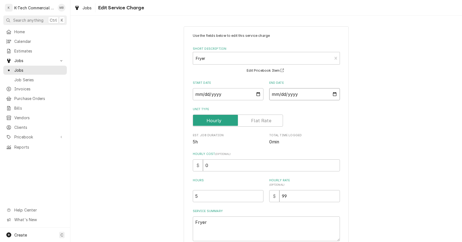
click at [333, 92] on input "[DATE]" at bounding box center [304, 94] width 71 height 12
type input "[DATE]"
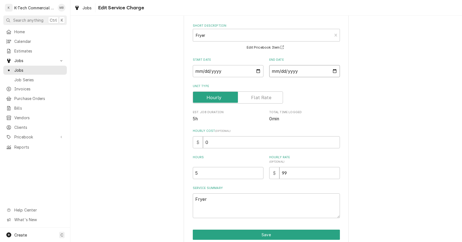
scroll to position [47, 0]
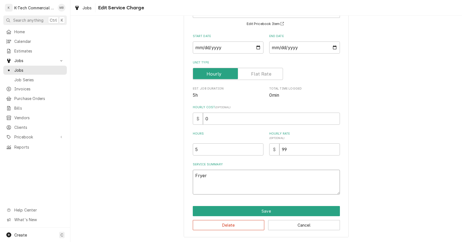
click at [237, 179] on textarea "Fryer" at bounding box center [266, 182] width 147 height 25
type textarea "x"
type textarea "Fryer"
type textarea "x"
type textarea "Fryer p"
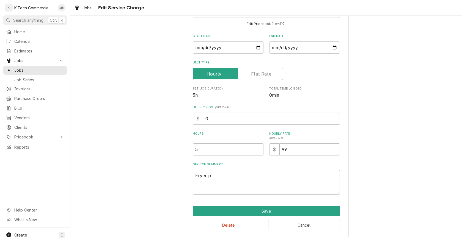
type textarea "x"
type textarea "Fryer pu"
type textarea "x"
type textarea "Fryer pum"
type textarea "x"
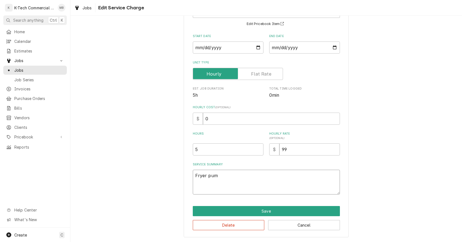
type textarea "Fryer pump"
type textarea "x"
type textarea "Fryer pump"
type textarea "x"
type textarea "Fryer pump a"
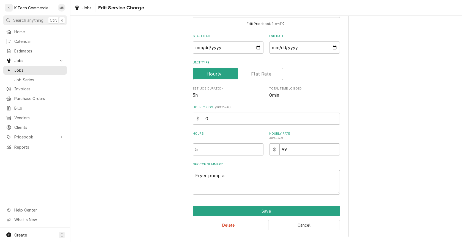
type textarea "x"
type textarea "Fryer pump ap"
type textarea "x"
type textarea "Fryer pump app"
type textarea "x"
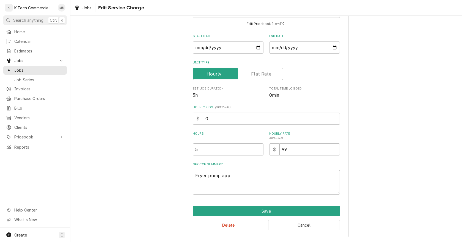
type textarea "Fryer pump app"
type textarea "x"
type textarea "Fryer pump app w"
type textarea "x"
type textarea "Fryer pump app wa"
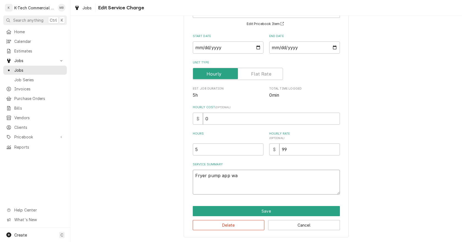
type textarea "x"
type textarea "Fryer pump app was"
type textarea "x"
type textarea "Fryer pump app was"
type textarea "x"
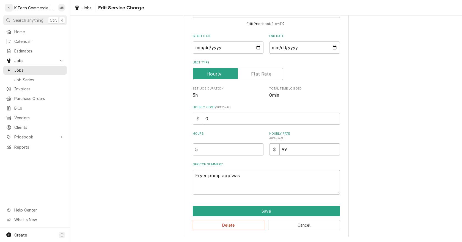
type textarea "Fryer pump app was n"
type textarea "x"
type textarea "Fryer pump app was no"
type textarea "x"
type textarea "Fryer pump app was not"
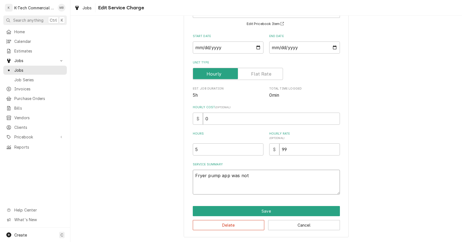
type textarea "x"
type textarea "Fryer pump app was not"
type textarea "x"
type textarea "Fryer pump app was not w"
type textarea "x"
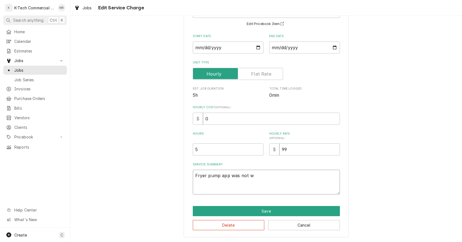
type textarea "Fryer pump app was not wo"
type textarea "x"
type textarea "Fryer pump app was not wor"
type textarea "x"
type textarea "Fryer pump app was not work"
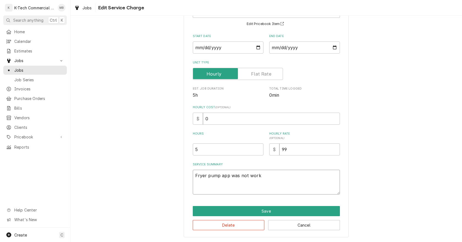
type textarea "x"
type textarea "Fryer pump app was not worki"
type textarea "x"
type textarea "Fryer pump app was not workin"
type textarea "x"
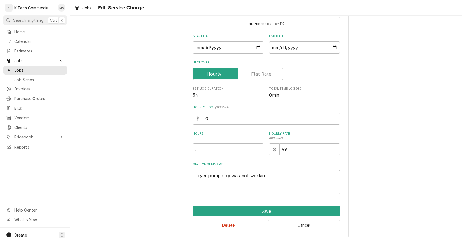
type textarea "Fryer pump app was not working"
type textarea "x"
type textarea "Fryer pump app was not workingm"
type textarea "x"
type textarea "Fryer pump app was not workingm"
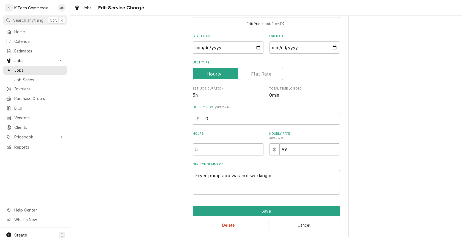
type textarea "x"
type textarea "Fryer pump app was not workingm i"
type textarea "x"
type textarea "Fryer pump app was not workingm"
type textarea "x"
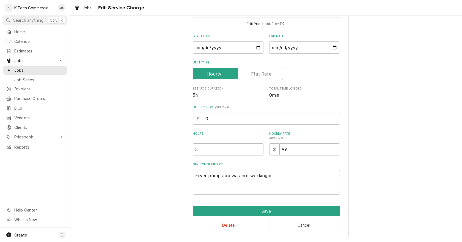
type textarea "Fryer pump app was not workingm"
type textarea "x"
type textarea "Fryer pump app was not working"
type textarea "x"
type textarea "Fryer pump app was not workin"
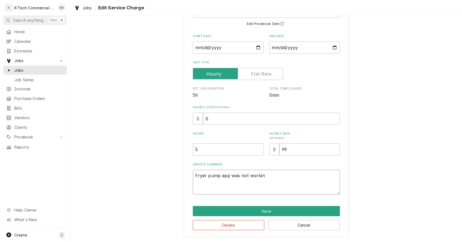
type textarea "x"
type textarea "Fryer pump app was not working"
type textarea "x"
type textarea "Fryer pump app was not working,"
type textarea "x"
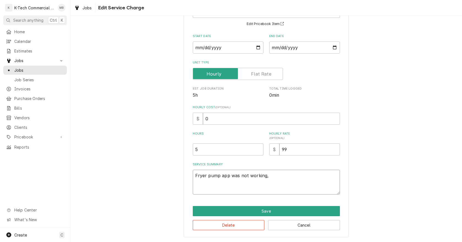
type textarea "Fryer pump app was not working,"
type textarea "x"
type textarea "Fryer pump app was not working, i"
type textarea "x"
type textarea "Fryer pump app was not working, in"
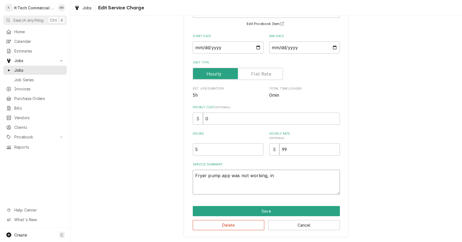
type textarea "x"
type textarea "Fryer pump app was not working, ins"
type textarea "x"
type textarea "Fryer pump app was not working, insp"
type textarea "x"
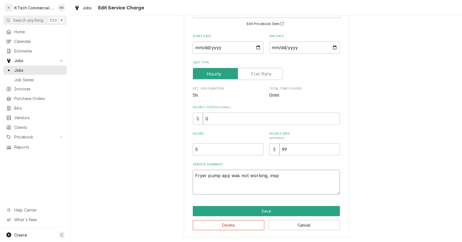
type textarea "Fryer pump app was not working, inspe"
type textarea "x"
type textarea "Fryer pump app was not working, inspec"
type textarea "x"
type textarea "Fryer pump app was not working, inspect"
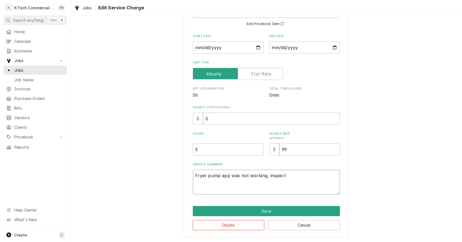
type textarea "x"
type textarea "Fryer pump app was not working, inspect t"
type textarea "x"
type textarea "Fryer pump app was not working, inspect th"
type textarea "x"
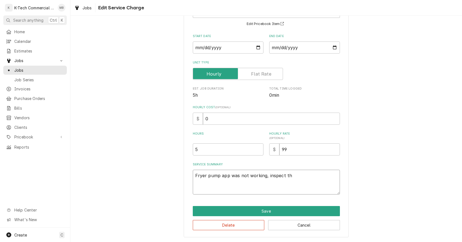
type textarea "Fryer pump app was not working, inspect the"
type textarea "x"
type textarea "Fryer pump app was not working, inspect the"
type textarea "x"
type textarea "Fryer pump app was not working, inspect the u"
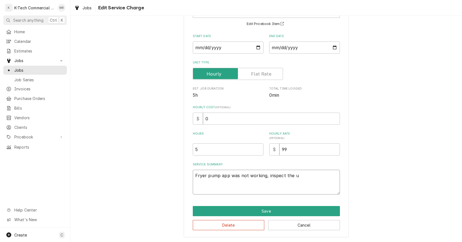
type textarea "x"
type textarea "Fryer pump app was not working, inspect the un"
type textarea "x"
type textarea "Fryer pump app was not working, inspect the uni"
type textarea "x"
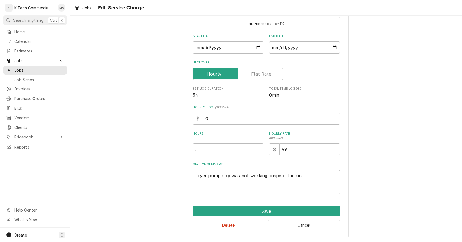
type textarea "Fryer pump app was not working, inspect the unit"
type textarea "x"
type textarea "Fryer pump app was not working, inspect the unit"
type textarea "x"
type textarea "Fryer pump app was not working, inspect the unit a"
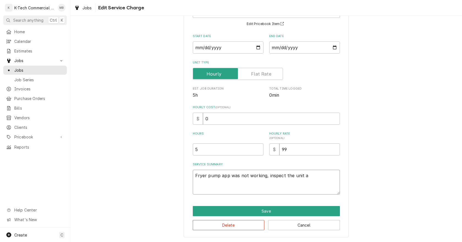
type textarea "x"
type textarea "Fryer pump app was not working, inspect the unit an"
type textarea "x"
type textarea "Fryer pump app was not working, inspect the unit and"
type textarea "x"
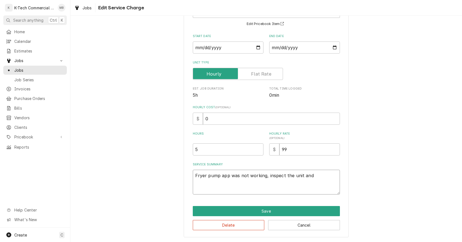
type textarea "Fryer pump app was not working, inspect the unit and"
type textarea "x"
type textarea "Fryer pump app was not working, inspect the unit and f"
type textarea "x"
type textarea "Fryer pump app was not working, inspect the unit and fo"
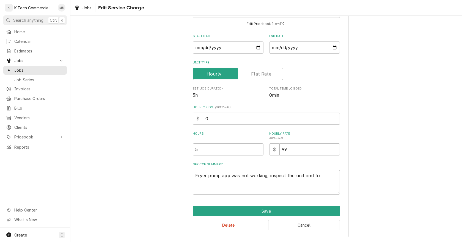
type textarea "x"
type textarea "Fryer pump app was not working, inspect the unit and fou"
type textarea "x"
type textarea "Fryer pump app was not working, inspect the unit and foun"
type textarea "x"
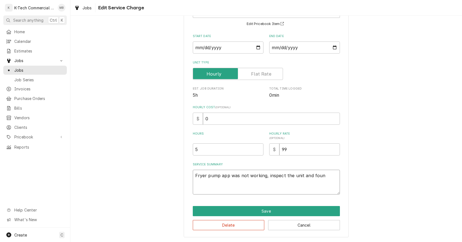
type textarea "Fryer pump app was not working, inspect the unit and found"
type textarea "x"
type textarea "Fryer pump app was not working, inspect the unit and found"
type textarea "x"
type textarea "Fryer pump app was not working, inspect the unit and found f"
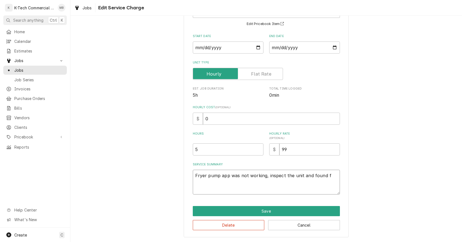
type textarea "x"
type textarea "Fryer pump app was not working, inspect the unit and found fi"
type textarea "x"
type textarea "Fryer pump app was not working, inspect the unit and found fil"
type textarea "x"
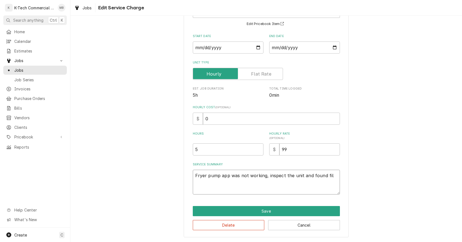
type textarea "Fryer pump app was not working, inspect the unit and found filt"
type textarea "x"
type textarea "Fryer pump app was not working, inspect the unit and found filte"
type textarea "x"
type textarea "Fryer pump app was not working, inspect the unit and found filter"
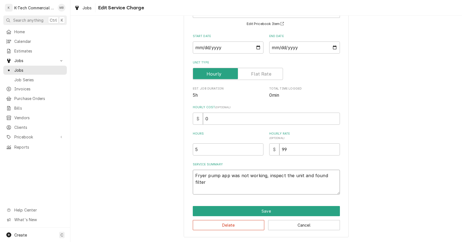
type textarea "x"
type textarea "Fryer pump app was not working, inspect the unit and found filter"
type textarea "x"
type textarea "Fryer pump app was not working, inspect the unit and found filter p"
type textarea "x"
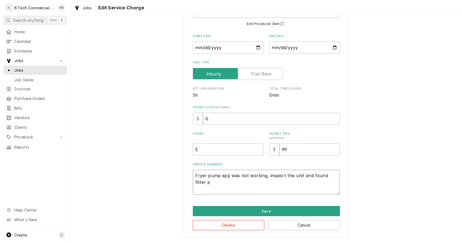
type textarea "Fryer pump app was not working, inspect the unit and found filter pu"
type textarea "x"
type textarea "Fryer pump app was not working, inspect the unit and found filter pup"
type textarea "x"
type textarea "Fryer pump app was not working, inspect the unit and found filter pup"
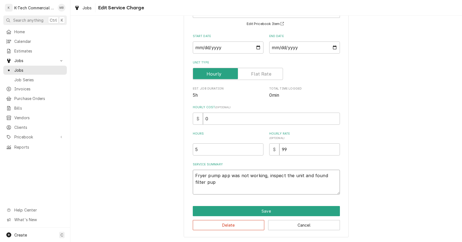
type textarea "x"
type textarea "Fryer pump app was not working, inspect the unit and found filter pup c"
type textarea "x"
type textarea "Fryer pump app was not working, inspect the unit and found filter pup co"
type textarea "x"
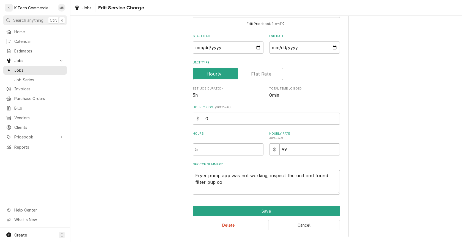
type textarea "Fryer pump app was not working, inspect the unit and found filter pup con"
type textarea "x"
type textarea "Fryer pump app was not working, inspect the unit and found filter pup cont"
type textarea "x"
type textarea "Fryer pump app was not working, inspect the unit and found filter pup contr"
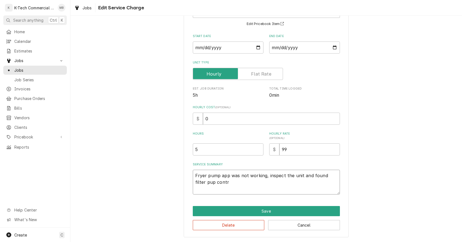
type textarea "x"
type textarea "Fryer pump app was not working, inspect the unit and found filter pup contro"
type textarea "x"
type textarea "Fryer pump app was not working, inspect the unit and found filter pup control"
type textarea "x"
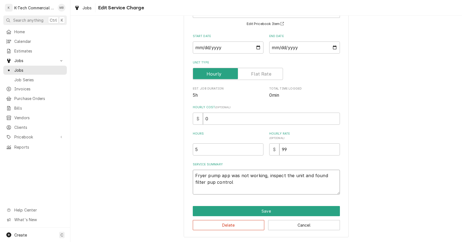
type textarea "Fryer pump app was not working, inspect the unit and found filter pup control"
type textarea "x"
type textarea "Fryer pump app was not working, inspect the unit and found filter pup control b"
type textarea "x"
type textarea "Fryer pump app was not working, inspect the unit and found filter pup control bo"
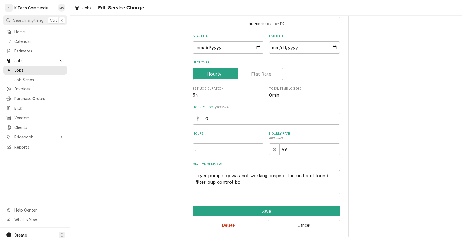
type textarea "x"
type textarea "Fryer pump app was not working, inspect the unit and found filter pup control b…"
type textarea "x"
type textarea "Fryer pump app was not working, inspect the unit and found filter pup control b…"
type textarea "x"
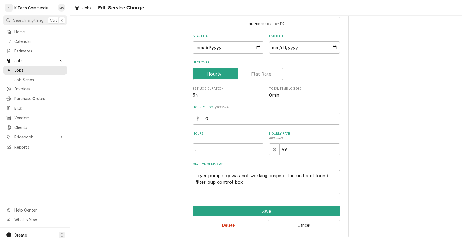
type textarea "Fryer pump app was not working, inspect the unit and found filter pup control b…"
type textarea "x"
type textarea "Fryer pump app was not working, inspect the unit and found filter pup control b…"
type textarea "x"
type textarea "Fryer pump app was not working, inspect the unit and found filter pup control b…"
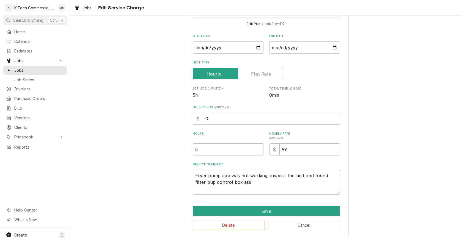
type textarea "x"
type textarea "Fryer pump app was not working, inspect the unit and found filter pup control b…"
type textarea "x"
type textarea "Fryer pump app was not working, inspect the unit and found filter pup control b…"
type textarea "x"
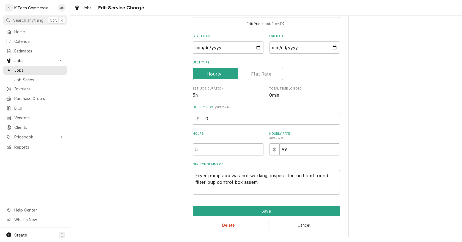
type textarea "Fryer pump app was not working, inspect the unit and found filter pup control b…"
type textarea "x"
type textarea "Fryer pump app was not working, inspect the unit and found filter pup control b…"
type textarea "x"
type textarea "Fryer pump app was not working, inspect the unit and found filter pup control b…"
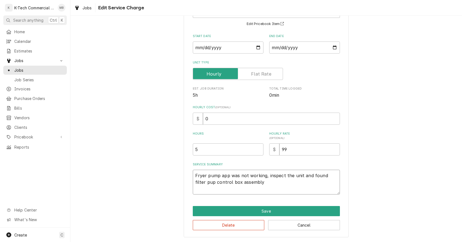
type textarea "x"
type textarea "Fryer pump app was not working, inspect the unit and found filter pup control b…"
type textarea "x"
type textarea "Fryer pump app was not working, inspect the unit and found filter pup control b…"
type textarea "x"
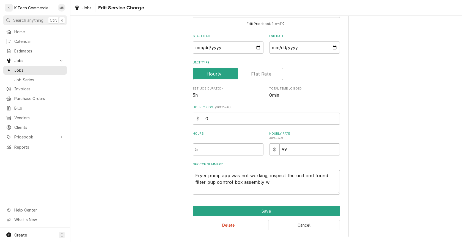
type textarea "Fryer pump app was not working, inspect the unit and found filter pup control b…"
type textarea "x"
type textarea "Fryer pump app was not working, inspect the unit and found filter pup control b…"
type textarea "x"
type textarea "Fryer pump app was not working, inspect the unit and found filter pup control b…"
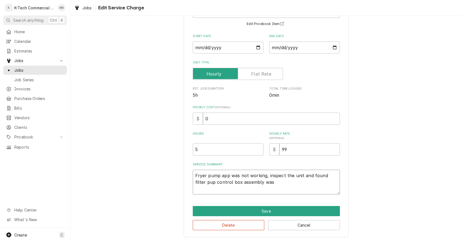
type textarea "x"
type textarea "Fryer pump app was not working, inspect the unit and found filter pup control b…"
type textarea "x"
type textarea "Fryer pump app was not working, inspect the unit and found filter pup control b…"
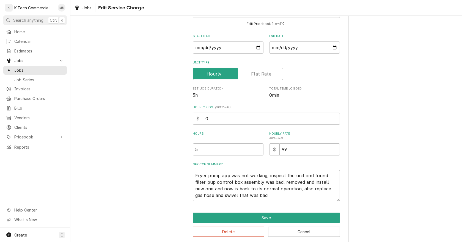
click at [198, 184] on textarea "Fryer pump app was not working, inspect the unit and found filter pup control b…" at bounding box center [266, 185] width 147 height 31
click at [244, 216] on button "Save" at bounding box center [266, 218] width 147 height 10
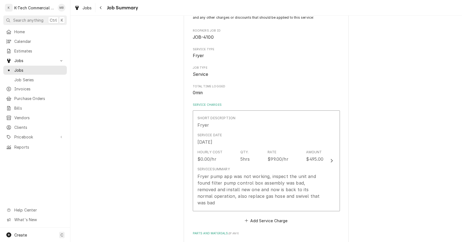
scroll to position [110, 0]
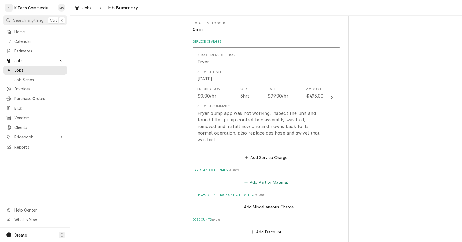
click at [265, 179] on button "Add Part or Material" at bounding box center [265, 183] width 45 height 8
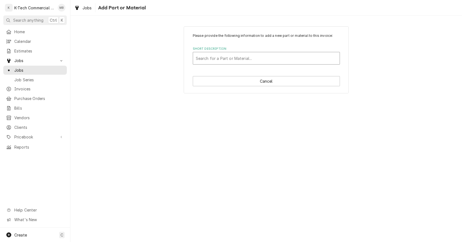
click at [232, 60] on div "Short Description" at bounding box center [266, 58] width 141 height 10
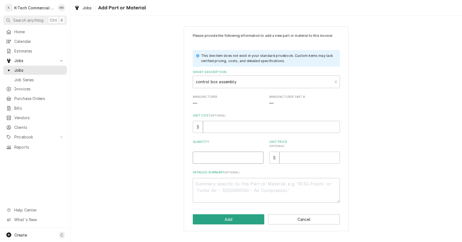
click at [247, 160] on input "Quantity" at bounding box center [228, 158] width 71 height 12
click at [318, 158] on input "Unit Price ( optional )" at bounding box center [309, 158] width 60 height 12
click at [219, 218] on button "Add" at bounding box center [229, 219] width 72 height 10
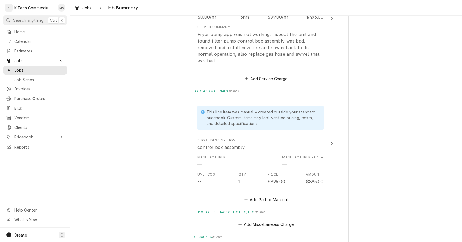
scroll to position [275, 0]
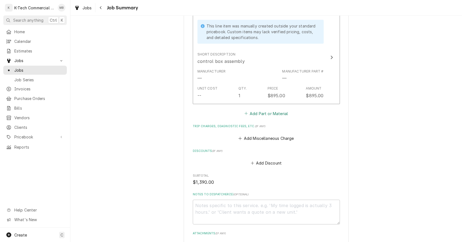
click at [259, 110] on button "Add Part or Material" at bounding box center [265, 114] width 45 height 8
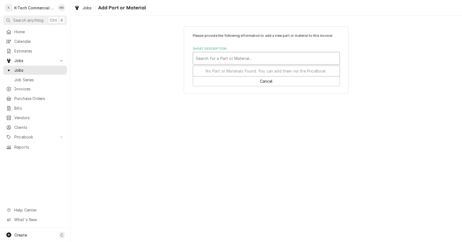
click at [219, 54] on div "Short Description" at bounding box center [266, 58] width 141 height 10
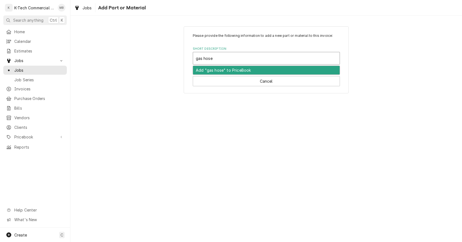
click at [207, 70] on div "Add "gas hose" to PriceBook" at bounding box center [266, 70] width 147 height 9
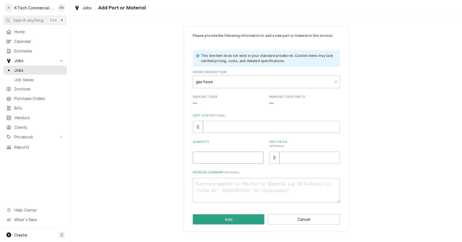
click at [216, 155] on input "Quantity" at bounding box center [228, 158] width 71 height 12
click at [292, 162] on input "Unit Price ( optional )" at bounding box center [309, 158] width 60 height 12
click at [233, 216] on button "Add" at bounding box center [229, 219] width 72 height 10
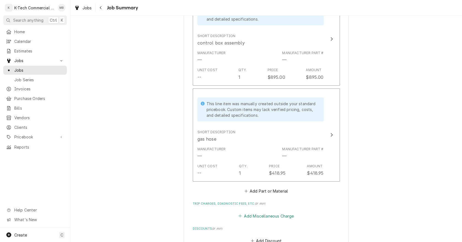
scroll to position [357, 0]
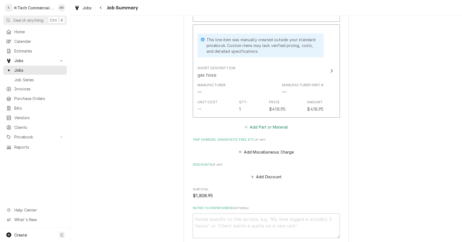
click at [266, 123] on button "Add Part or Material" at bounding box center [265, 127] width 45 height 8
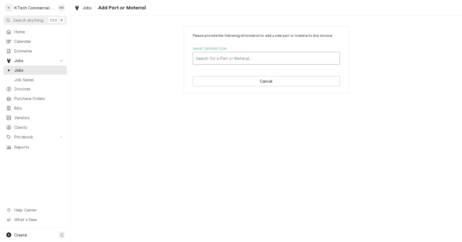
click at [229, 54] on div "Short Description" at bounding box center [266, 58] width 141 height 10
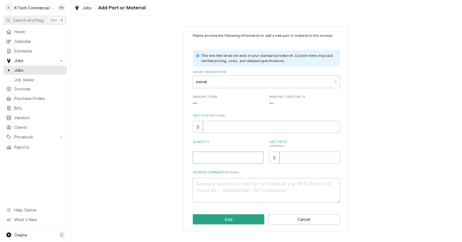
click at [224, 161] on input "Quantity" at bounding box center [228, 158] width 71 height 12
drag, startPoint x: 383, startPoint y: 133, endPoint x: 380, endPoint y: 121, distance: 12.4
click at [382, 128] on div "Please provide the following information to add a new part or material to this …" at bounding box center [266, 128] width 392 height 215
click at [291, 157] on input "Unit Price ( optional )" at bounding box center [309, 158] width 60 height 12
click at [251, 189] on textarea "Detailed Summary ( optional )" at bounding box center [266, 190] width 147 height 25
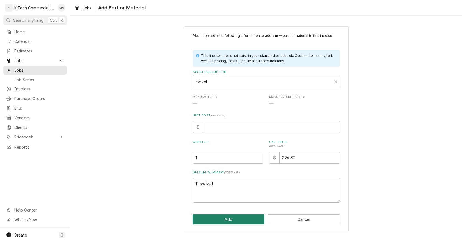
click at [235, 219] on button "Add" at bounding box center [229, 219] width 72 height 10
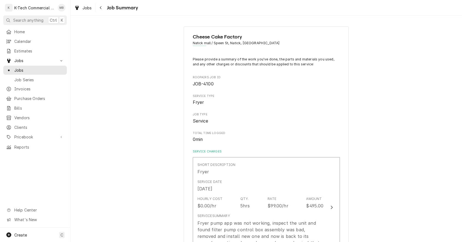
scroll to position [357, 0]
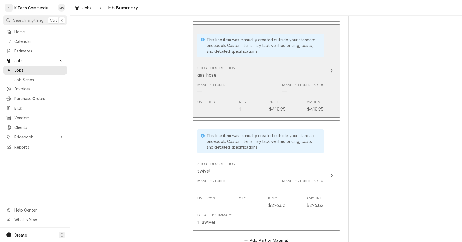
click at [257, 64] on div "Short Description gas hose" at bounding box center [260, 72] width 126 height 17
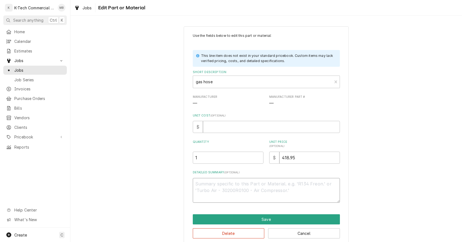
click at [227, 195] on textarea "Detailed Summary ( optional )" at bounding box center [266, 190] width 147 height 25
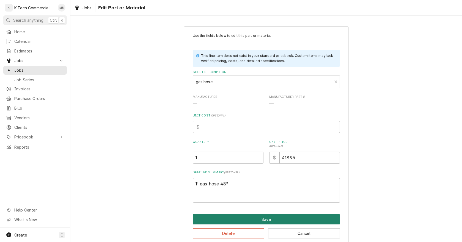
click at [255, 219] on button "Save" at bounding box center [266, 219] width 147 height 10
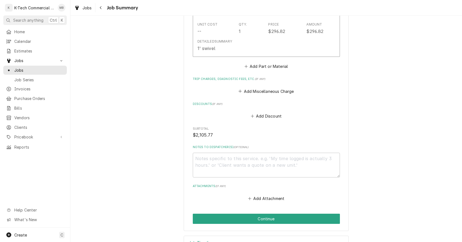
scroll to position [550, 0]
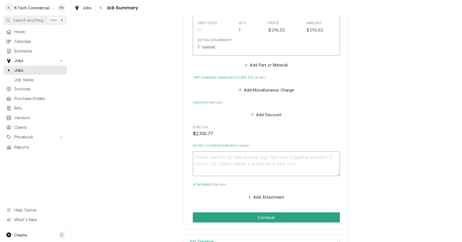
click at [268, 160] on textarea "Notes to Dispatcher(s) ( optional )" at bounding box center [266, 164] width 147 height 25
click at [268, 163] on textarea "WO# 327825583" at bounding box center [266, 164] width 147 height 25
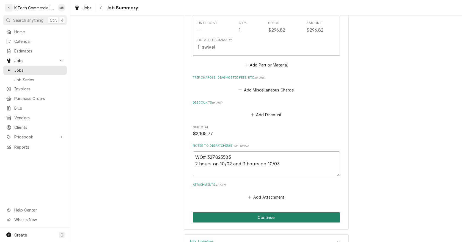
click at [259, 213] on button "Continue" at bounding box center [266, 218] width 147 height 10
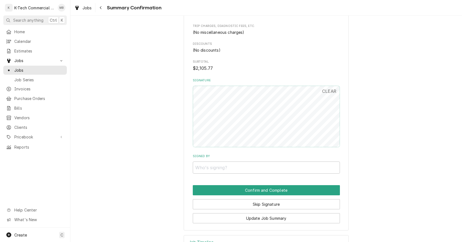
scroll to position [495, 0]
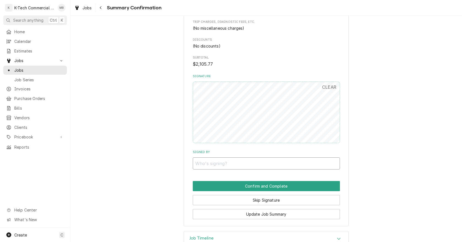
click at [261, 160] on input "Signed By" at bounding box center [266, 164] width 147 height 12
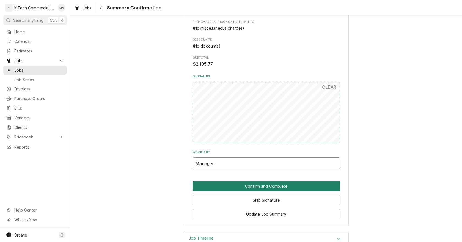
type input "Manager"
click at [281, 185] on button "Confirm and Complete" at bounding box center [266, 186] width 147 height 10
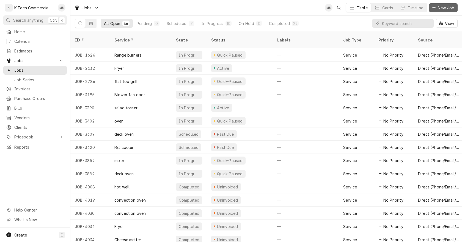
click at [436, 4] on button "New Job" at bounding box center [443, 7] width 29 height 9
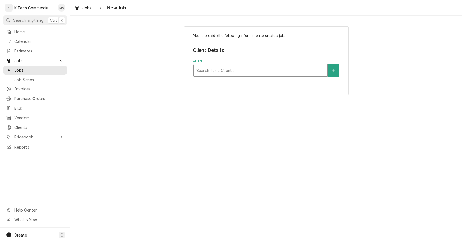
click at [225, 71] on div "Client" at bounding box center [260, 70] width 128 height 10
type input "cheese"
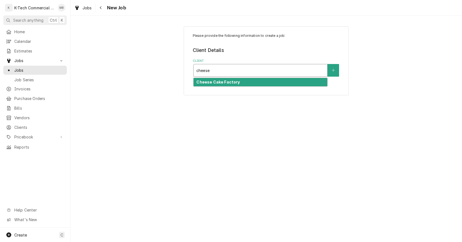
click at [221, 79] on div "Cheese Cake Factory" at bounding box center [261, 82] width 134 height 9
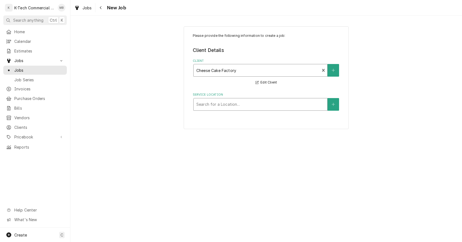
click at [216, 106] on div "Service Location" at bounding box center [260, 105] width 128 height 10
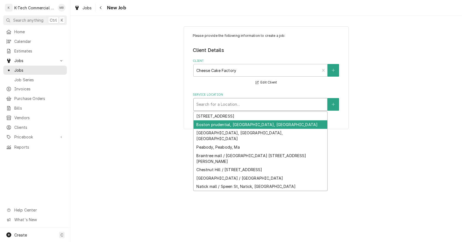
click at [223, 127] on div "Boston prudential, [GEOGRAPHIC_DATA], [GEOGRAPHIC_DATA]" at bounding box center [261, 124] width 134 height 9
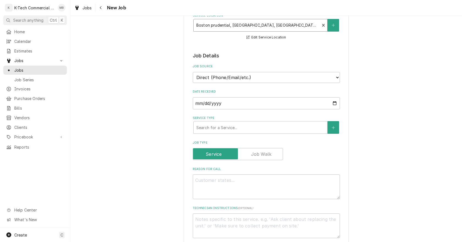
scroll to position [82, 0]
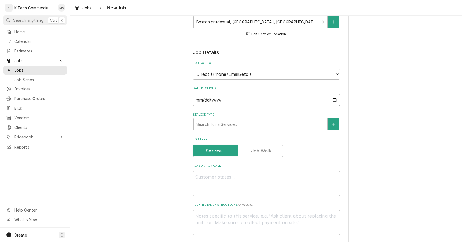
click at [333, 100] on input "2025-10-04" at bounding box center [266, 100] width 147 height 12
type input "2025-10-01"
click at [232, 127] on div "Service Type" at bounding box center [260, 124] width 128 height 10
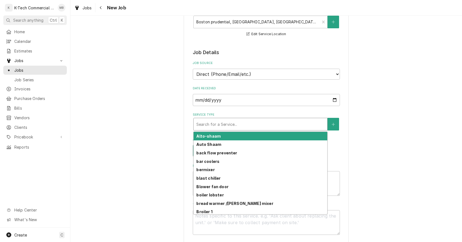
type textarea "x"
type input "f"
type textarea "x"
type input "fr"
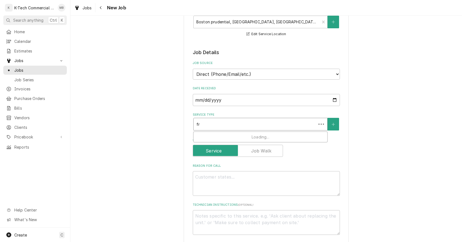
type textarea "x"
type input "fry"
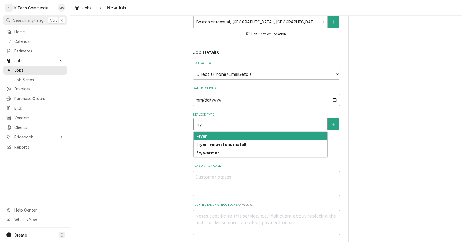
click at [210, 134] on div "Fryer" at bounding box center [261, 136] width 134 height 9
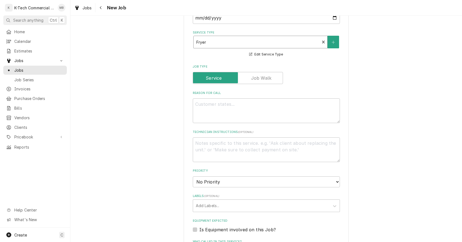
scroll to position [165, 0]
click at [214, 109] on textarea "Reason For Call" at bounding box center [266, 110] width 147 height 25
type textarea "x"
type textarea "F"
type textarea "x"
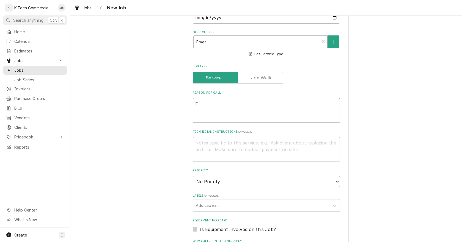
type textarea "Fr"
type textarea "x"
type textarea "Fry"
type textarea "x"
type textarea "Frye"
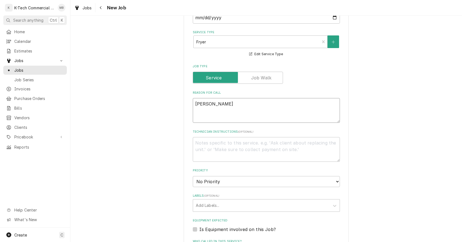
type textarea "x"
type textarea "Fryer"
type textarea "x"
type textarea "Fryer"
type textarea "x"
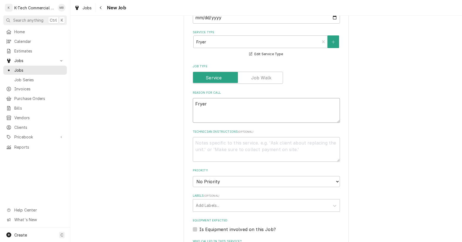
type textarea "Fryer l"
type textarea "x"
type textarea "Fryer le"
type textarea "x"
type textarea "Fryer lef"
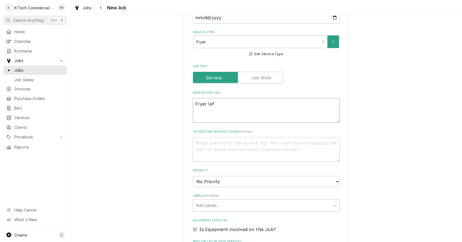
type textarea "x"
type textarea "Fryer left"
type textarea "x"
type textarea "Fryer left"
type textarea "x"
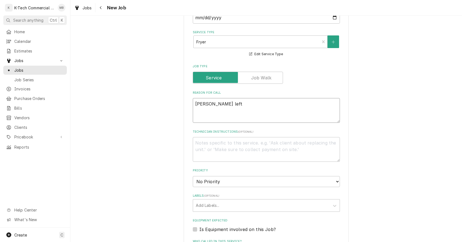
type textarea "Fryer left s"
type textarea "x"
type textarea "Fryer left si"
type textarea "x"
type textarea "Fryer left sid"
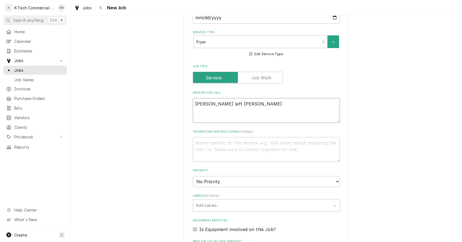
type textarea "x"
type textarea "Fryer left side"
type textarea "x"
type textarea "Fryer left side"
type textarea "x"
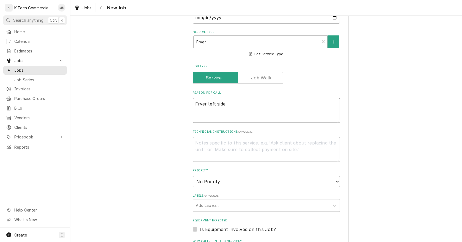
type textarea "Fryer left side i"
type textarea "x"
type textarea "Fryer left side is"
type textarea "x"
type textarea "Fryer left side is"
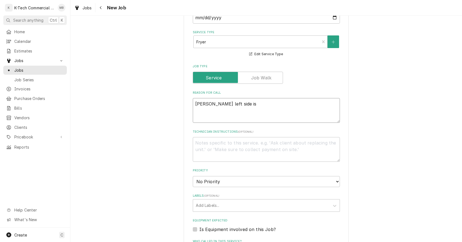
type textarea "x"
type textarea "Fryer left side is s"
type textarea "x"
type textarea "Fryer left side is sm"
type textarea "x"
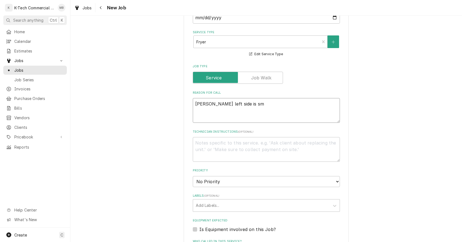
type textarea "Fryer left side is smo"
type textarea "x"
type textarea "Fryer left side is smok"
type textarea "x"
type textarea "Fryer left side is smoki"
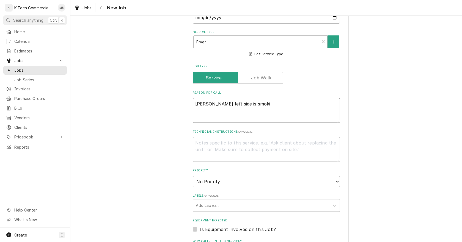
type textarea "x"
type textarea "Fryer left side is smokin"
type textarea "x"
type textarea "Fryer left side is smoking"
type textarea "x"
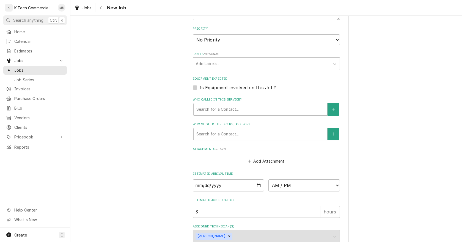
scroll to position [357, 0]
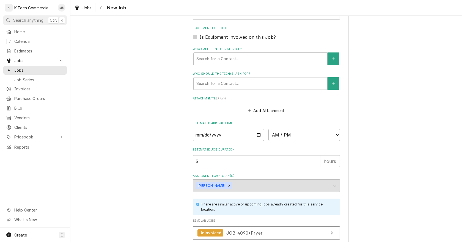
type textarea "Fryer left side is smoking"
click at [257, 134] on input "Date" at bounding box center [228, 135] width 71 height 12
type textarea "x"
type input "[DATE]"
type textarea "x"
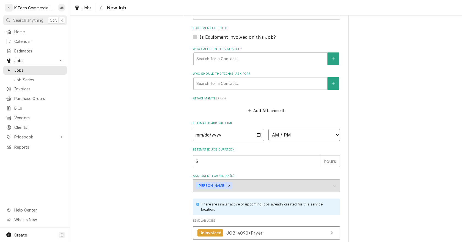
click at [289, 137] on select "AM / PM 6:00 AM 6:15 AM 6:30 AM 6:45 AM 7:00 AM 7:15 AM 7:30 AM 7:45 AM 8:00 AM…" at bounding box center [303, 135] width 71 height 12
select select "06:00:00"
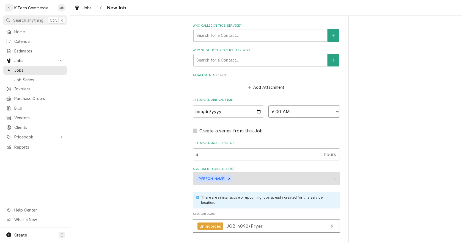
scroll to position [422, 0]
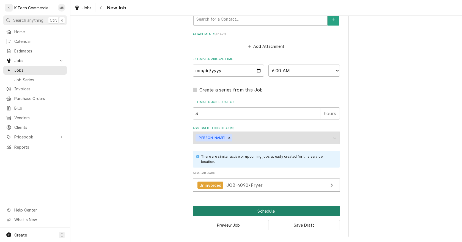
click at [261, 212] on button "Schedule" at bounding box center [266, 211] width 147 height 10
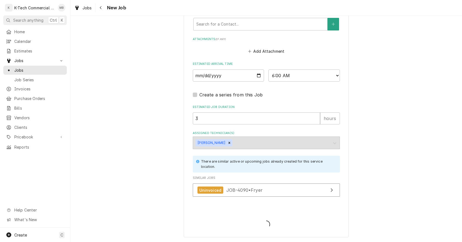
type textarea "x"
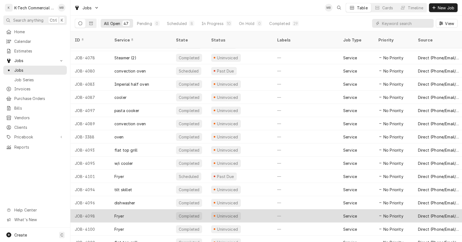
scroll to position [424, 0]
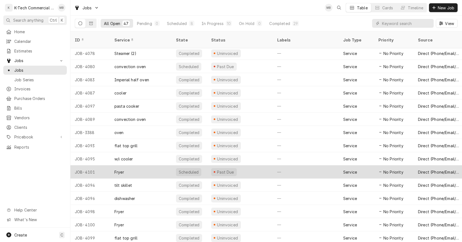
click at [248, 166] on div "Past Due" at bounding box center [240, 172] width 66 height 13
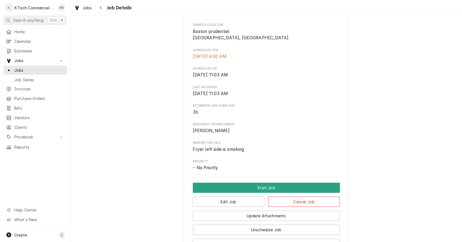
scroll to position [137, 0]
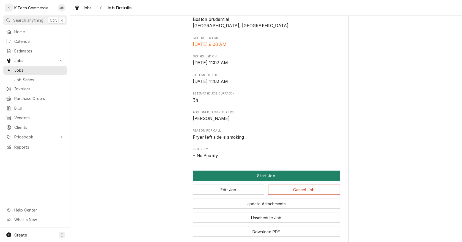
click at [264, 173] on button "Start Job" at bounding box center [266, 176] width 147 height 10
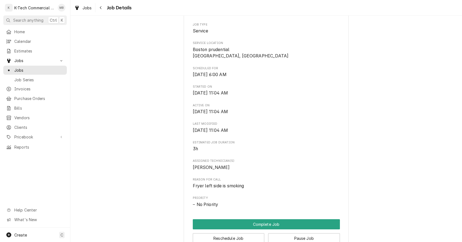
scroll to position [110, 0]
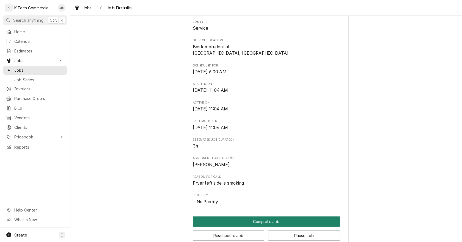
click at [263, 221] on button "Complete Job" at bounding box center [266, 222] width 147 height 10
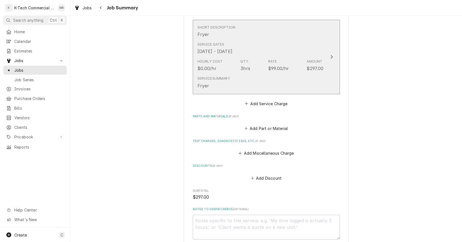
click at [269, 63] on div "Rate" at bounding box center [272, 61] width 9 height 5
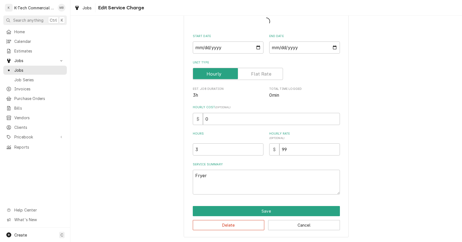
scroll to position [36, 0]
type textarea "x"
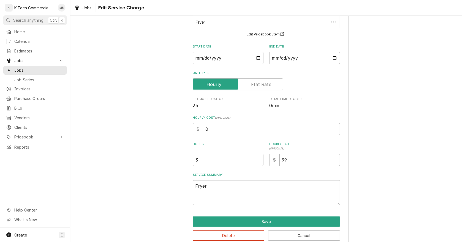
scroll to position [0, 0]
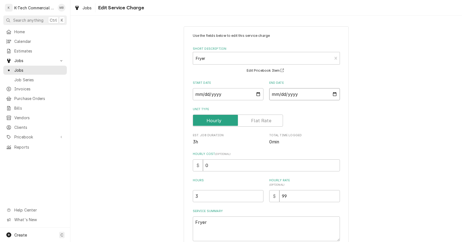
click at [332, 93] on input "[DATE]" at bounding box center [304, 94] width 71 height 12
type input "[DATE]"
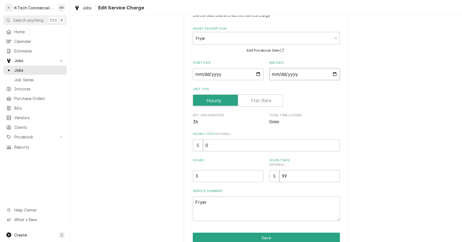
scroll to position [47, 0]
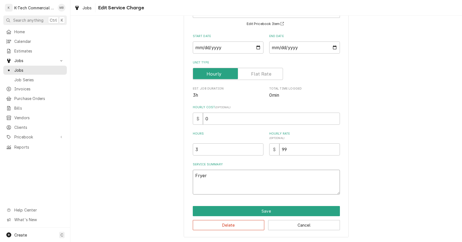
click at [229, 185] on textarea "Fryer" at bounding box center [266, 182] width 147 height 25
type textarea "x"
type textarea "Fryer"
type textarea "x"
type textarea "Fryer l"
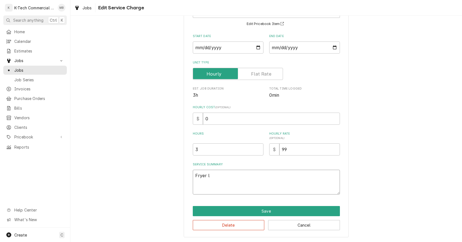
type textarea "x"
type textarea "Fryer le"
type textarea "x"
type textarea "Fryer lef"
type textarea "x"
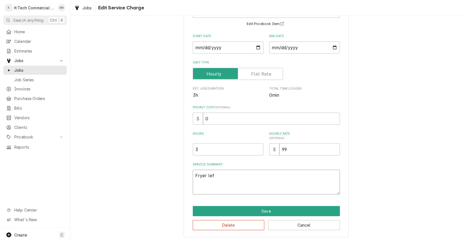
type textarea "[PERSON_NAME] left"
type textarea "x"
type textarea "[PERSON_NAME] left"
type textarea "x"
type textarea "[PERSON_NAME] left s"
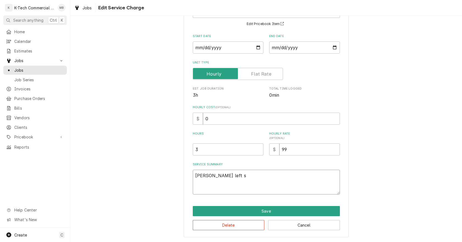
type textarea "x"
type textarea "[PERSON_NAME] left so"
type textarea "x"
type textarea "[PERSON_NAME] left soi"
type textarea "x"
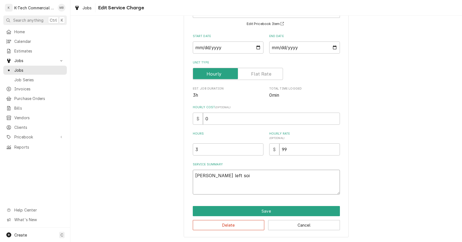
type textarea "[PERSON_NAME] left so"
type textarea "x"
type textarea "[PERSON_NAME] left s"
type textarea "x"
type textarea "[PERSON_NAME] left si"
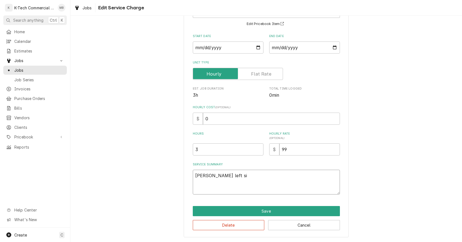
type textarea "x"
type textarea "[PERSON_NAME] left [PERSON_NAME]"
type textarea "x"
type textarea "Fryer left side"
type textarea "x"
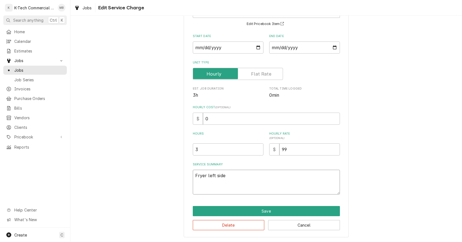
type textarea "Fryer left side"
type textarea "x"
type textarea "[PERSON_NAME] left side w"
type textarea "x"
type textarea "[PERSON_NAME] left side wa"
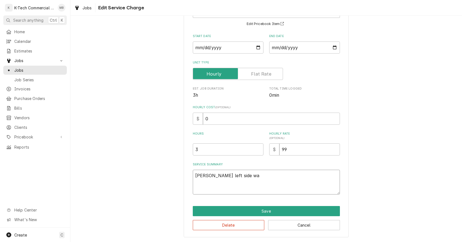
type textarea "x"
type textarea "[PERSON_NAME] left side was"
type textarea "x"
type textarea "[PERSON_NAME] left side [PERSON_NAME]"
type textarea "x"
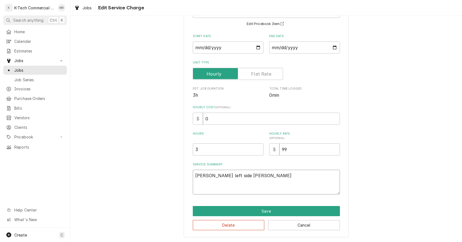
type textarea "[PERSON_NAME] left side was"
type textarea "x"
type textarea "[PERSON_NAME] left side was"
type textarea "x"
type textarea "[PERSON_NAME] left side was s"
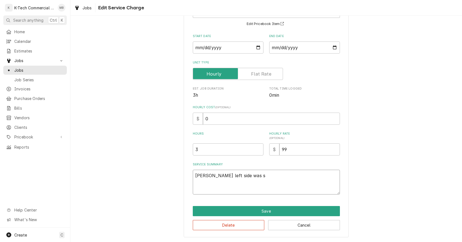
type textarea "x"
type textarea "[PERSON_NAME] left side was sm"
type textarea "x"
type textarea "[PERSON_NAME] left side was smo"
type textarea "x"
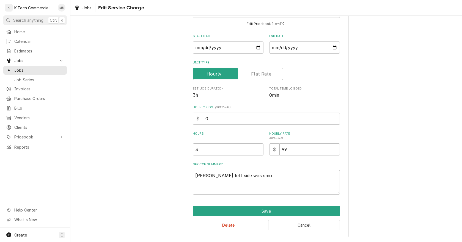
type textarea "[PERSON_NAME] left side was smok"
type textarea "x"
type textarea "[PERSON_NAME] left side was smoki"
type textarea "x"
type textarea "[PERSON_NAME] left side was smokin"
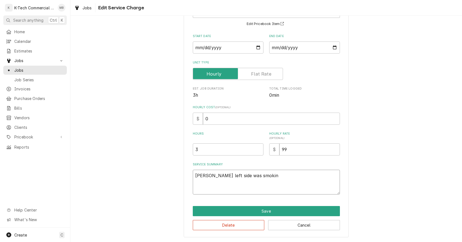
type textarea "x"
type textarea "[PERSON_NAME] left side was smoking"
type textarea "x"
type textarea "[PERSON_NAME] left side was smoking"
type textarea "x"
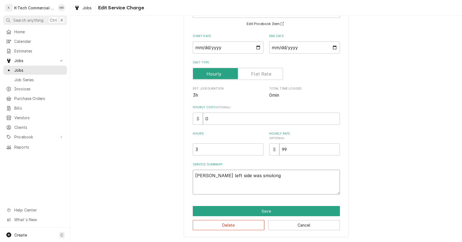
type textarea "[PERSON_NAME] left side was smoking i"
type textarea "x"
type textarea "[PERSON_NAME] left side was smoking in"
type textarea "x"
type textarea "[PERSON_NAME] left side was smoking ins"
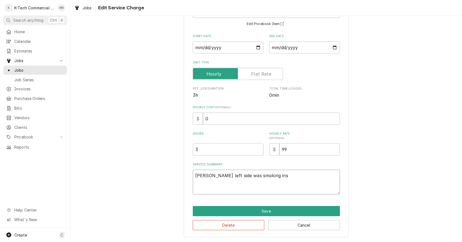
type textarea "x"
type textarea "[PERSON_NAME] left side was smoking insi"
type textarea "x"
type textarea "[PERSON_NAME] left side was smoking insid"
type textarea "x"
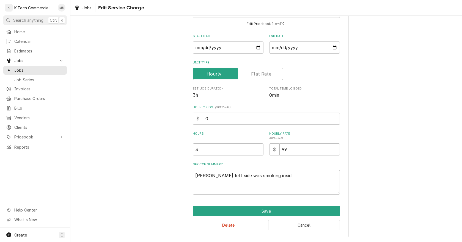
type textarea "[PERSON_NAME] left side was smoking inside"
type textarea "x"
type textarea "[PERSON_NAME] left side was smoking inside"
type textarea "x"
type textarea "Fryer left side was smoking inside t"
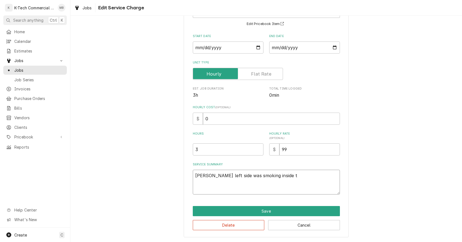
type textarea "x"
type textarea "Fryer left side was smoking inside th"
type textarea "x"
type textarea "Fryer left side was smoking inside tha"
type textarea "x"
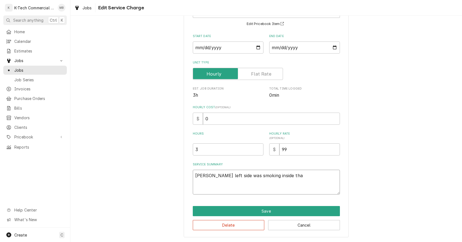
type textarea "Fryer left side was smoking inside th"
type textarea "x"
type textarea "Fryer left side was smoking inside the"
type textarea "x"
type textarea "Fryer left side was smoking inside the"
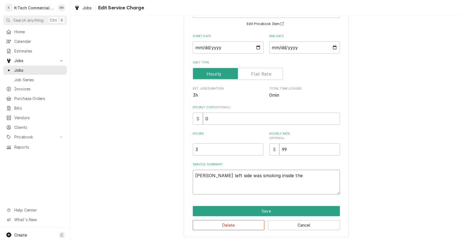
type textarea "x"
type textarea "Fryer left side was smoking inside the t"
type textarea "x"
type textarea "Fryer left side was smoking inside the ta"
type textarea "x"
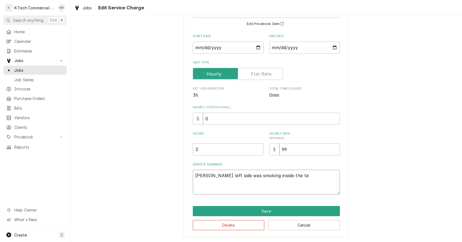
type textarea "Fryer left side was smoking inside the tan"
type textarea "x"
type textarea "Fryer left side was smoking inside the tank"
type textarea "x"
type textarea "Fryer left side was smoking inside the tank,"
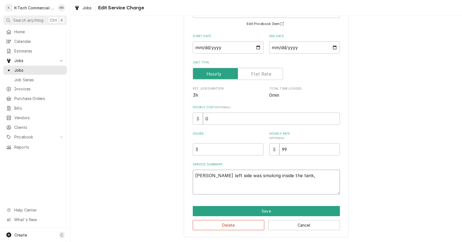
type textarea "x"
type textarea "Fryer left side was smoking inside the tank,"
type textarea "x"
type textarea "Fryer left side was smoking inside the tank, i"
type textarea "x"
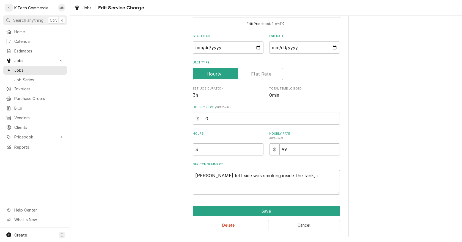
type textarea "Fryer left side was smoking inside the tank, in"
type textarea "x"
type textarea "Fryer left side was smoking inside the tank, ins"
type textarea "x"
type textarea "Fryer left side was smoking inside the tank, insp"
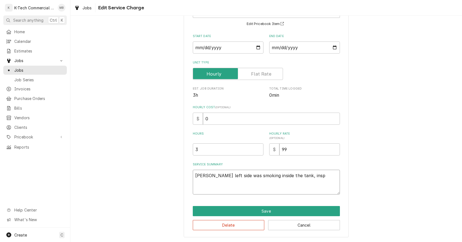
type textarea "x"
type textarea "Fryer left side was smoking inside the tank, inspe"
type textarea "x"
type textarea "Fryer left side was smoking inside the tank, inspec"
type textarea "x"
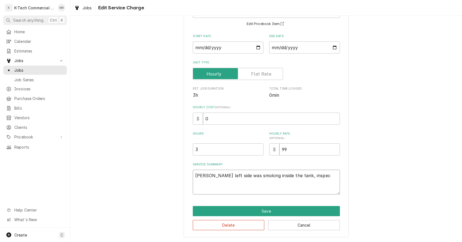
type textarea "Fryer left side was smoking inside the tank, inspect"
type textarea "x"
type textarea "Fryer left side was smoking inside the tank, inspect"
type textarea "x"
type textarea "Fryer left side was smoking inside the tank, inspect t"
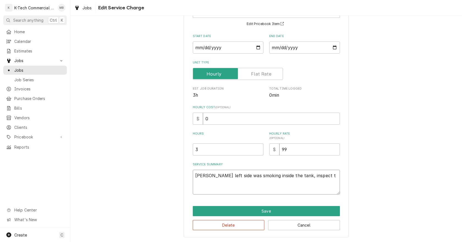
type textarea "x"
type textarea "Fryer left side was smoking inside the tank, inspect th"
type textarea "x"
type textarea "Fryer left side was smoking inside the tank, inspect the"
type textarea "x"
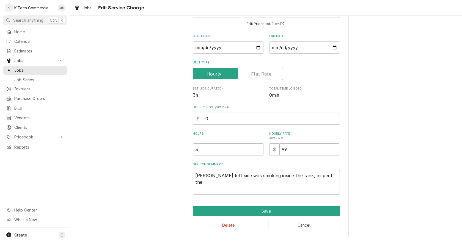
type textarea "Fryer left side was smoking inside the tank, inspect the"
type textarea "x"
type textarea "Fryer left side was smoking inside the tank, inspect the u"
type textarea "x"
type textarea "Fryer left side was smoking inside the tank, inspect the un"
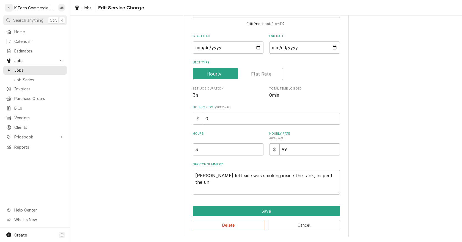
type textarea "x"
type textarea "Fryer left side was smoking inside the tank, inspect the uni"
type textarea "x"
type textarea "Fryer left side was smoking inside the tank, inspect the unit"
type textarea "x"
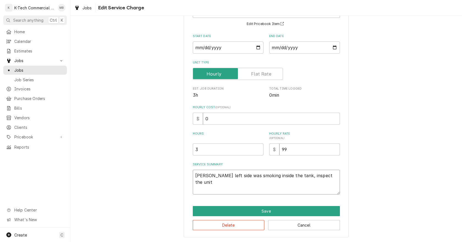
type textarea "Fryer left side was smoking inside the tank, inspect the unit"
type textarea "x"
type textarea "Fryer left side was smoking inside the tank, inspect the unit a"
type textarea "x"
type textarea "Fryer left side was smoking inside the tank, inspect the unit an"
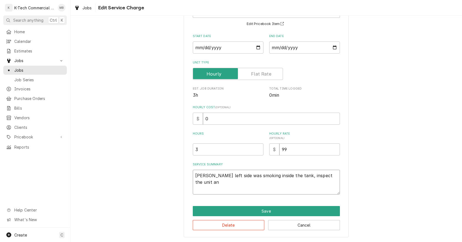
type textarea "x"
type textarea "Fryer left side was smoking inside the tank, inspect the unit and"
type textarea "x"
type textarea "Fryer left side was smoking inside the tank, inspect the unit and"
type textarea "x"
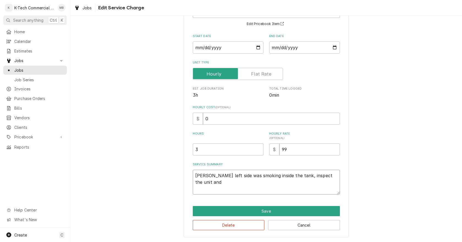
type textarea "Fryer left side was smoking inside the tank, inspect the unit and f"
type textarea "x"
type textarea "Fryer left side was smoking inside the tank, inspect the unit and fo"
type textarea "x"
type textarea "Fryer left side was smoking inside the tank, inspect the unit and fou"
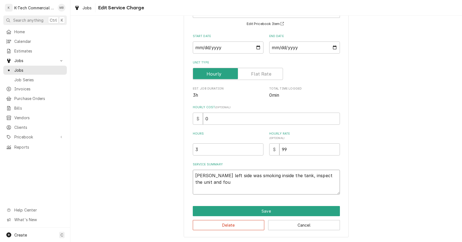
type textarea "x"
type textarea "Fryer left side was smoking inside the tank, inspect the unit and fouh"
type textarea "x"
type textarea "Fryer left side was smoking inside the tank, inspect the unit and fou"
type textarea "x"
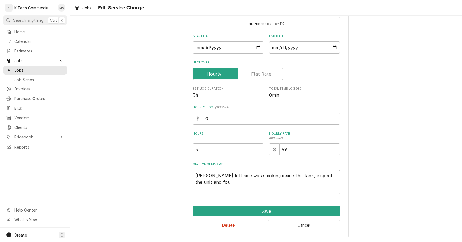
type textarea "Fryer left side was smoking inside the tank, inspect the unit and foun"
type textarea "x"
type textarea "Fryer left side was smoking inside the tank, inspect the unit and found"
type textarea "x"
type textarea "Fryer left side was smoking inside the tank, inspect the unit and found"
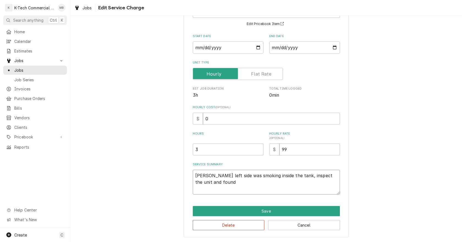
type textarea "x"
type textarea "Fryer left side was smoking inside the tank, inspect the unit and found s"
type textarea "x"
type textarea "Fryer left side was smoking inside the tank, inspect the unit and found so"
type textarea "x"
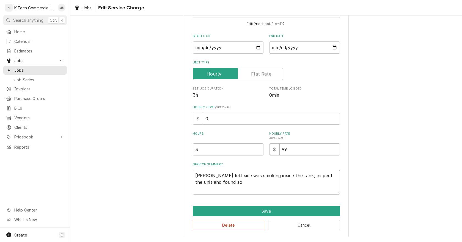
type textarea "Fryer left side was smoking inside the tank, inspect the unit and found som"
type textarea "x"
type textarea "Fryer left side was smoking inside the tank, inspect the unit and found some"
type textarea "x"
type textarea "Fryer left side was smoking inside the tank, inspect the unit and found some"
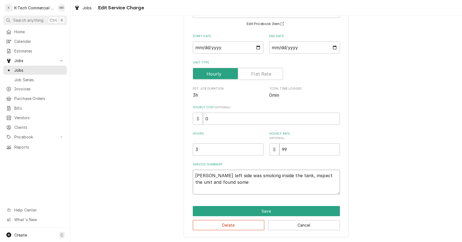
type textarea "x"
type textarea "Fryer left side was smoking inside the tank, inspect the unit and found some d"
type textarea "x"
type textarea "Fryer left side was smoking inside the tank, inspect the unit and found some de"
type textarea "x"
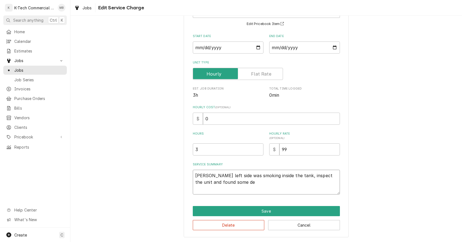
type textarea "Fryer left side was smoking inside the tank, inspect the unit and found some deb"
type textarea "x"
type textarea "Fryer left side was smoking inside the tank, inspect the unit and found some de…"
type textarea "x"
type textarea "Fryer left side was smoking inside the tank, inspect the unit and found some de…"
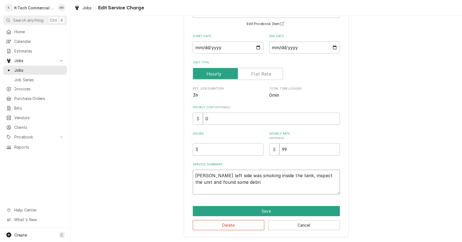
type textarea "x"
type textarea "Fryer left side was smoking inside the tank, inspect the unit and found some de…"
type textarea "x"
type textarea "Fryer left side was smoking inside the tank, inspect the unit and found some de…"
type textarea "x"
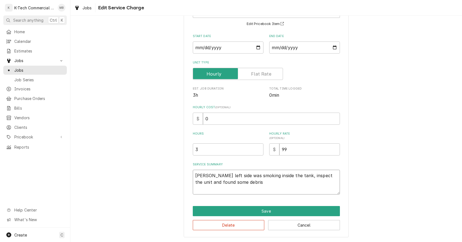
type textarea "Fryer left side was smoking inside the tank, inspect the unit and found some de…"
type textarea "x"
type textarea "Fryer left side was smoking inside the tank, inspect the unit and found some de…"
type textarea "x"
type textarea "Fryer left side was smoking inside the tank, inspect the unit and found some de…"
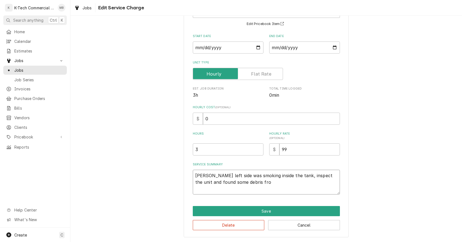
type textarea "x"
type textarea "Fryer left side was smoking inside the tank, inspect the unit and found some de…"
type textarea "x"
type textarea "Fryer left side was smoking inside the tank, inspect the unit and found some de…"
type textarea "x"
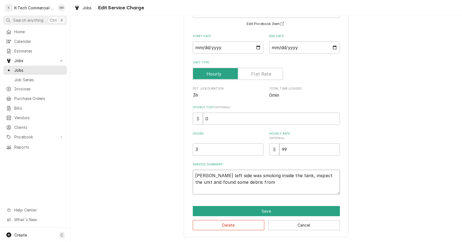
type textarea "Fryer left side was smoking inside the tank, inspect the unit and found some de…"
type textarea "x"
type textarea "Fryer left side was smoking inside the tank, inspect the unit and found some de…"
type textarea "x"
type textarea "Fryer left side was smoking inside the tank, inspect the unit and found some de…"
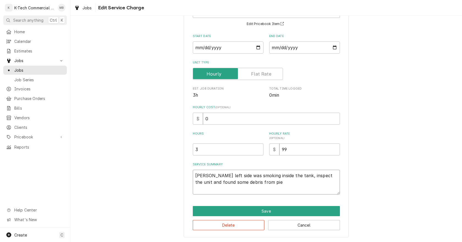
type textarea "x"
type textarea "Fryer left side was smoking inside the tank, inspect the unit and found some de…"
type textarea "x"
type textarea "Fryer left side was smoking inside the tank, inspect the unit and found some de…"
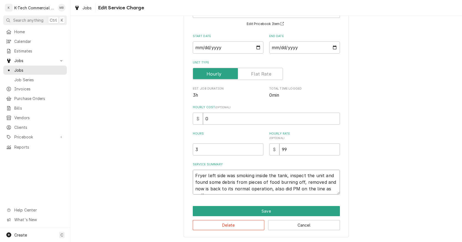
click at [193, 191] on textarea "Fryer left side was smoking inside the tank, inspect the unit and found some de…" at bounding box center [266, 182] width 147 height 25
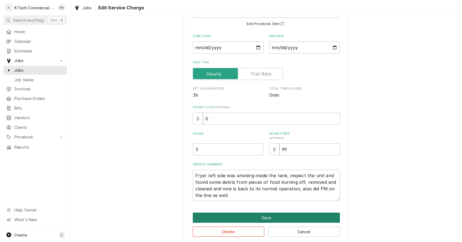
click at [247, 218] on button "Save" at bounding box center [266, 218] width 147 height 10
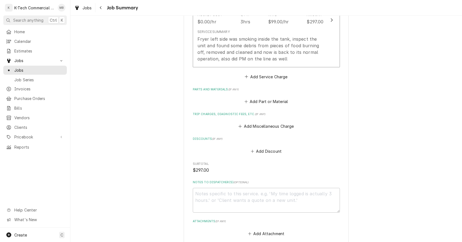
scroll to position [212, 0]
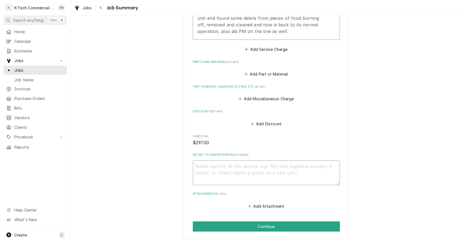
click at [217, 174] on textarea "Notes to Dispatcher(s) ( optional )" at bounding box center [266, 173] width 147 height 25
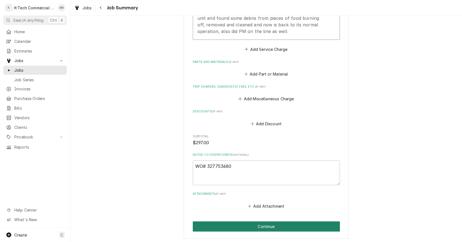
click at [253, 226] on button "Continue" at bounding box center [266, 227] width 147 height 10
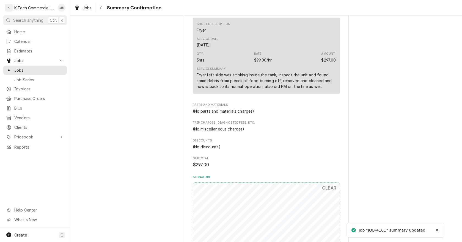
scroll to position [247, 0]
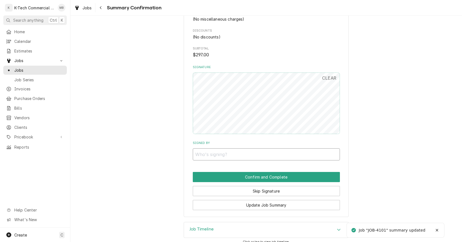
click at [283, 154] on input "Signed By" at bounding box center [266, 154] width 147 height 12
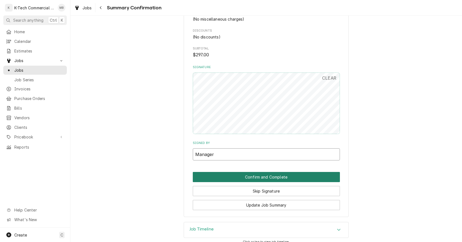
type input "Manager"
click at [286, 176] on button "Confirm and Complete" at bounding box center [266, 177] width 147 height 10
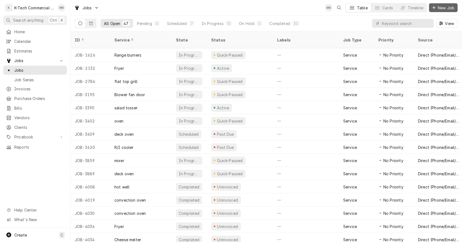
click at [446, 10] on span "New Job" at bounding box center [446, 8] width 19 height 6
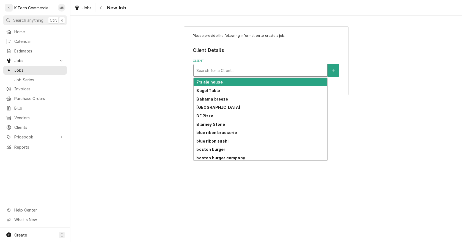
click at [238, 73] on div "Client" at bounding box center [260, 70] width 128 height 10
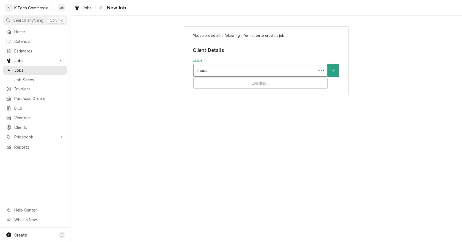
type input "cheese"
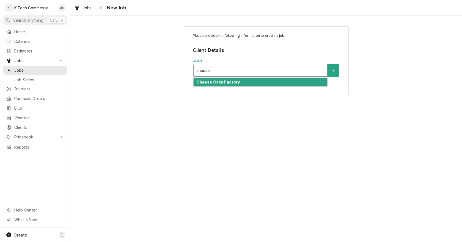
click at [234, 83] on strong "Cheese Cake Factory" at bounding box center [217, 82] width 43 height 5
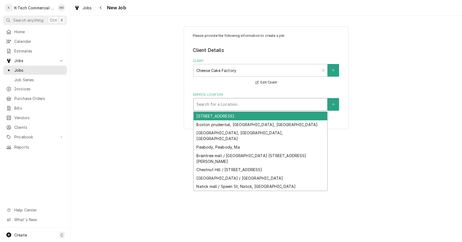
click at [231, 104] on div "Service Location" at bounding box center [260, 105] width 128 height 10
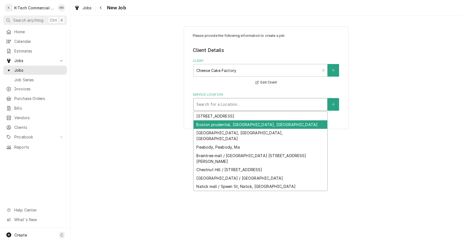
click at [230, 122] on div "Boston prudential, [GEOGRAPHIC_DATA], [GEOGRAPHIC_DATA]" at bounding box center [261, 124] width 134 height 9
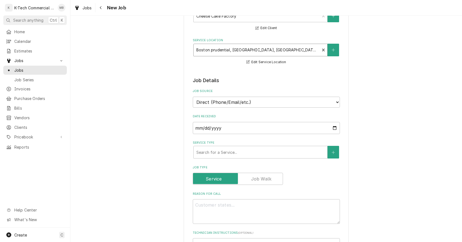
scroll to position [55, 0]
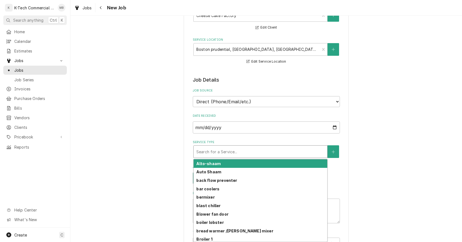
click at [288, 153] on div "Service Type" at bounding box center [260, 152] width 128 height 10
type textarea "x"
type input "t"
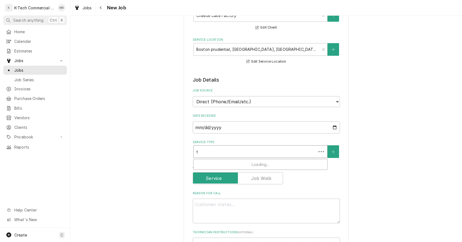
type textarea "x"
type input "ti"
type textarea "x"
type input "til"
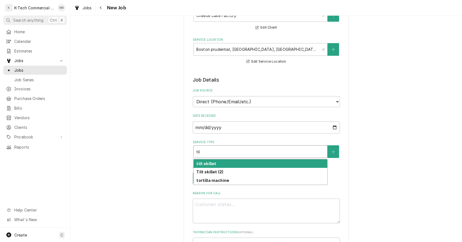
click at [212, 163] on div "tilt skillet" at bounding box center [261, 163] width 134 height 9
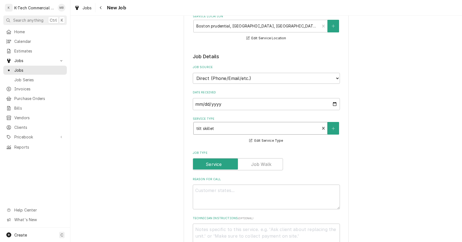
scroll to position [110, 0]
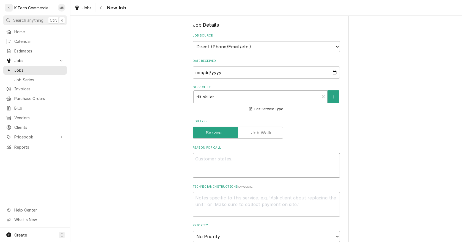
click at [233, 163] on textarea "Reason For Call" at bounding box center [266, 165] width 147 height 25
type textarea "x"
type textarea "T"
type textarea "x"
type textarea "Ti"
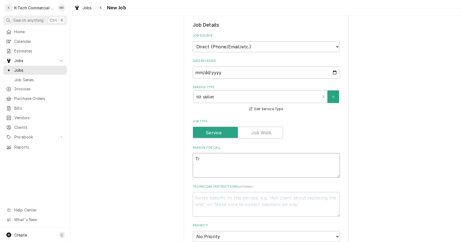
type textarea "x"
type textarea "Til"
type textarea "x"
type textarea "Tilt"
type textarea "x"
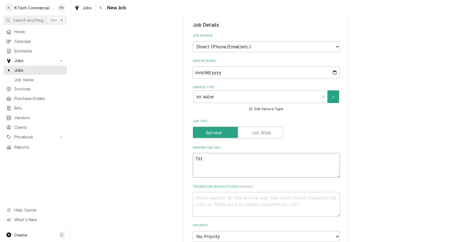
type textarea "Tilt"
type textarea "x"
type textarea "Tilt s"
type textarea "x"
type textarea "Tilt sk"
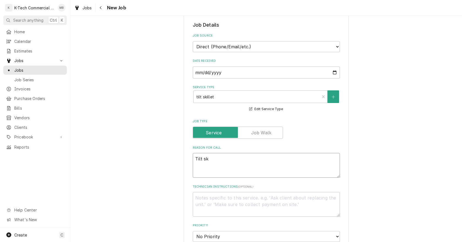
type textarea "x"
type textarea "Tilt ski"
type textarea "x"
type textarea "Tilt skil"
type textarea "x"
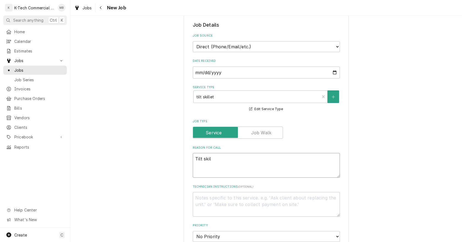
type textarea "Tilt skill"
type textarea "x"
type textarea "Tilt skille"
type textarea "x"
type textarea "Tilt skillet"
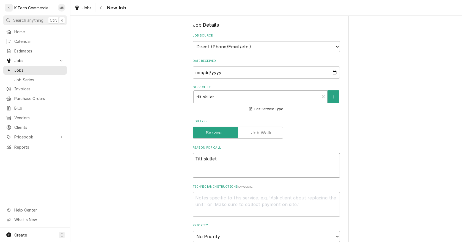
type textarea "x"
type textarea "Tilt skillet"
type textarea "x"
type textarea "Tilt skillet i"
type textarea "x"
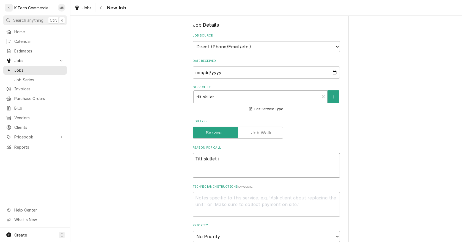
type textarea "Tilt skillet i"
type textarea "x"
type textarea "Tilt skillet i"
type textarea "x"
type textarea "Tilt skillet in"
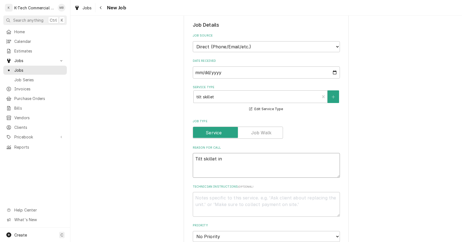
type textarea "x"
type textarea "Tilt skillet in"
type textarea "x"
type textarea "Tilt skillet in"
type textarea "x"
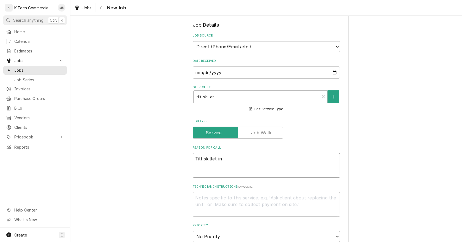
type textarea "Tilt skillet i"
type textarea "x"
type textarea "Tilt skillet is"
type textarea "x"
type textarea "Tilt skillet is"
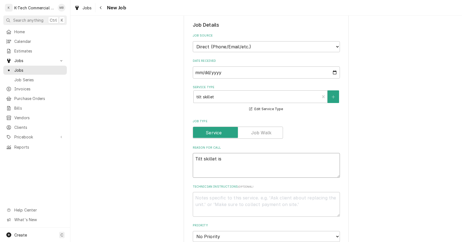
type textarea "x"
type textarea "Tilt skillet is n"
type textarea "x"
type textarea "Tilt skillet is no"
type textarea "x"
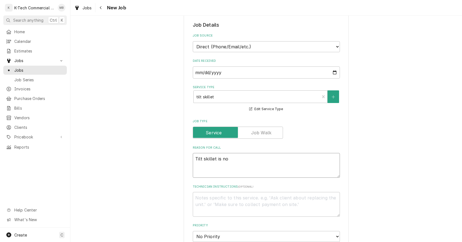
type textarea "Tilt skillet is not"
type textarea "x"
type textarea "Tilt skillet is not"
type textarea "x"
type textarea "Tilt skillet is not w"
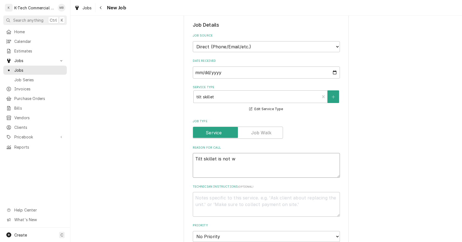
type textarea "x"
type textarea "Tilt skillet is not wr"
type textarea "x"
type textarea "Tilt skillet is not w"
type textarea "x"
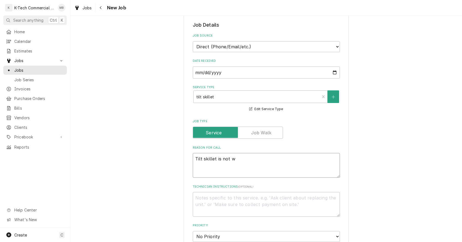
type textarea "Tilt skillet is not wo"
type textarea "x"
type textarea "Tilt skillet is not wor"
type textarea "x"
type textarea "Tilt skillet is not work"
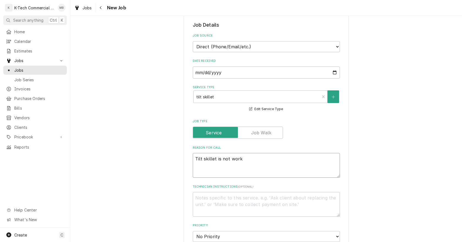
type textarea "x"
type textarea "Tilt skillet is not worki"
type textarea "x"
type textarea "Tilt skillet is not workin"
type textarea "x"
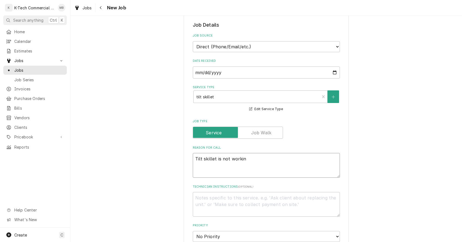
type textarea "Tilt skillet is not working"
type textarea "x"
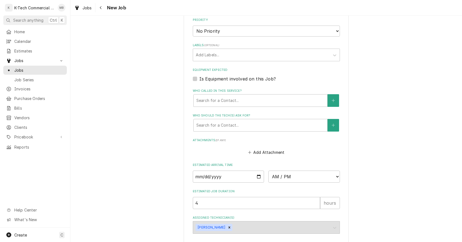
scroll to position [355, 0]
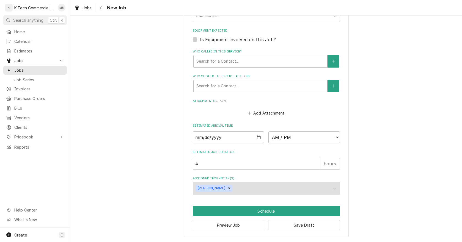
type textarea "Tilt skillet is not working"
click at [256, 137] on input "Date" at bounding box center [228, 137] width 71 height 12
type textarea "x"
type input "2025-10-04"
click at [283, 138] on select "AM / PM 6:00 AM 6:15 AM 6:30 AM 6:45 AM 7:00 AM 7:15 AM 7:30 AM 7:45 AM 8:00 AM…" at bounding box center [303, 137] width 71 height 12
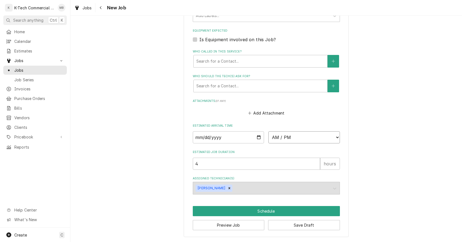
type textarea "x"
select select "06:00:00"
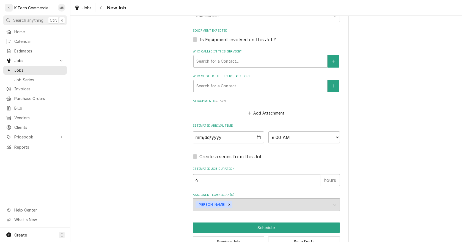
drag, startPoint x: 164, startPoint y: 187, endPoint x: 116, endPoint y: 190, distance: 48.5
type textarea "x"
type input "2"
type textarea "x"
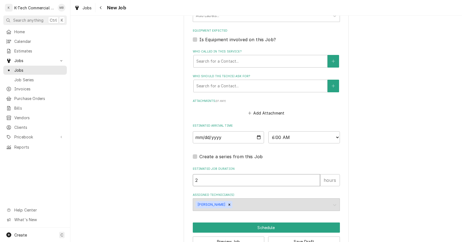
type input "2.5"
type textarea "x"
type input "2.5"
click at [279, 228] on button "Schedule" at bounding box center [266, 228] width 147 height 10
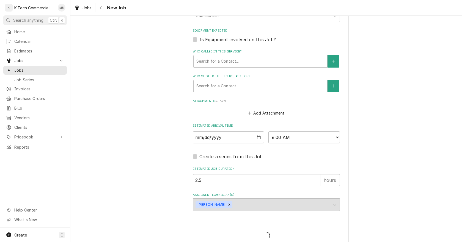
type textarea "x"
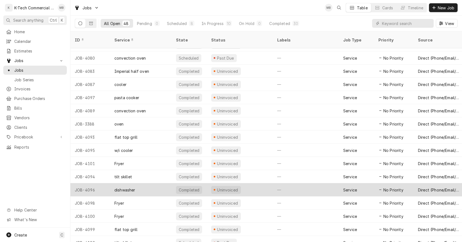
scroll to position [437, 0]
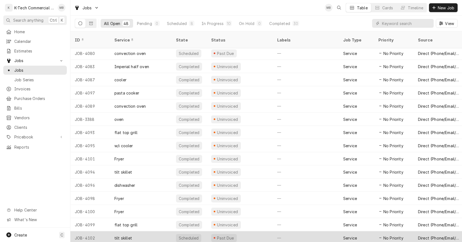
click at [252, 232] on div "Past Due" at bounding box center [240, 238] width 66 height 13
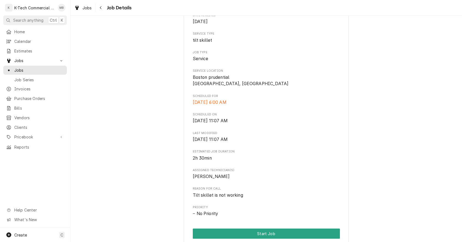
scroll to position [165, 0]
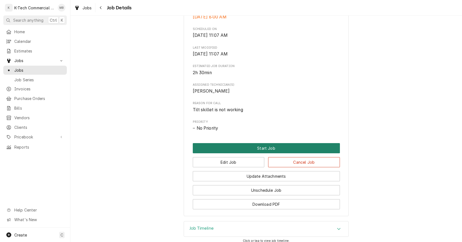
click at [267, 148] on button "Start Job" at bounding box center [266, 148] width 147 height 10
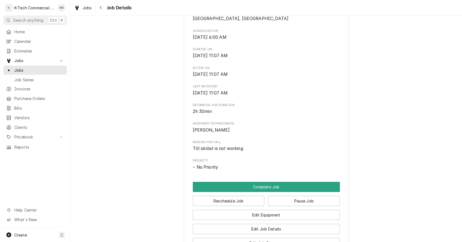
scroll to position [165, 0]
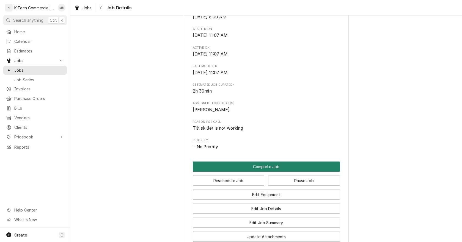
click at [266, 165] on button "Complete Job" at bounding box center [266, 167] width 147 height 10
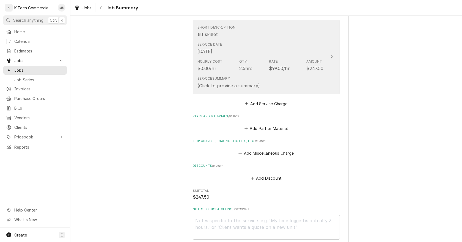
click at [269, 60] on div "Rate" at bounding box center [273, 61] width 9 height 5
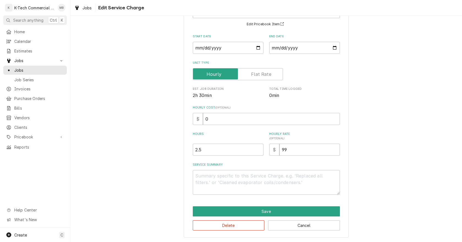
scroll to position [47, 0]
click at [222, 177] on textarea "Service Summary" at bounding box center [266, 182] width 147 height 25
type textarea "x"
type textarea "E"
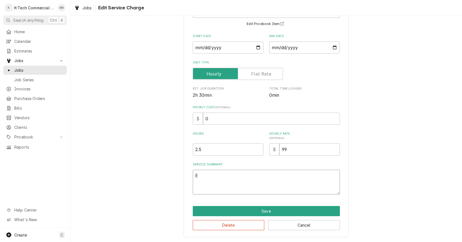
type textarea "x"
type textarea "Em"
type textarea "x"
type textarea "Eme"
type textarea "x"
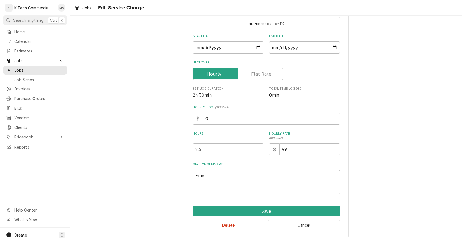
type textarea "Emer"
type textarea "x"
type textarea "Emerg"
type textarea "x"
type textarea "Emerge"
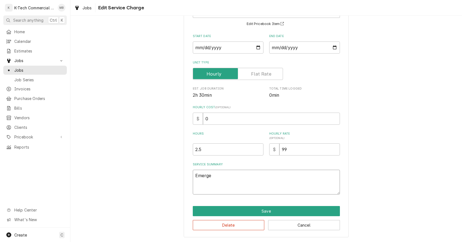
type textarea "x"
type textarea "Emergen"
type textarea "x"
type textarea "Emergenc"
type textarea "x"
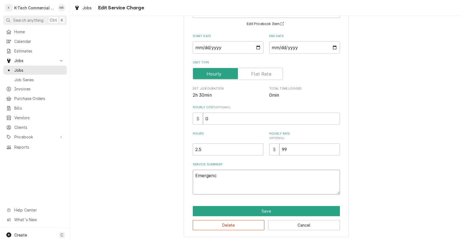
type textarea "Emergency"
type textarea "x"
type textarea "Emergency"
type textarea "x"
type textarea "Emergency c"
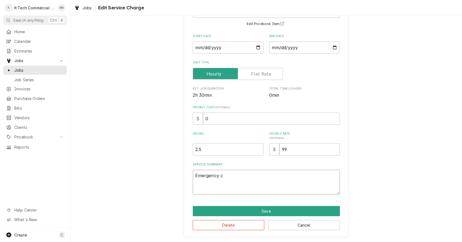
type textarea "x"
type textarea "Emergency ca"
type textarea "x"
type textarea "Emergency cal"
type textarea "x"
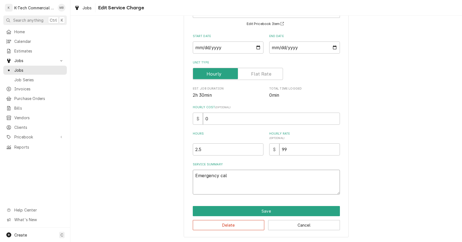
type textarea "Emergency call"
type textarea "x"
type textarea "Emergency call"
type textarea "x"
type textarea "Emergency call S"
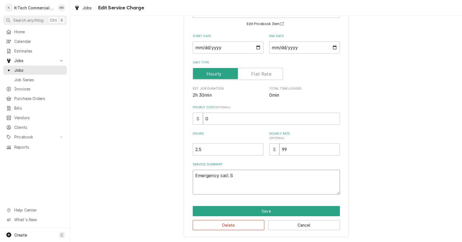
type textarea "x"
type textarea "Emergency call Sa"
type textarea "x"
type textarea "Emergency call Sat"
type textarea "x"
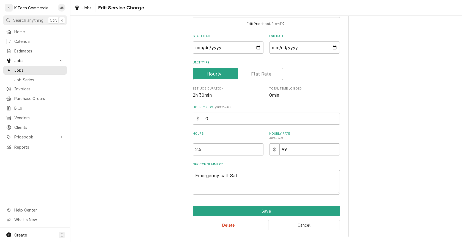
type textarea "Emergency call Satu"
type textarea "x"
type textarea "Emergency call Satur"
type textarea "x"
type textarea "Emergency call Saturd"
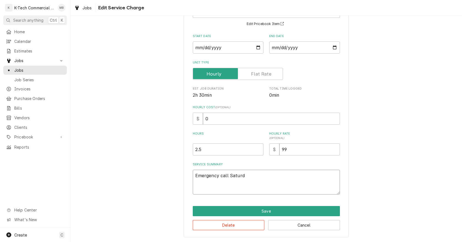
type textarea "x"
type textarea "Emergency call Saturda"
type textarea "x"
type textarea "Emergency call Saturday"
type textarea "x"
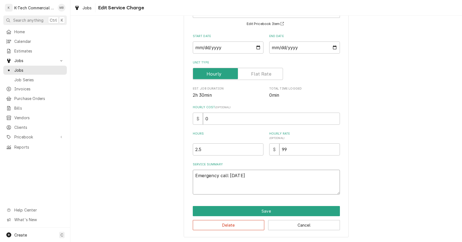
type textarea "Emergency call Saturday"
type textarea "x"
type textarea "Emergency call Saturday m"
type textarea "x"
type textarea "Emergency call Saturday mo"
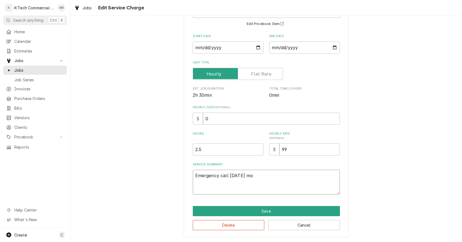
type textarea "x"
type textarea "Emergency call Saturday mor"
type textarea "x"
type textarea "Emergency call Saturday morn"
type textarea "x"
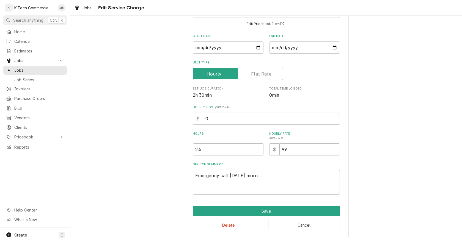
type textarea "Emergency call Saturday morni"
type textarea "x"
type textarea "Emergency call Saturday mornin"
type textarea "x"
type textarea "Emergency call Saturday morning"
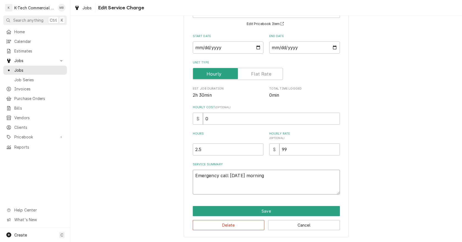
type textarea "x"
type textarea "Emergency call Saturday morning"
type textarea "x"
type textarea "Emergency call Saturday morning f"
type textarea "x"
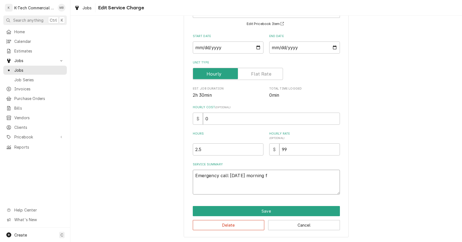
type textarea "Emergency call Saturday morning fo"
type textarea "x"
type textarea "Emergency call Saturday morning for"
type textarea "x"
type textarea "Emergency call Saturday morning for"
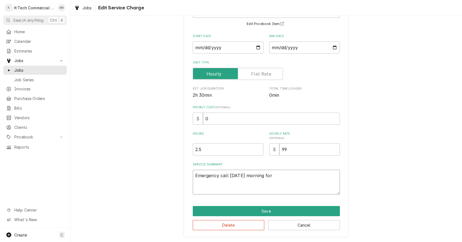
type textarea "x"
type textarea "Emergency call Saturday morning for t"
type textarea "x"
type textarea "Emergency call Saturday morning for ti"
type textarea "x"
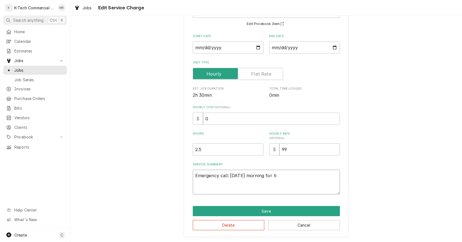
type textarea "Emergency call Saturday morning for til"
type textarea "x"
type textarea "Emergency call Saturday morning for tilt"
type textarea "x"
type textarea "Emergency call Saturday morning for tilt"
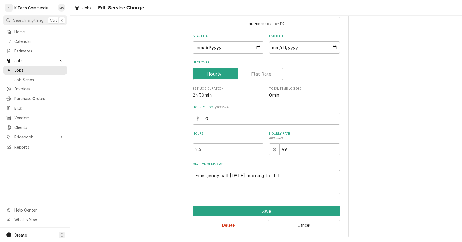
type textarea "x"
type textarea "Emergency call Saturday morning for tilt s"
type textarea "x"
type textarea "Emergency call Saturday morning for tilt sk"
type textarea "x"
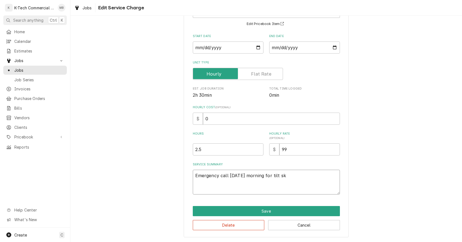
type textarea "Emergency call Saturday morning for tilt sku"
type textarea "x"
type textarea "Emergency call Saturday morning for tilt skul"
type textarea "x"
type textarea "Emergency call Saturday morning for tilt skull"
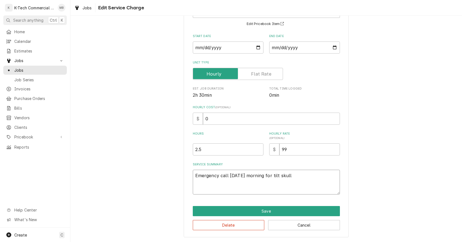
type textarea "x"
type textarea "Emergency call Saturday morning for tilt skul"
type textarea "x"
type textarea "Emergency call Saturday morning for tilt sku"
type textarea "x"
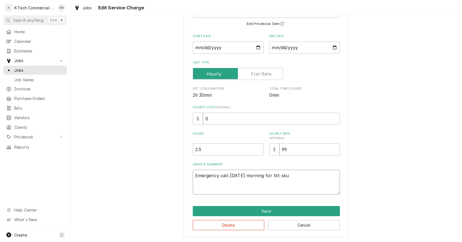
type textarea "Emergency call Saturday morning for tilt sk"
type textarea "x"
type textarea "Emergency call Saturday morning for tilt ski"
type textarea "x"
type textarea "Emergency call Saturday morning for tilt skil"
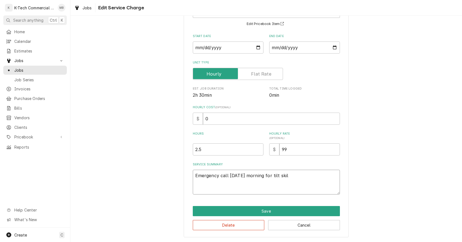
type textarea "x"
type textarea "Emergency call Saturday morning for tilt skill"
type textarea "x"
type textarea "Emergency call Saturday morning for tilt skille"
type textarea "x"
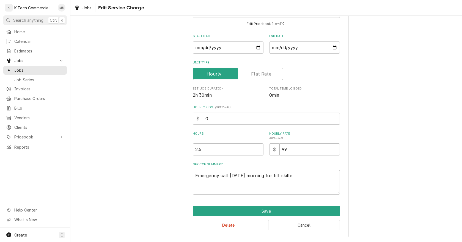
type textarea "Emergency call Saturday morning for tilt skillet"
type textarea "x"
type textarea "Emergency call Saturday morning for tilt skillet"
type textarea "x"
type textarea "Emergency call Saturday morning for tilt skillet n"
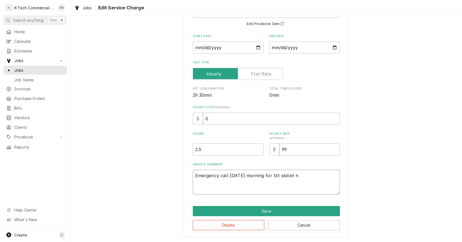
type textarea "x"
type textarea "Emergency call Saturday morning for tilt skillet no"
type textarea "x"
type textarea "Emergency call Saturday morning for tilt skillet not"
type textarea "x"
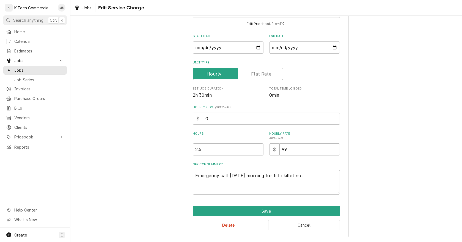
type textarea "Emergency call Saturday morning for tilt skillet not"
type textarea "x"
type textarea "Emergency call Saturday morning for tilt skillet not w"
type textarea "x"
type textarea "Emergency call Saturday morning for tilt skillet not wo"
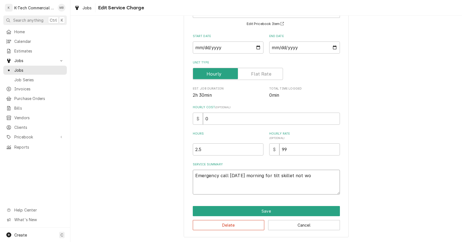
type textarea "x"
type textarea "Emergency call Saturday morning for tilt skillet not wor"
type textarea "x"
type textarea "Emergency call Saturday morning for tilt skillet not work"
type textarea "x"
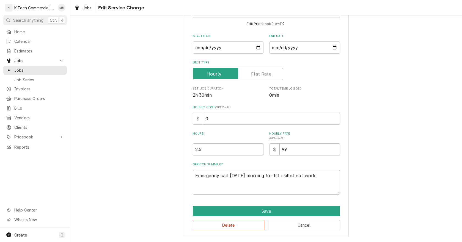
type textarea "Emergency call Saturday morning for tilt skillet not worki"
type textarea "x"
type textarea "Emergency call Saturday morning for tilt skillet not workin"
type textarea "x"
type textarea "Emergency call Saturday morning for tilt skillet not working"
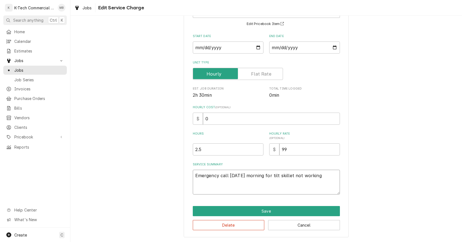
type textarea "x"
type textarea "Emergency call Saturday morning for tilt skillet not workingm"
type textarea "x"
type textarea "Emergency call Saturday morning for tilt skillet not workingm"
type textarea "x"
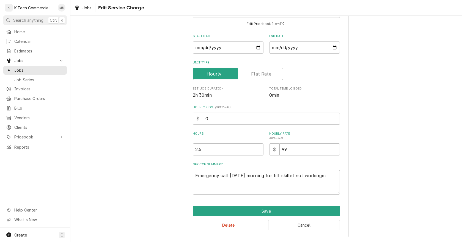
type textarea "Emergency call Saturday morning for tilt skillet not workingm i"
type textarea "x"
type textarea "Emergency call Saturday morning for tilt skillet not workingm in"
type textarea "x"
type textarea "Emergency call Saturday morning for tilt skillet not workingm ins"
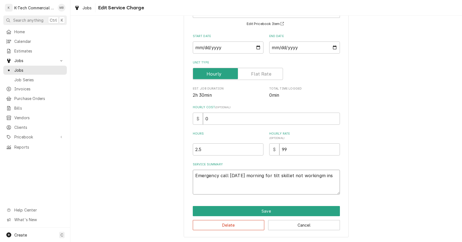
type textarea "x"
type textarea "Emergency call Saturday morning for tilt skillet not workingm inso"
type textarea "x"
type textarea "Emergency call Saturday morning for tilt skillet not workingm insoc"
type textarea "x"
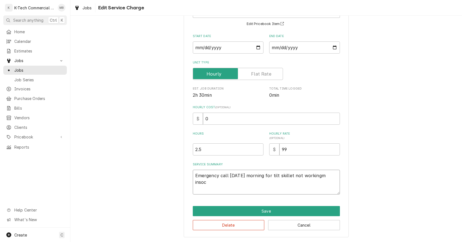
type textarea "Emergency call Saturday morning for tilt skillet not workingm insoce"
type textarea "x"
type textarea "Emergency call Saturday morning for tilt skillet not workingm insoc"
type textarea "x"
type textarea "Emergency call Saturday morning for tilt skillet not workingm inso"
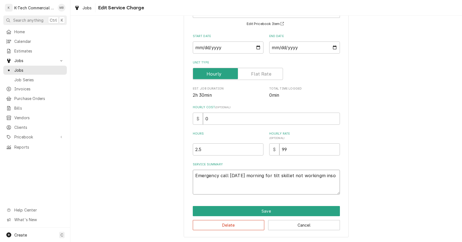
type textarea "x"
type textarea "Emergency call Saturday morning for tilt skillet not workingm ins"
type textarea "x"
type textarea "Emergency call Saturday morning for tilt skillet not workingm in"
type textarea "x"
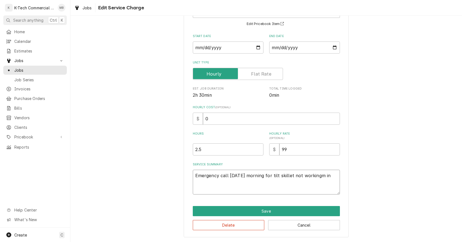
type textarea "Emergency call Saturday morning for tilt skillet not workingm i"
type textarea "x"
type textarea "Emergency call Saturday morning for tilt skillet not workingm"
type textarea "x"
type textarea "Emergency call Saturday morning for tilt skillet not workingm"
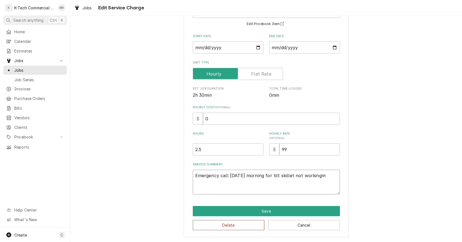
type textarea "x"
type textarea "Emergency call Saturday morning for tilt skillet not working"
type textarea "x"
type textarea "Emergency call Saturday morning for tilt skillet not working,"
type textarea "x"
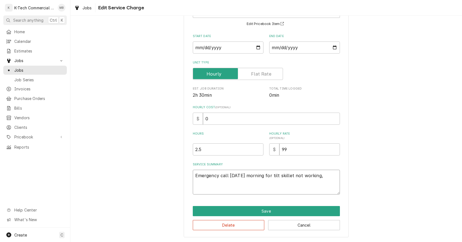
type textarea "Emergency call Saturday morning for tilt skillet not working,"
type textarea "x"
type textarea "Emergency call Saturday morning for tilt skillet not working, i"
type textarea "x"
type textarea "Emergency call Saturday morning for tilt skillet not working, in"
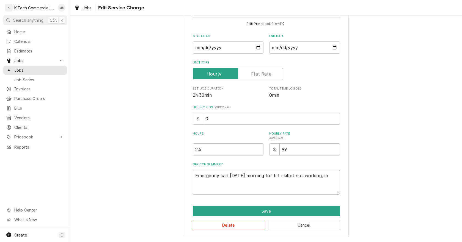
type textarea "x"
type textarea "Emergency call Saturday morning for tilt skillet not working, ins"
type textarea "x"
type textarea "Emergency call Saturday morning for tilt skillet not working, insp"
type textarea "x"
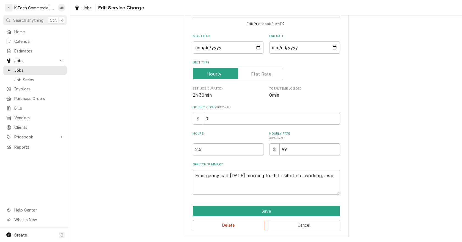
type textarea "Emergency call Saturday morning for tilt skillet not working, inspe"
type textarea "x"
type textarea "Emergency call Saturday morning for tilt skillet not working, inspec"
type textarea "x"
type textarea "Emergency call Saturday morning for tilt skillet not working, inspect"
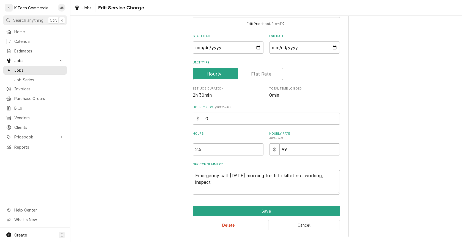
type textarea "x"
type textarea "Emergency call Saturday morning for tilt skillet not working, inspect"
type textarea "x"
type textarea "Emergency call Saturday morning for tilt skillet not working, inspect t"
type textarea "x"
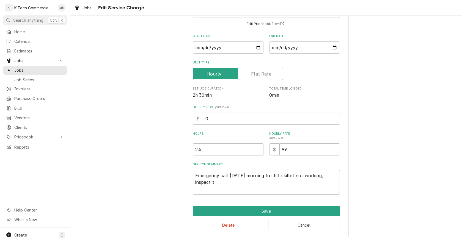
type textarea "Emergency call Saturday morning for tilt skillet not working, inspect th"
type textarea "x"
type textarea "Emergency call Saturday morning for tilt skillet not working, inspect the"
type textarea "x"
type textarea "Emergency call Saturday morning for tilt skillet not working, inspect the"
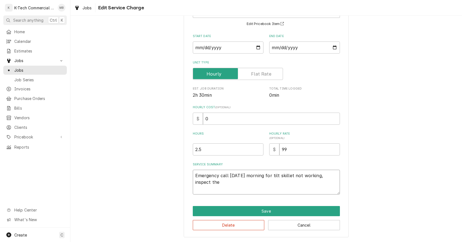
type textarea "x"
type textarea "Emergency call Saturday morning for tilt skillet not working, inspect the u"
type textarea "x"
type textarea "Emergency call Saturday morning for tilt skillet not working, inspect the un"
type textarea "x"
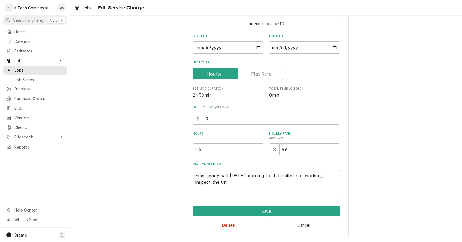
type textarea "Emergency call Saturday morning for tilt skillet not working, inspect the uni"
type textarea "x"
type textarea "Emergency call Saturday morning for tilt skillet not working, inspect the unit"
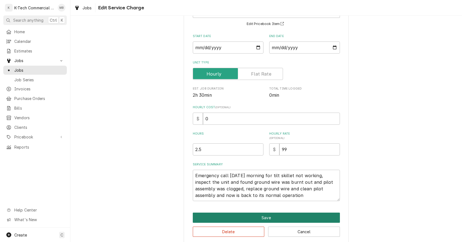
click at [237, 218] on button "Save" at bounding box center [266, 218] width 147 height 10
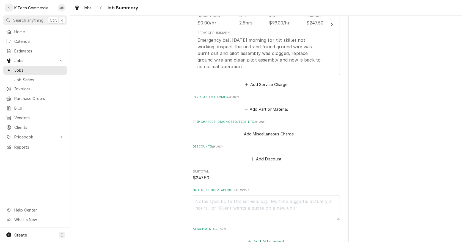
scroll to position [246, 0]
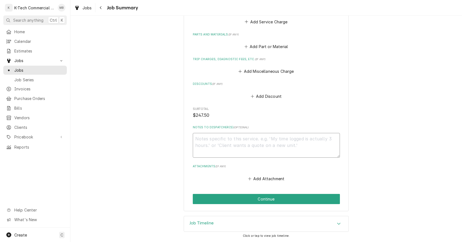
click at [260, 144] on textarea "Notes to Dispatcher(s) ( optional )" at bounding box center [266, 145] width 147 height 25
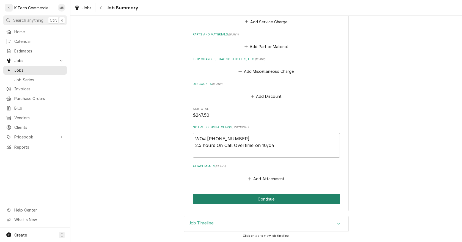
click at [289, 196] on button "Continue" at bounding box center [266, 199] width 147 height 10
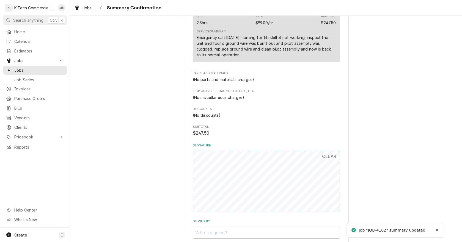
scroll to position [259, 0]
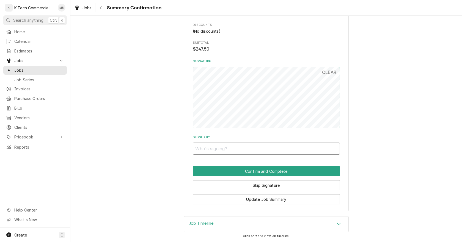
click at [258, 148] on input "Signed By" at bounding box center [266, 149] width 147 height 12
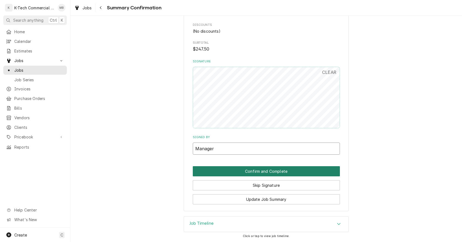
type input "Manager"
click at [261, 172] on button "Confirm and Complete" at bounding box center [266, 171] width 147 height 10
